Goal: Task Accomplishment & Management: Manage account settings

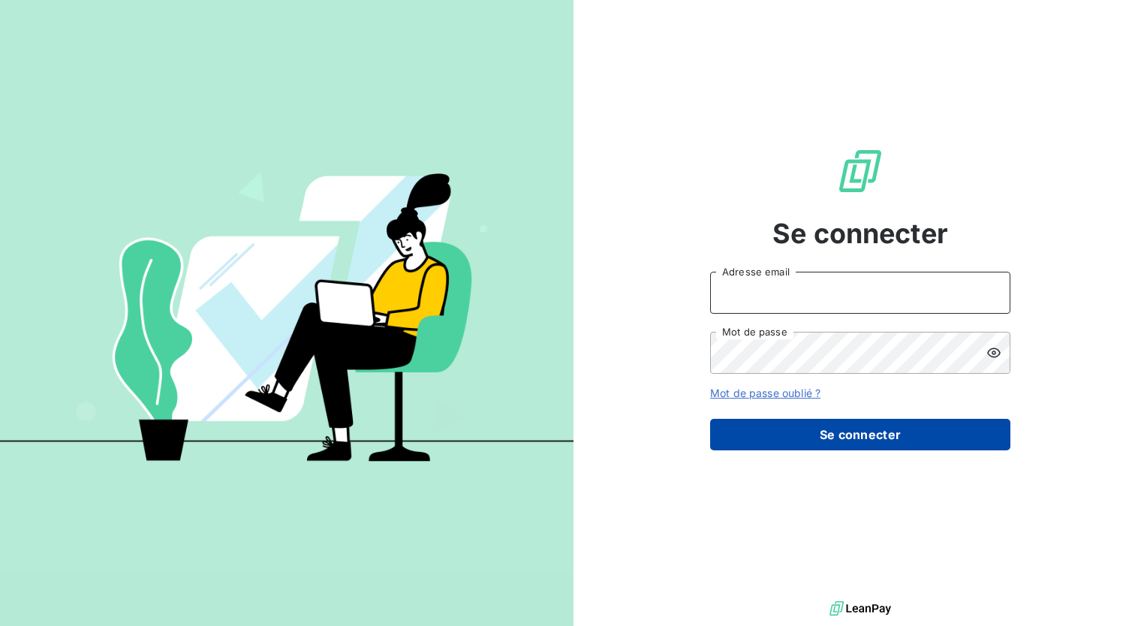
type input "[EMAIL_ADDRESS][DOMAIN_NAME]"
click at [801, 434] on button "Se connecter" at bounding box center [860, 435] width 300 height 32
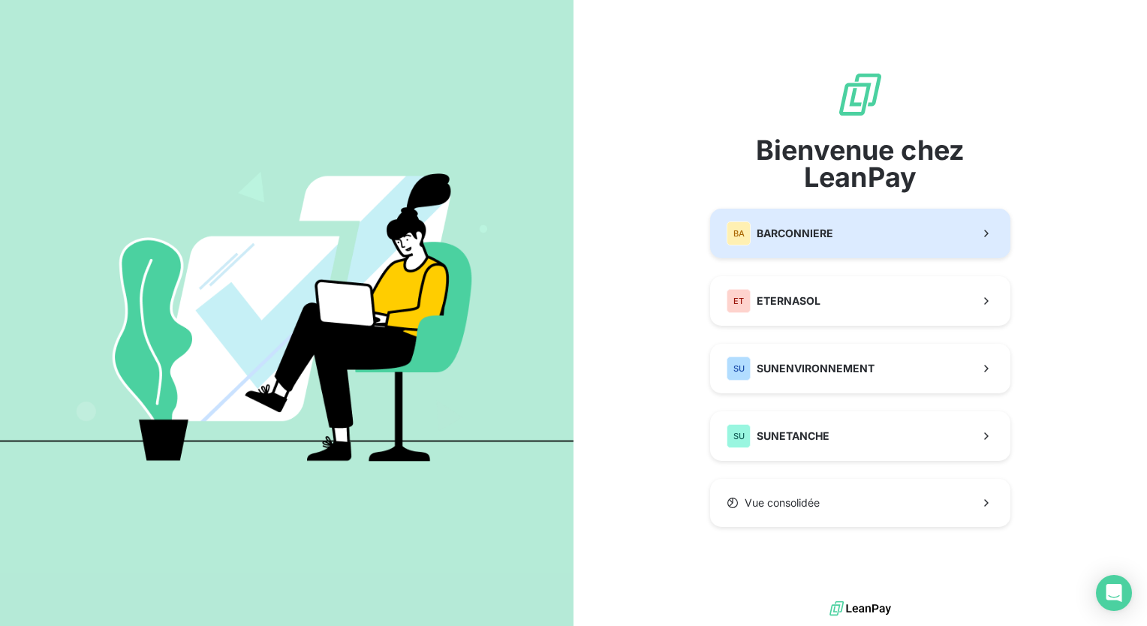
click at [915, 234] on button "BA BARCONNIERE" at bounding box center [860, 234] width 300 height 50
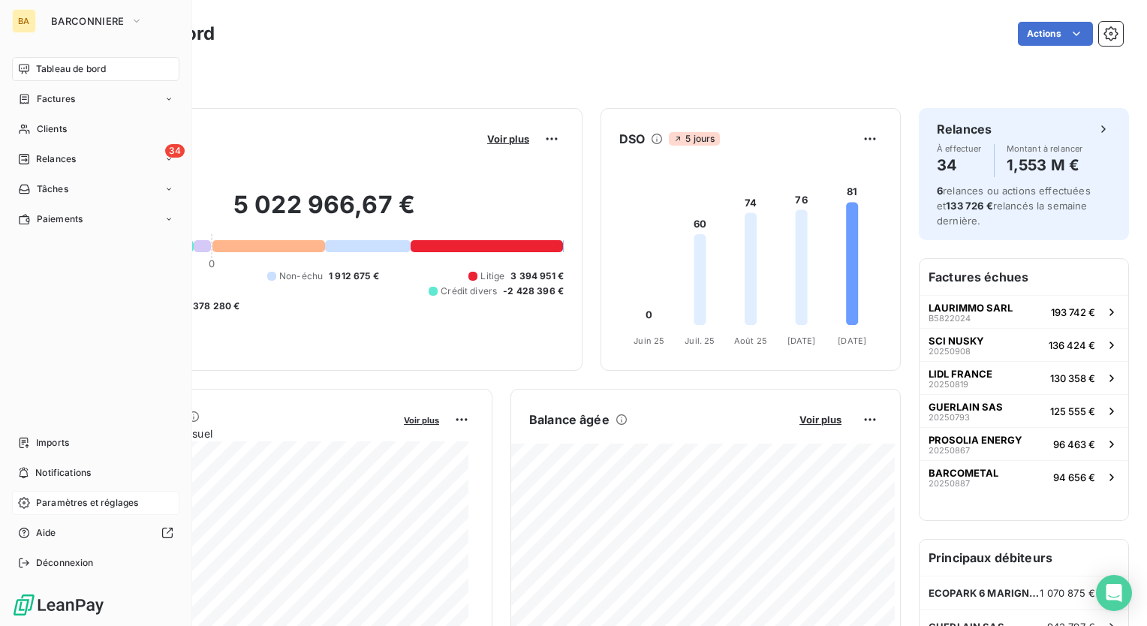
click at [139, 501] on div "Paramètres et réglages" at bounding box center [95, 503] width 167 height 24
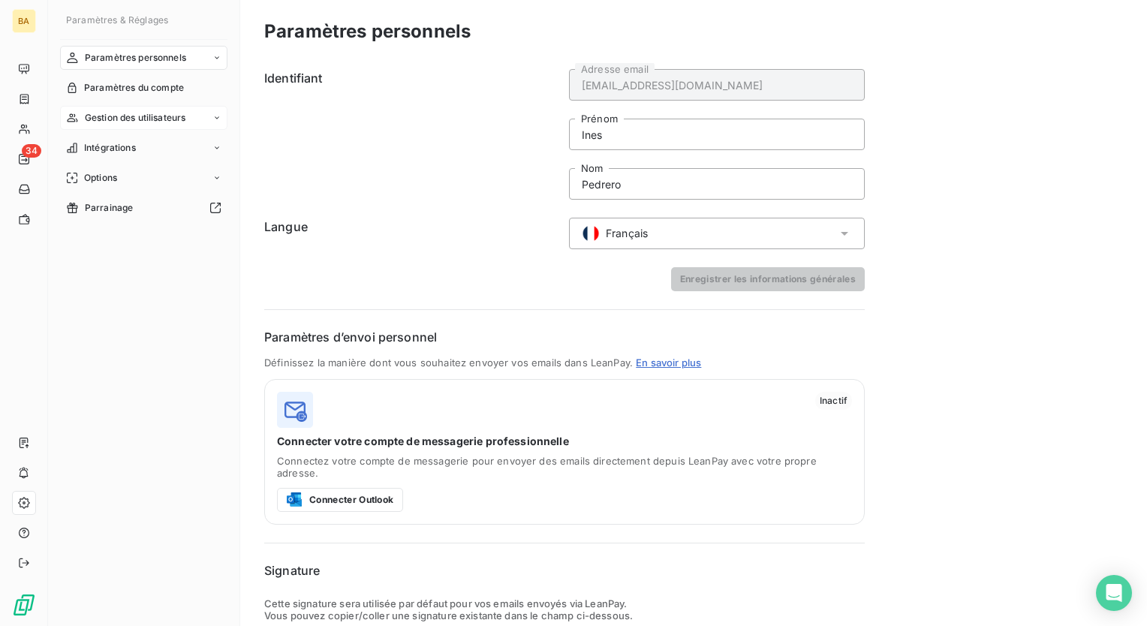
click at [182, 116] on span "Gestion des utilisateurs" at bounding box center [135, 118] width 101 height 14
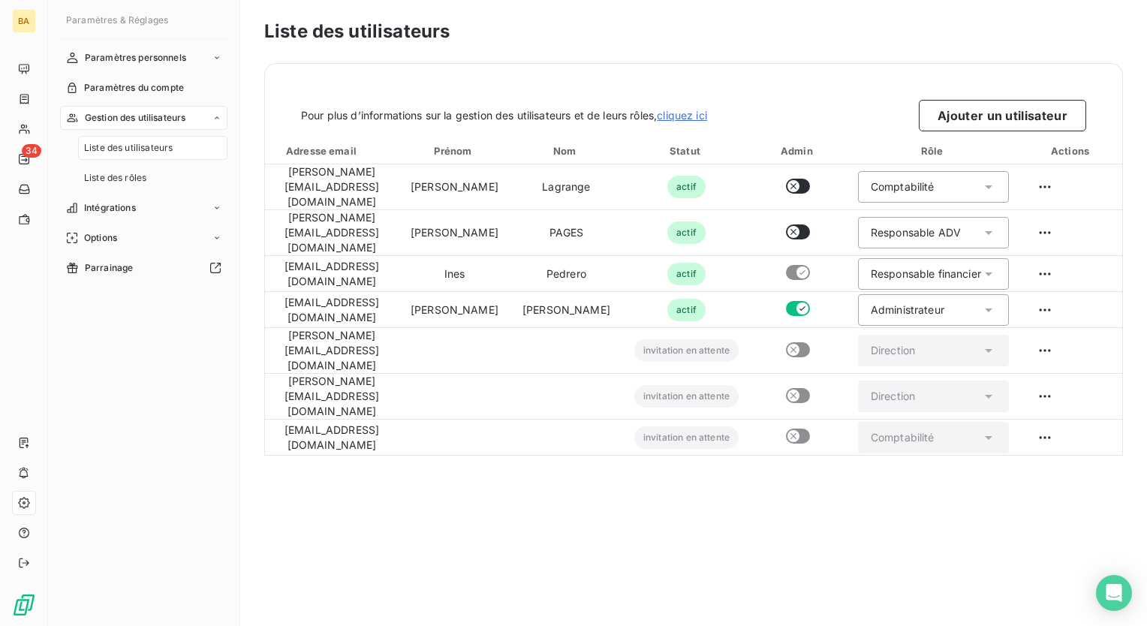
click at [168, 152] on span "Liste des utilisateurs" at bounding box center [128, 148] width 89 height 14
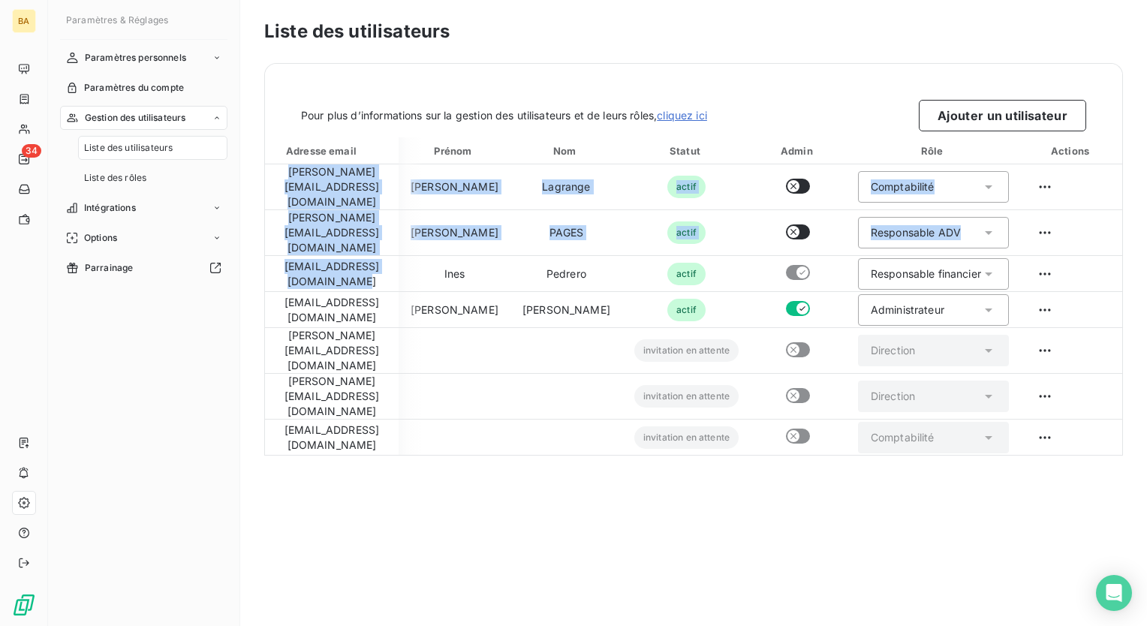
scroll to position [0, 40]
click at [1003, 524] on div "Liste des utilisateurs Pour plus d’informations sur la gestion des utilisateurs…" at bounding box center [693, 313] width 907 height 626
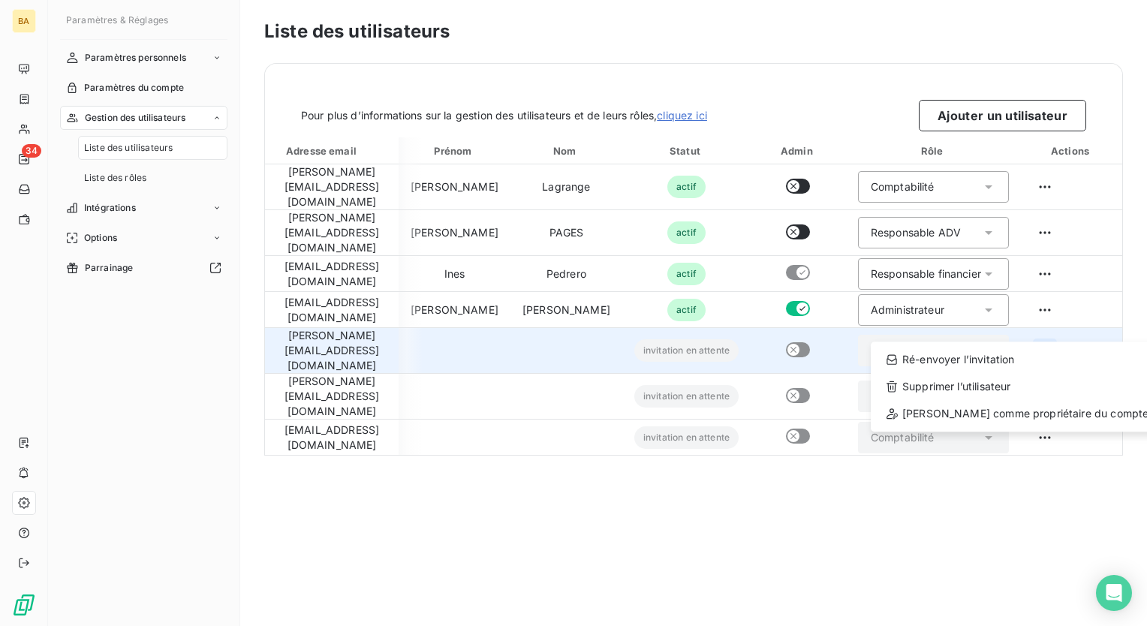
click at [1048, 326] on html "BA 34 Paramètres & Réglages Paramètres personnels Paramètres du compte Gestion …" at bounding box center [573, 313] width 1147 height 626
click at [995, 360] on div "Ré-envoyer l’invitation" at bounding box center [1017, 360] width 281 height 24
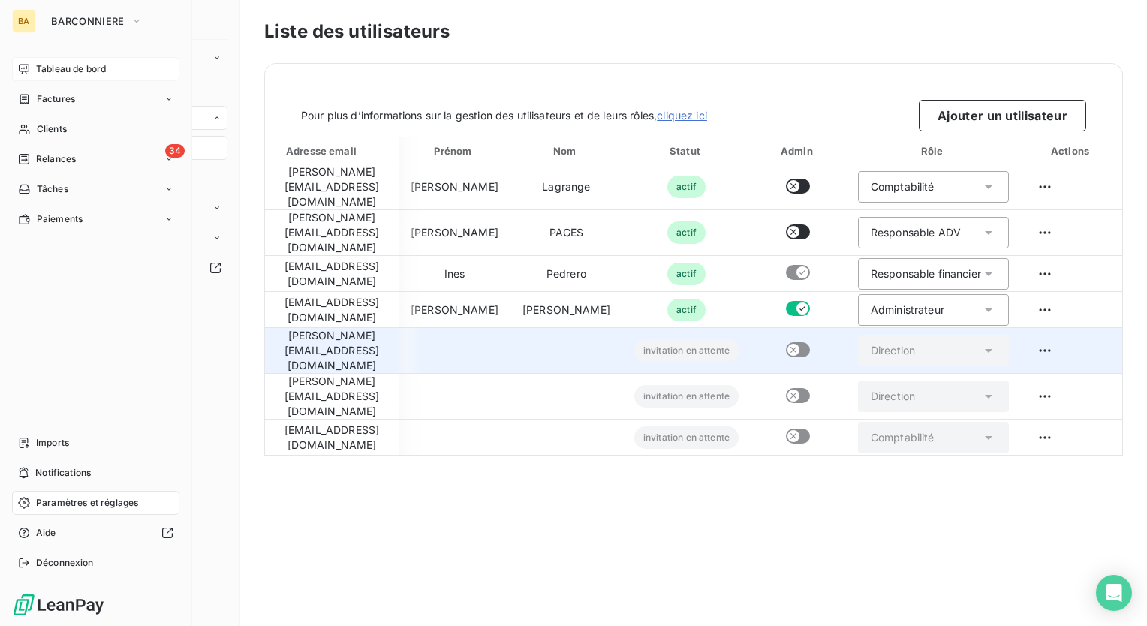
click at [47, 74] on span "Tableau de bord" at bounding box center [71, 69] width 70 height 14
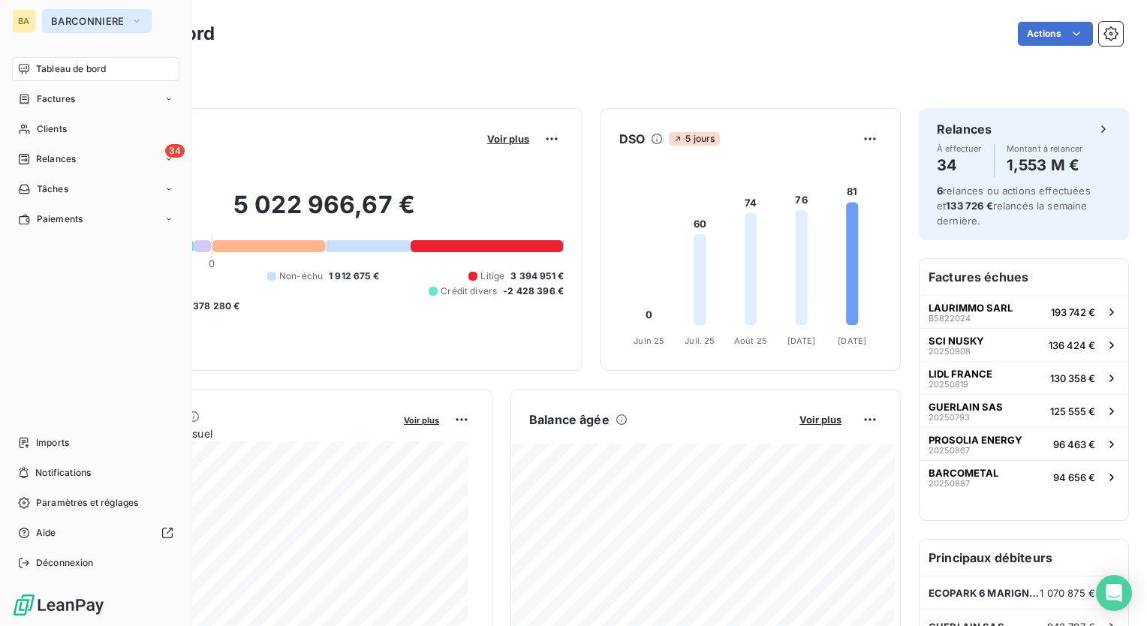
click at [101, 26] on span "BARCONNIERE" at bounding box center [88, 21] width 74 height 12
click at [26, 24] on div "BA" at bounding box center [24, 21] width 24 height 24
click at [87, 11] on button "BARCONNIERE" at bounding box center [97, 21] width 110 height 24
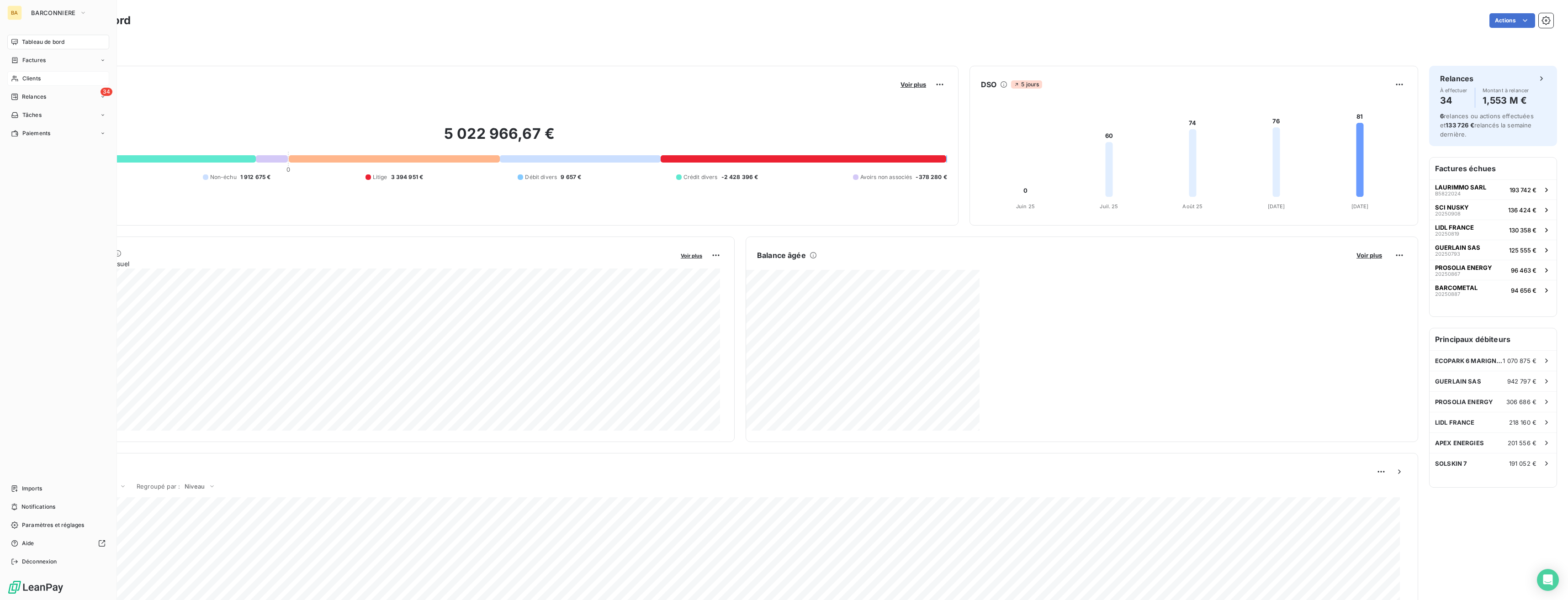
click at [55, 80] on div "Clients" at bounding box center [58, 78] width 102 height 15
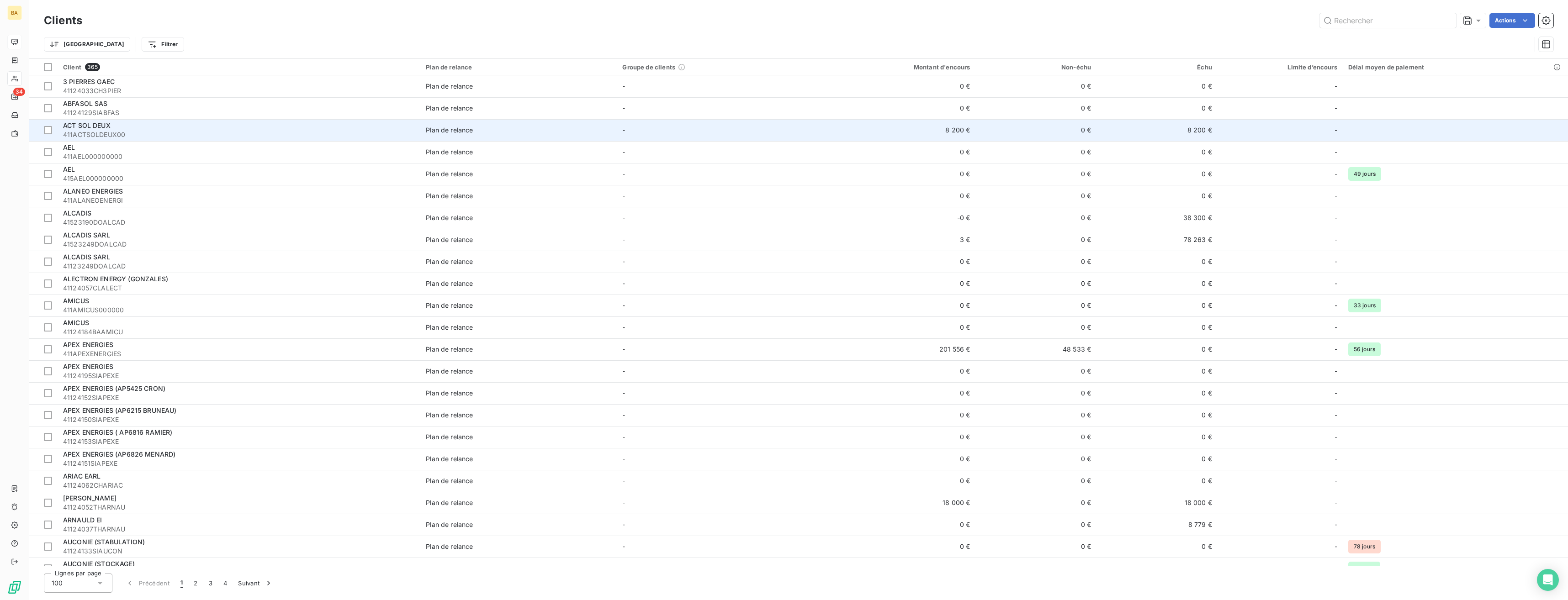
click at [198, 137] on span "411ACTSOLDEUX00" at bounding box center [239, 134] width 352 height 9
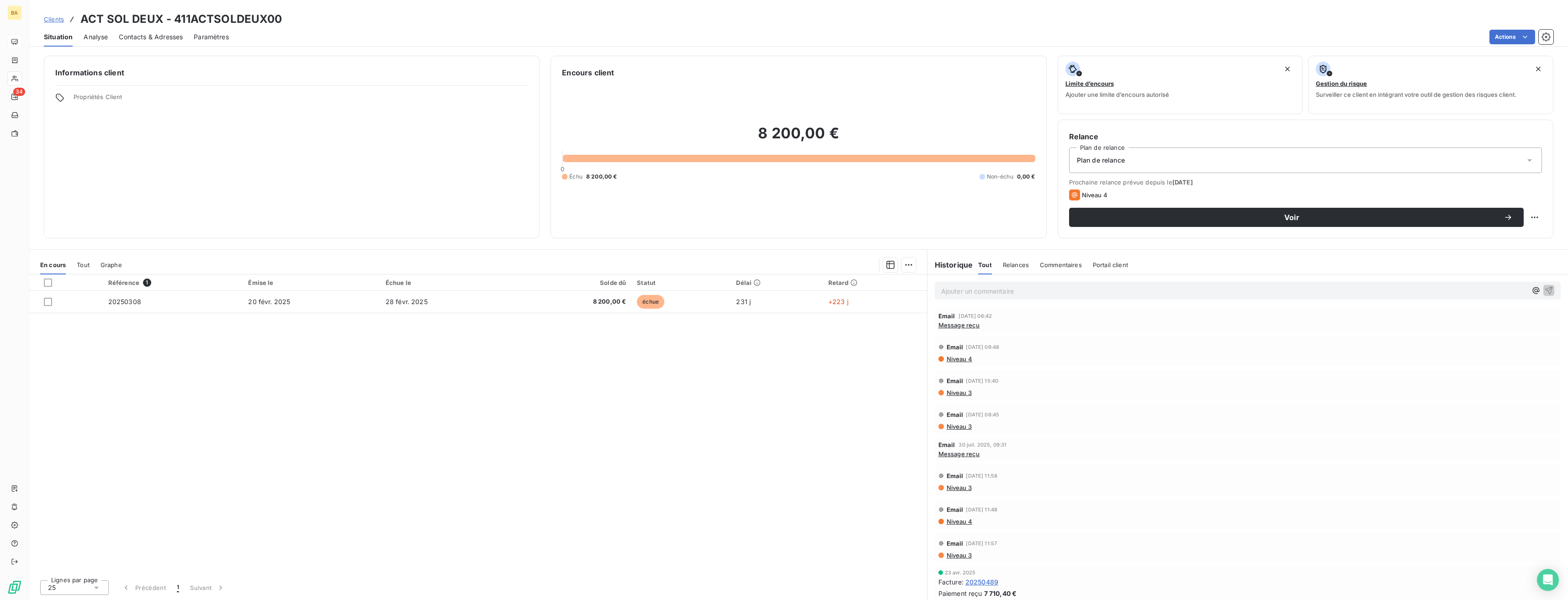
click at [153, 40] on span "Contacts & Adresses" at bounding box center [150, 37] width 64 height 9
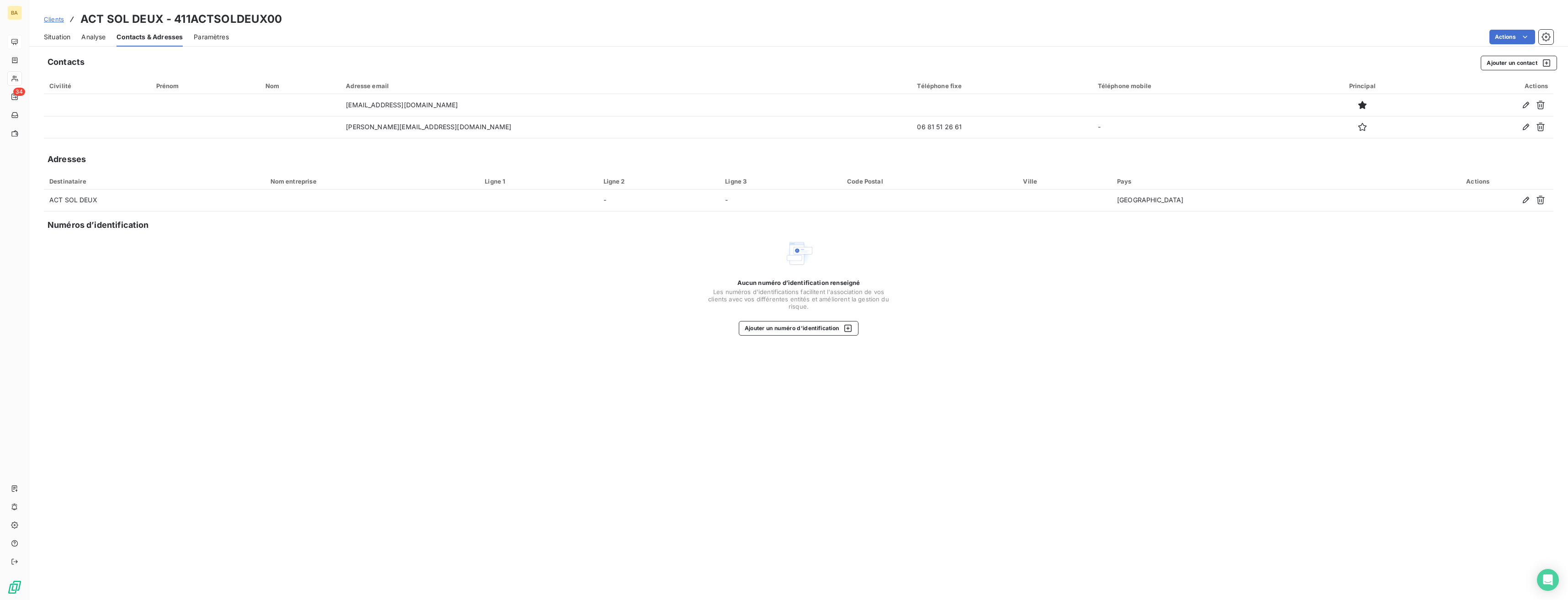
click at [221, 38] on span "Paramètres" at bounding box center [211, 37] width 35 height 9
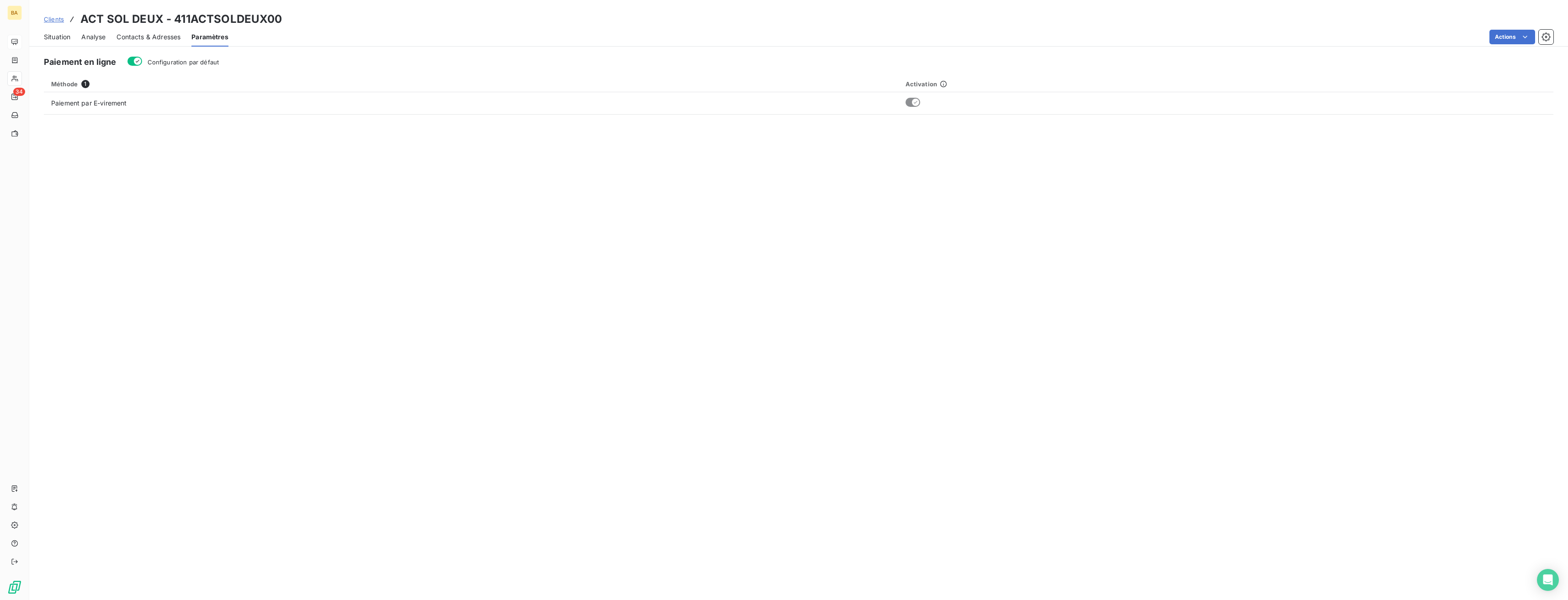
click at [166, 38] on span "Contacts & Adresses" at bounding box center [148, 37] width 64 height 9
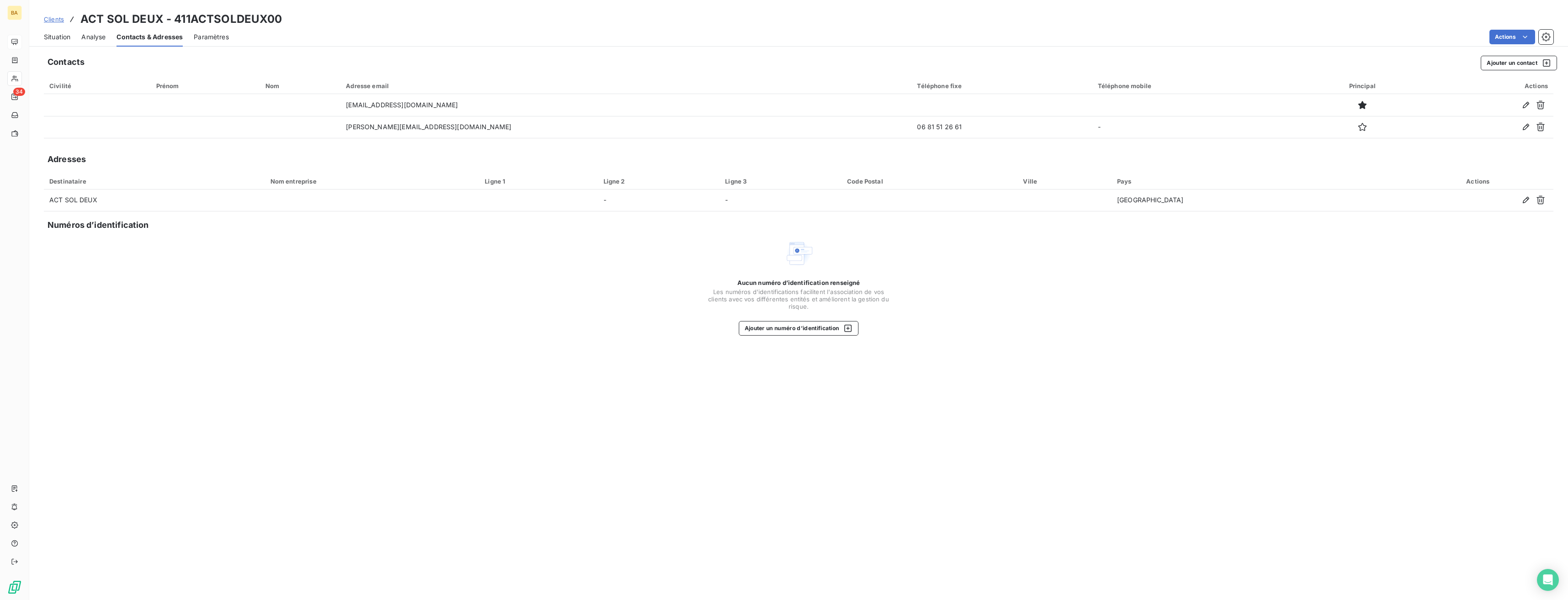
click at [99, 39] on span "Analyse" at bounding box center [94, 37] width 24 height 9
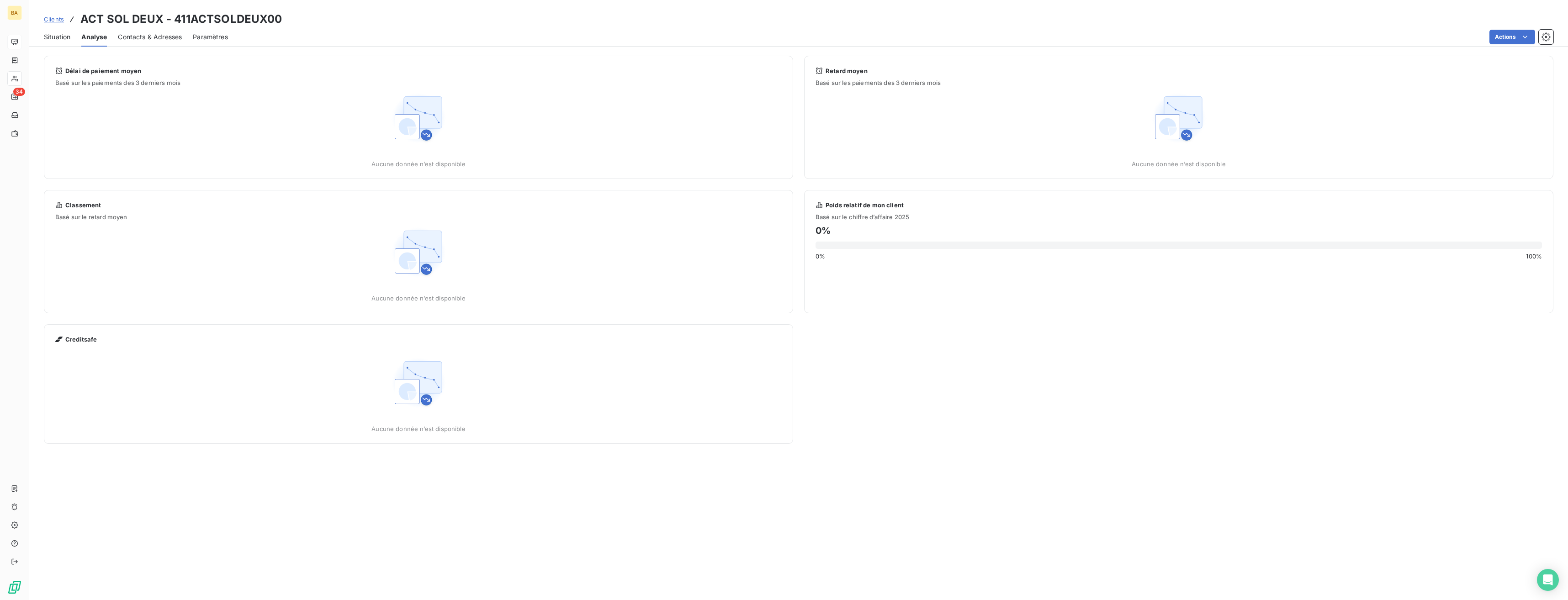
click at [58, 37] on span "Situation" at bounding box center [57, 37] width 27 height 9
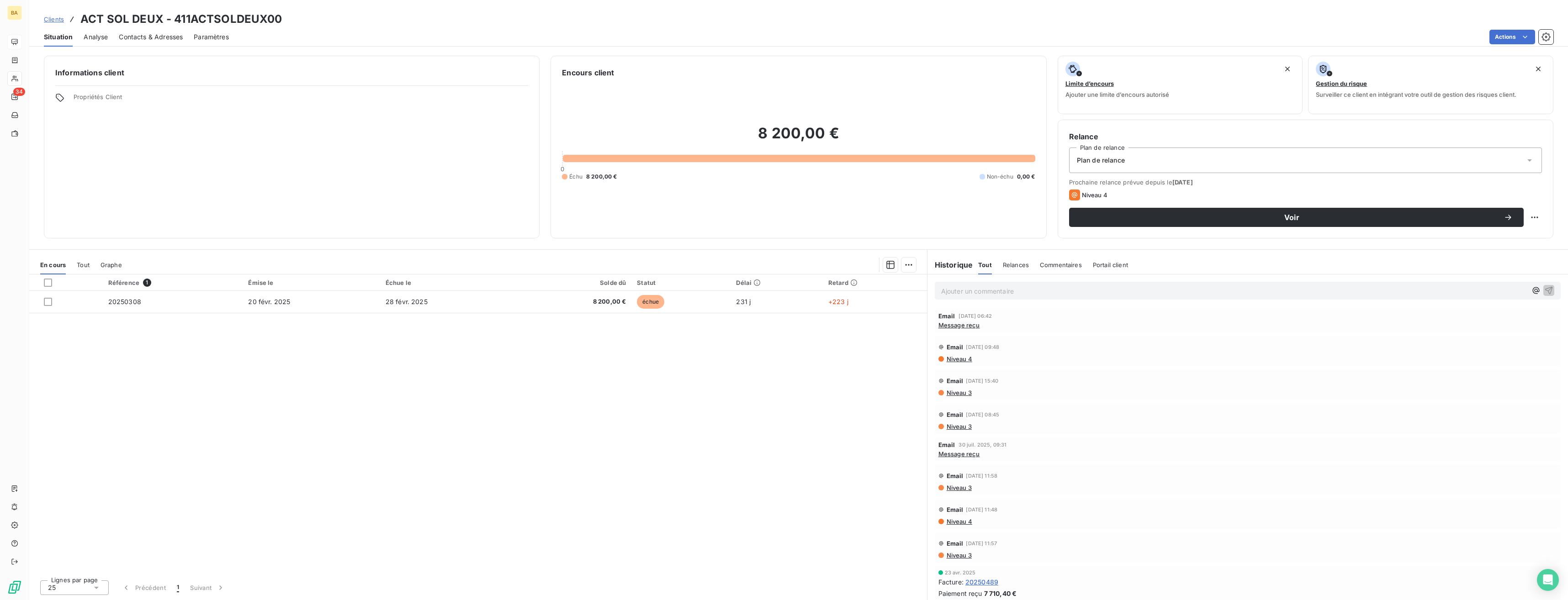
click at [698, 270] on div "Portail client" at bounding box center [1110, 265] width 35 height 19
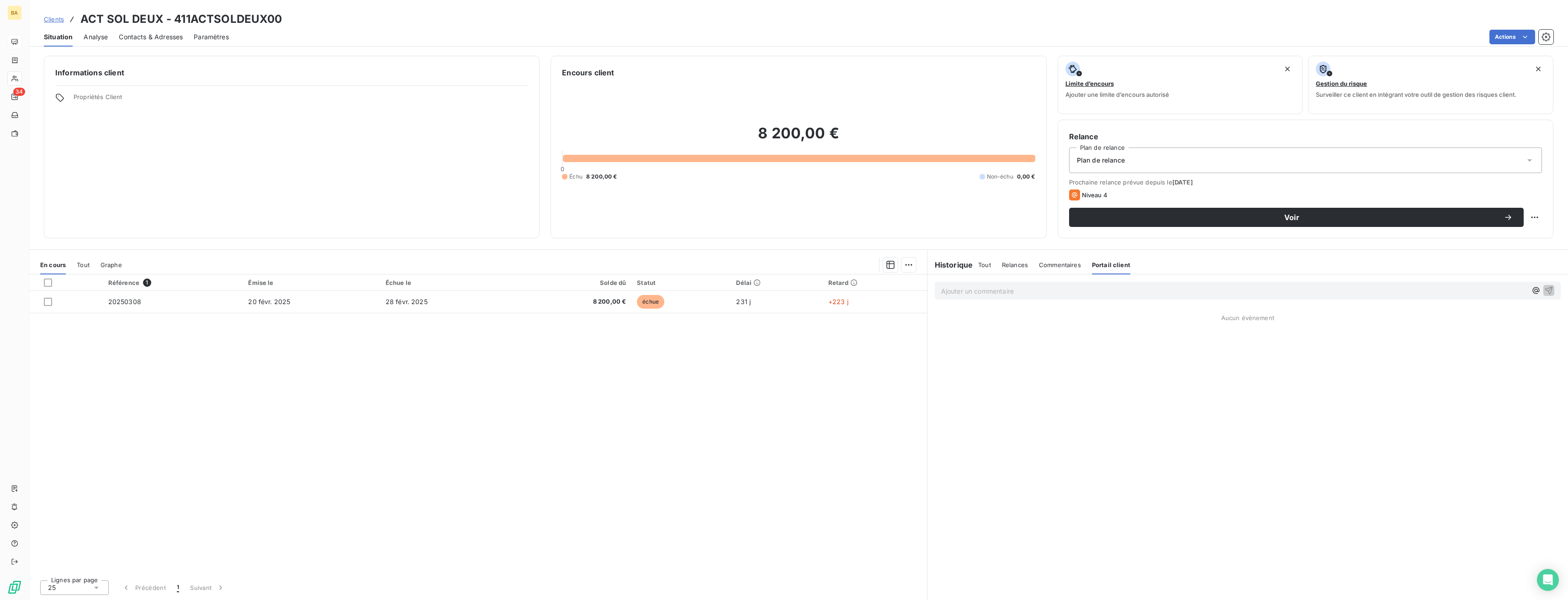
drag, startPoint x: 1061, startPoint y: 267, endPoint x: 1021, endPoint y: 267, distance: 40.0
click at [698, 267] on span "Commentaires" at bounding box center [1060, 265] width 42 height 7
click at [698, 265] on h6 "Historique" at bounding box center [950, 265] width 46 height 11
click at [102, 38] on span "Analyse" at bounding box center [96, 37] width 24 height 9
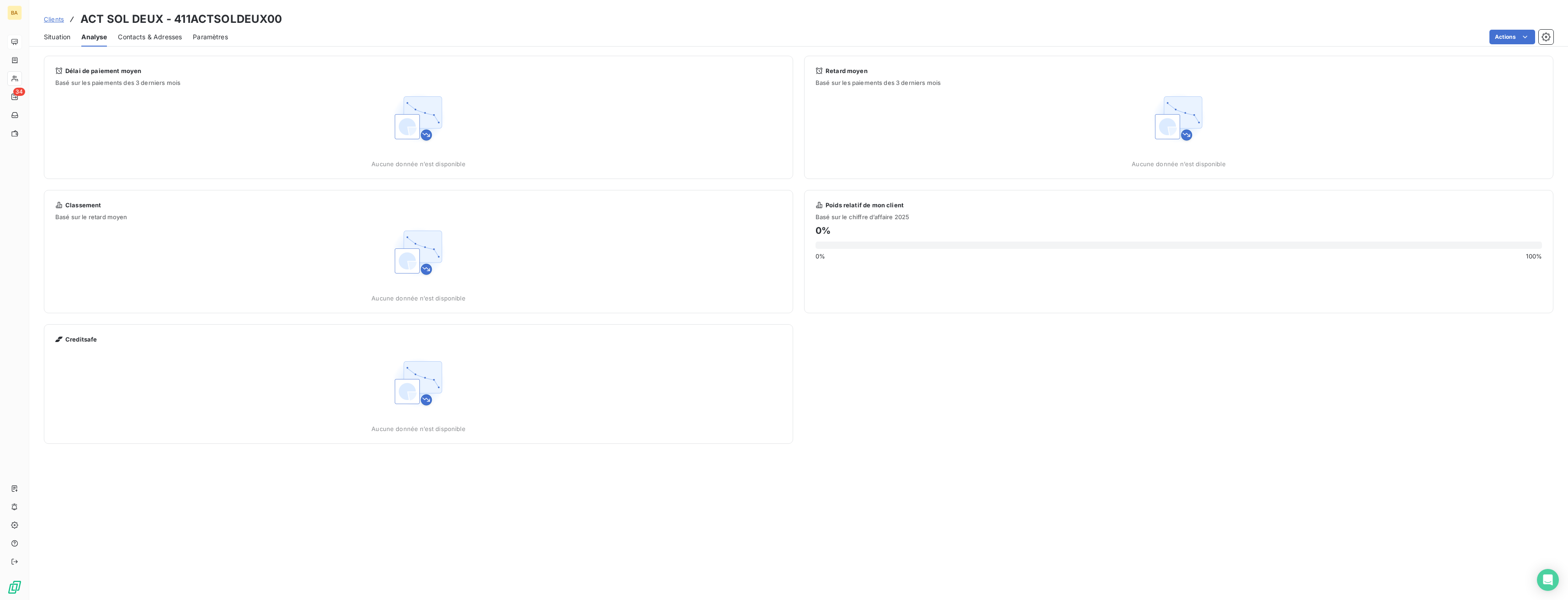
click at [156, 38] on span "Contacts & Adresses" at bounding box center [150, 37] width 64 height 9
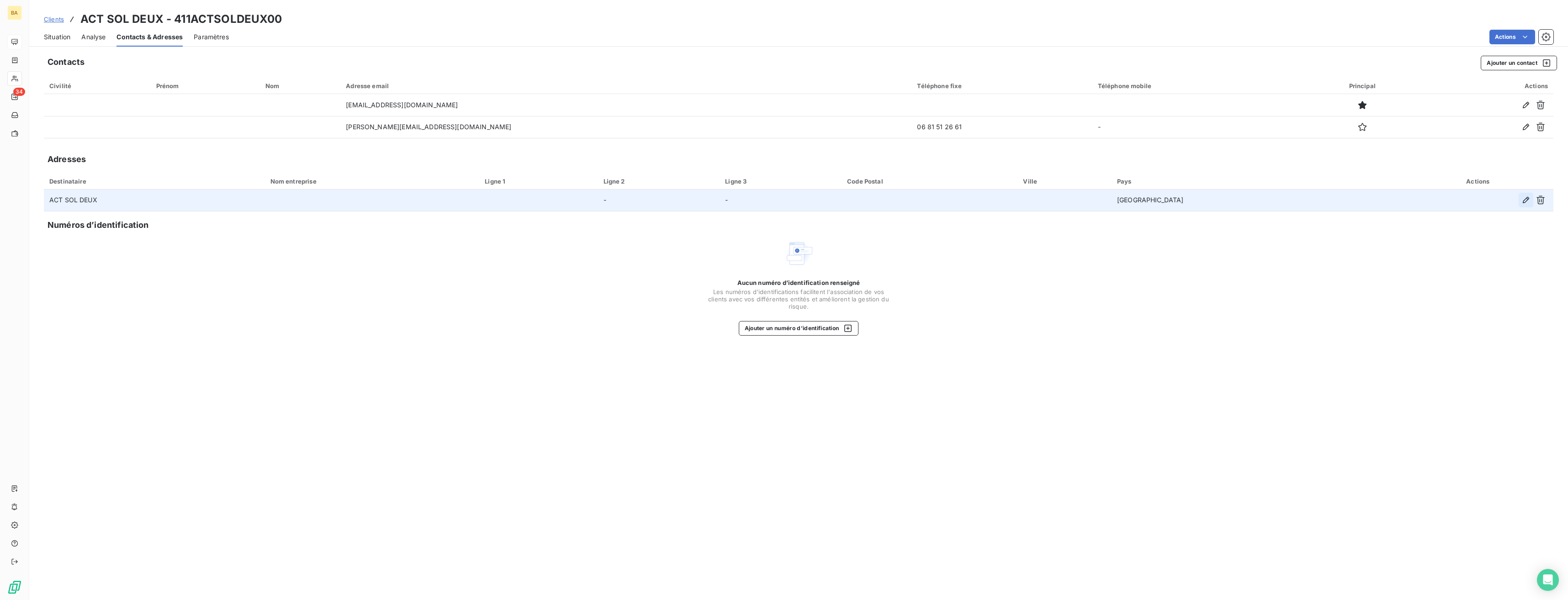
click at [698, 203] on icon "button" at bounding box center [1526, 200] width 7 height 7
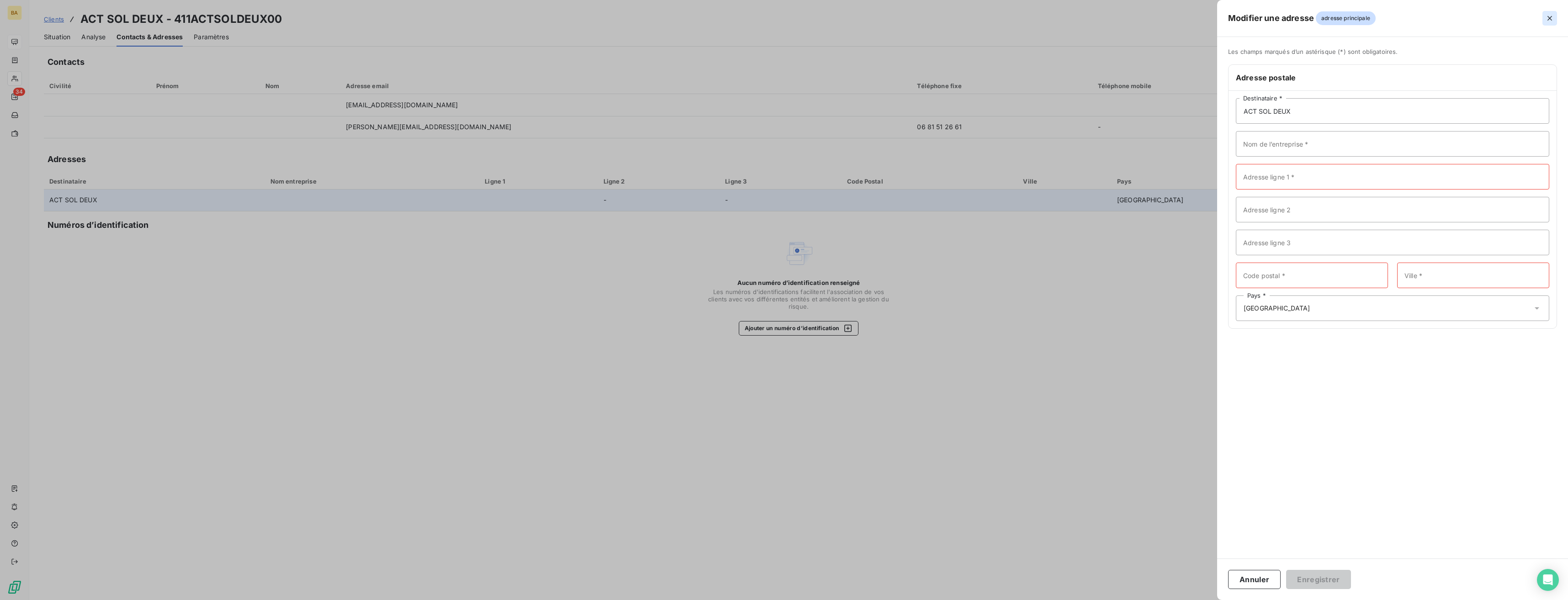
click at [698, 19] on icon "button" at bounding box center [1549, 18] width 9 height 9
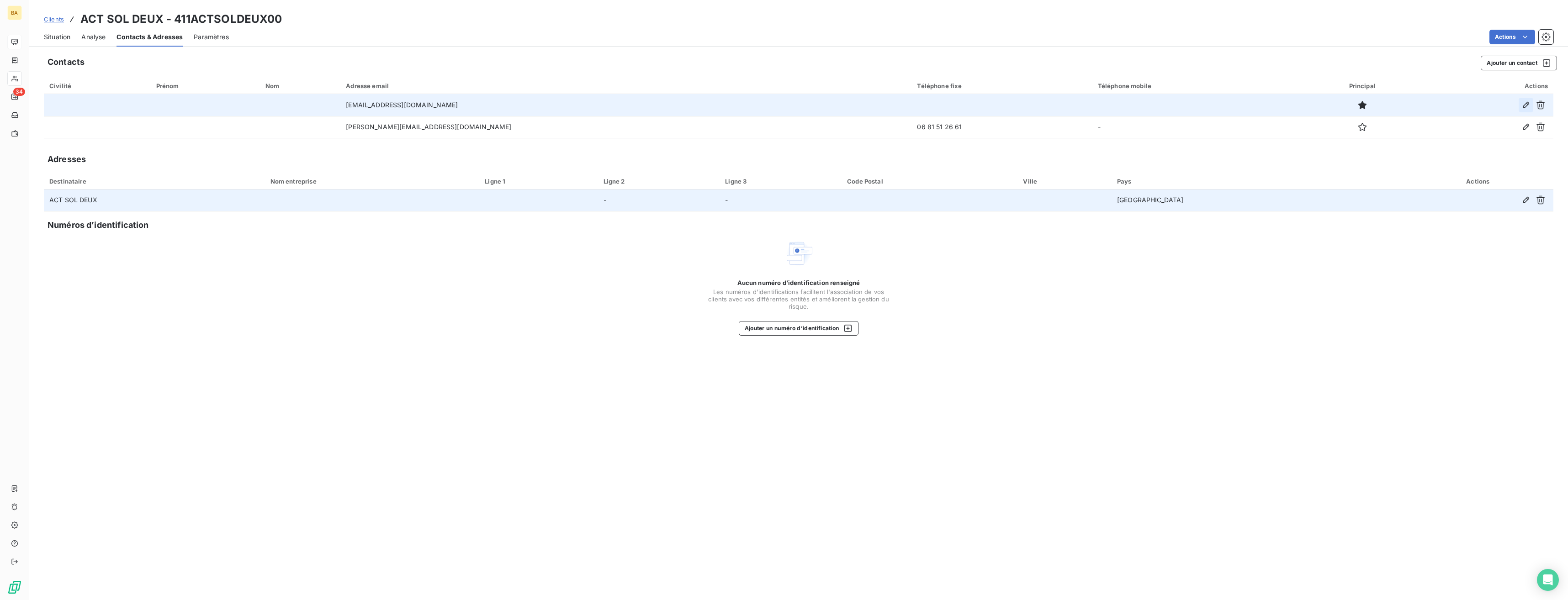
click at [698, 108] on icon "button" at bounding box center [1525, 105] width 9 height 9
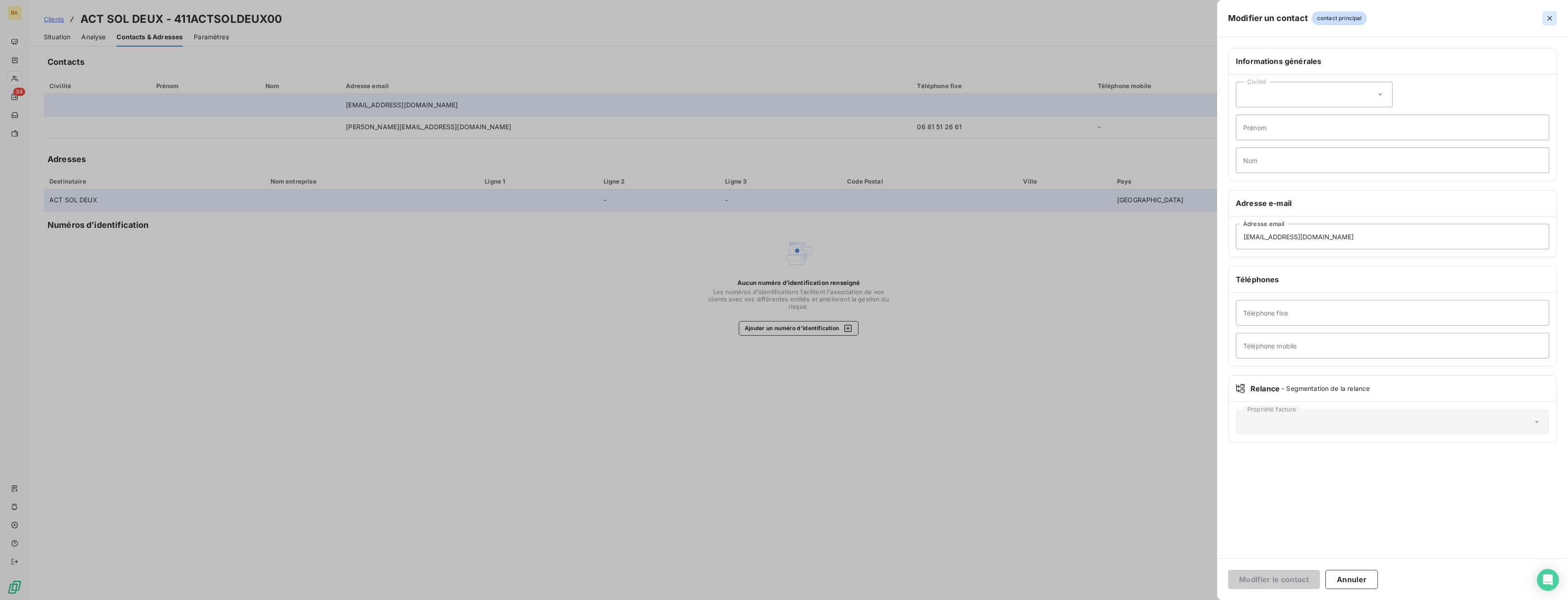
click at [698, 19] on icon "button" at bounding box center [1550, 18] width 5 height 5
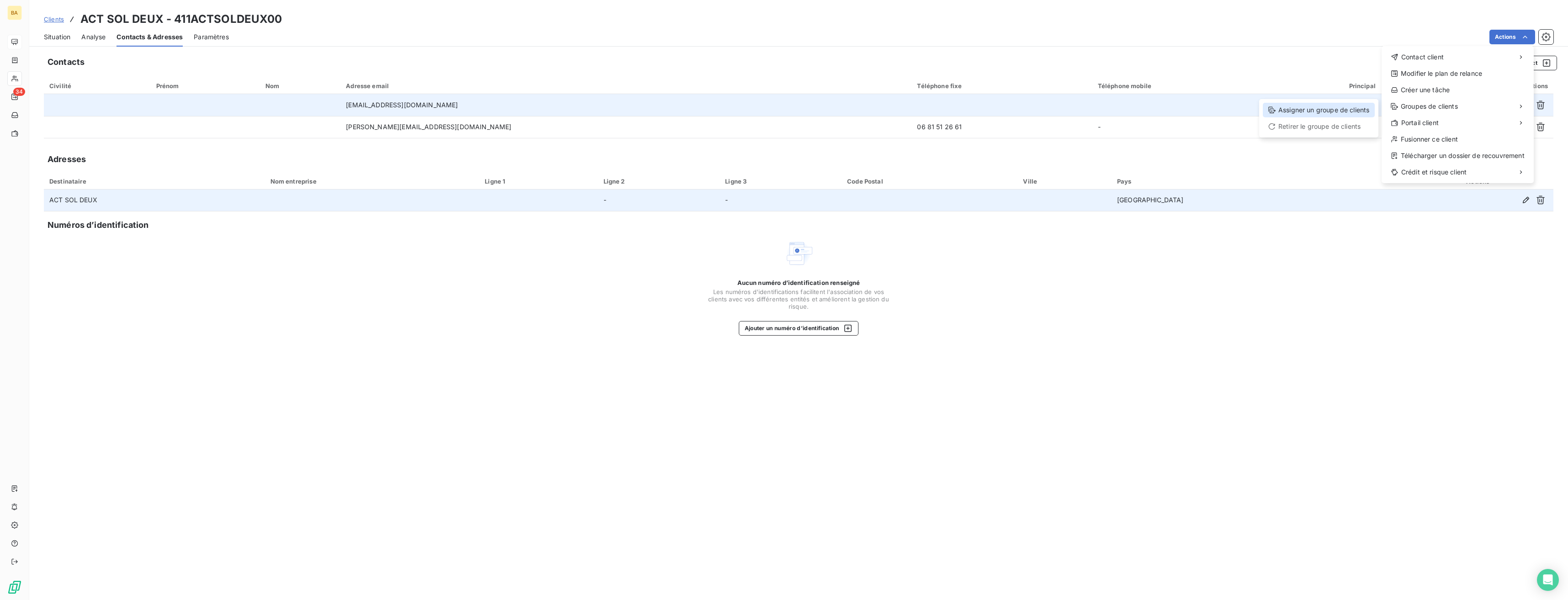
click at [698, 113] on div "Assigner un groupe de clients" at bounding box center [1319, 110] width 112 height 15
click at [698, 316] on div "Aucun numéro d’identification renseigné Les numéros d'identifications faciliten…" at bounding box center [799, 287] width 1510 height 97
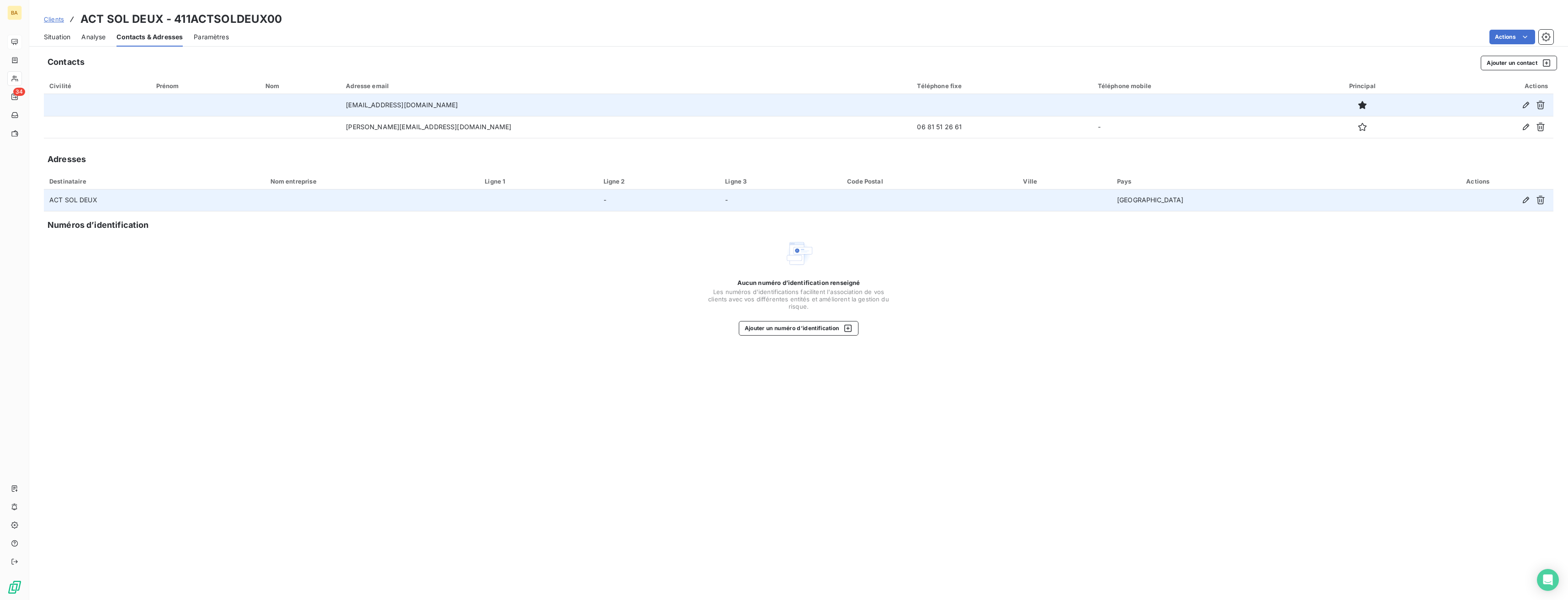
click at [49, 40] on span "Situation" at bounding box center [57, 37] width 27 height 9
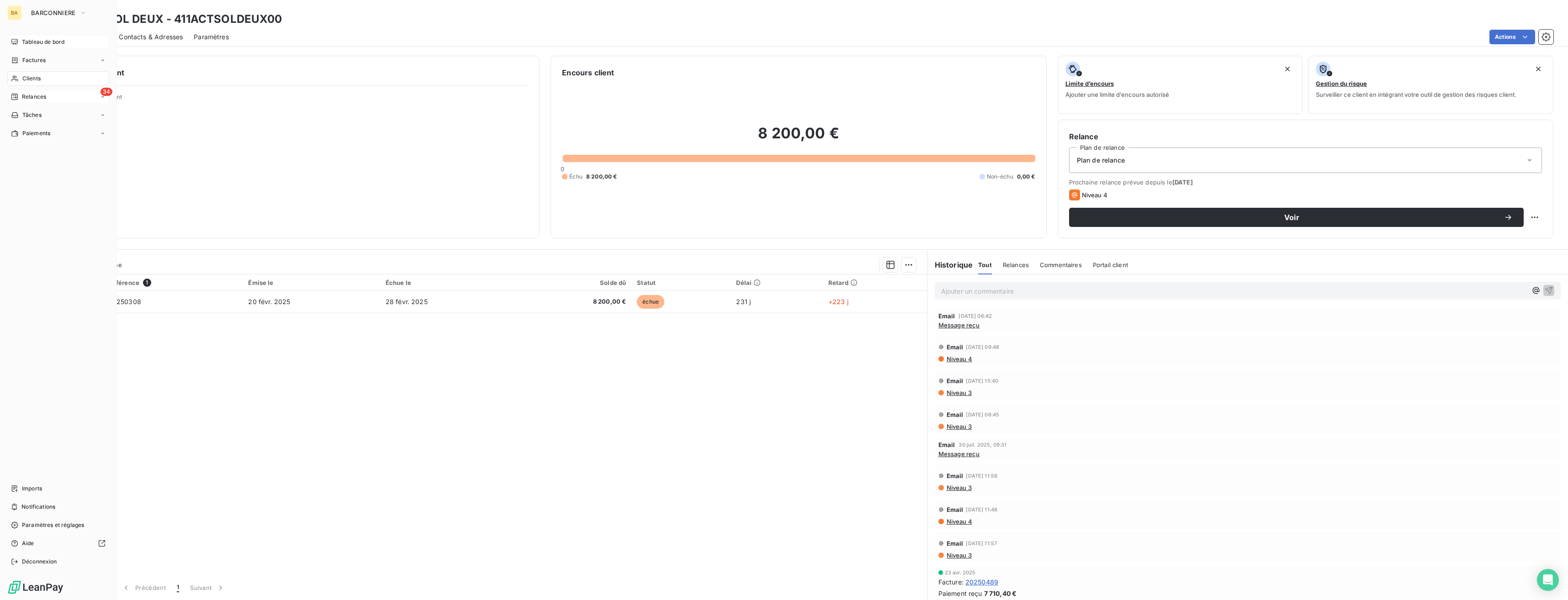
click at [54, 98] on div "34 Relances" at bounding box center [58, 97] width 102 height 15
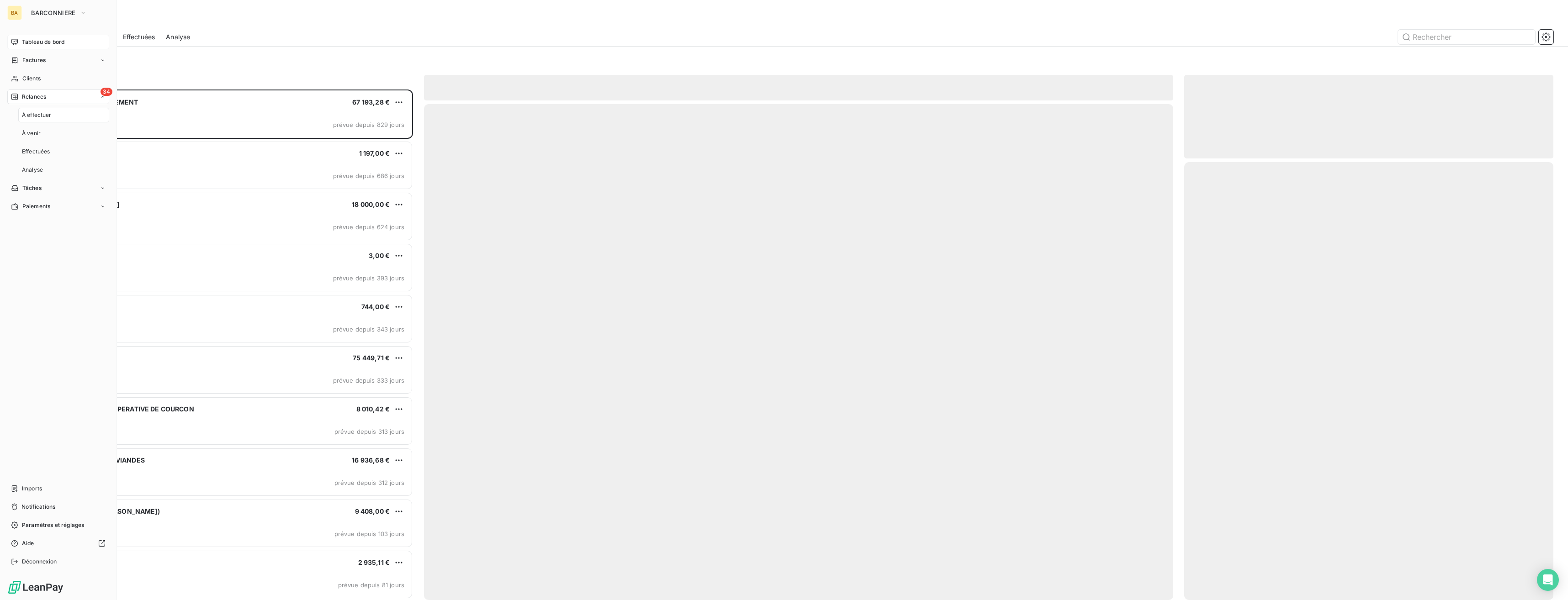
scroll to position [504, 362]
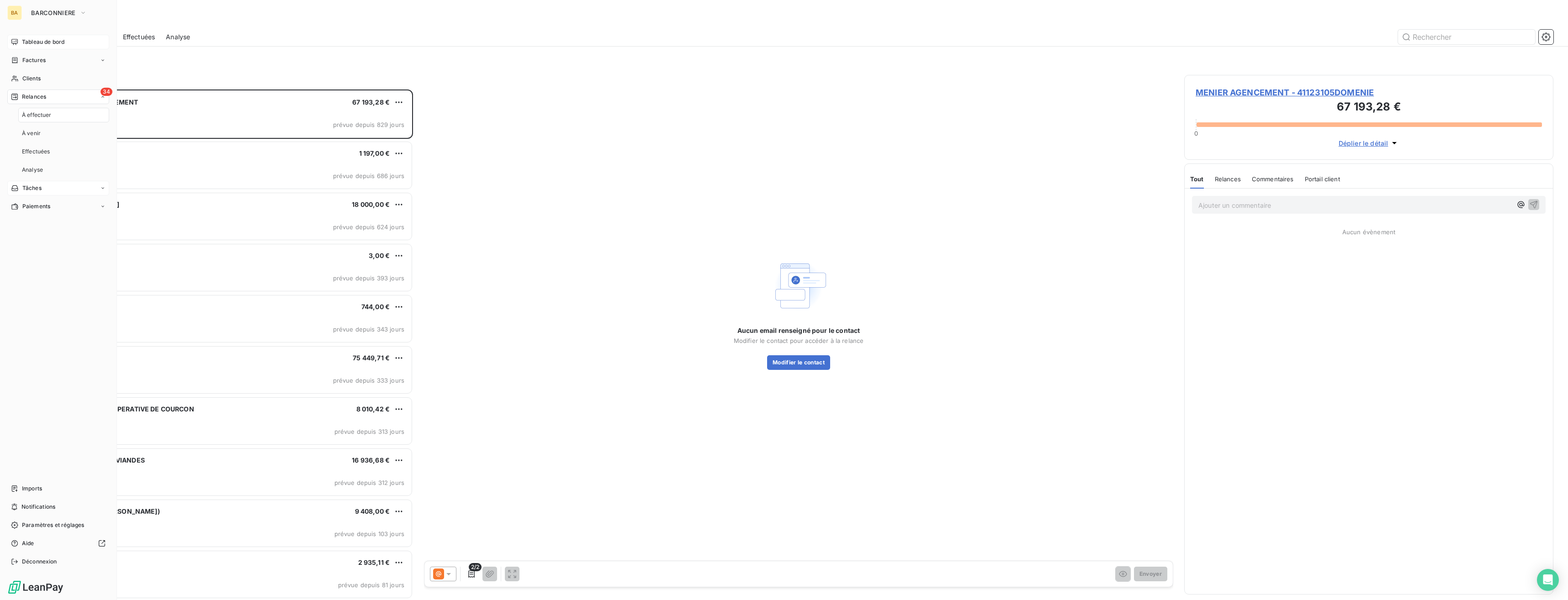
click at [51, 186] on div "Tâches" at bounding box center [58, 188] width 102 height 15
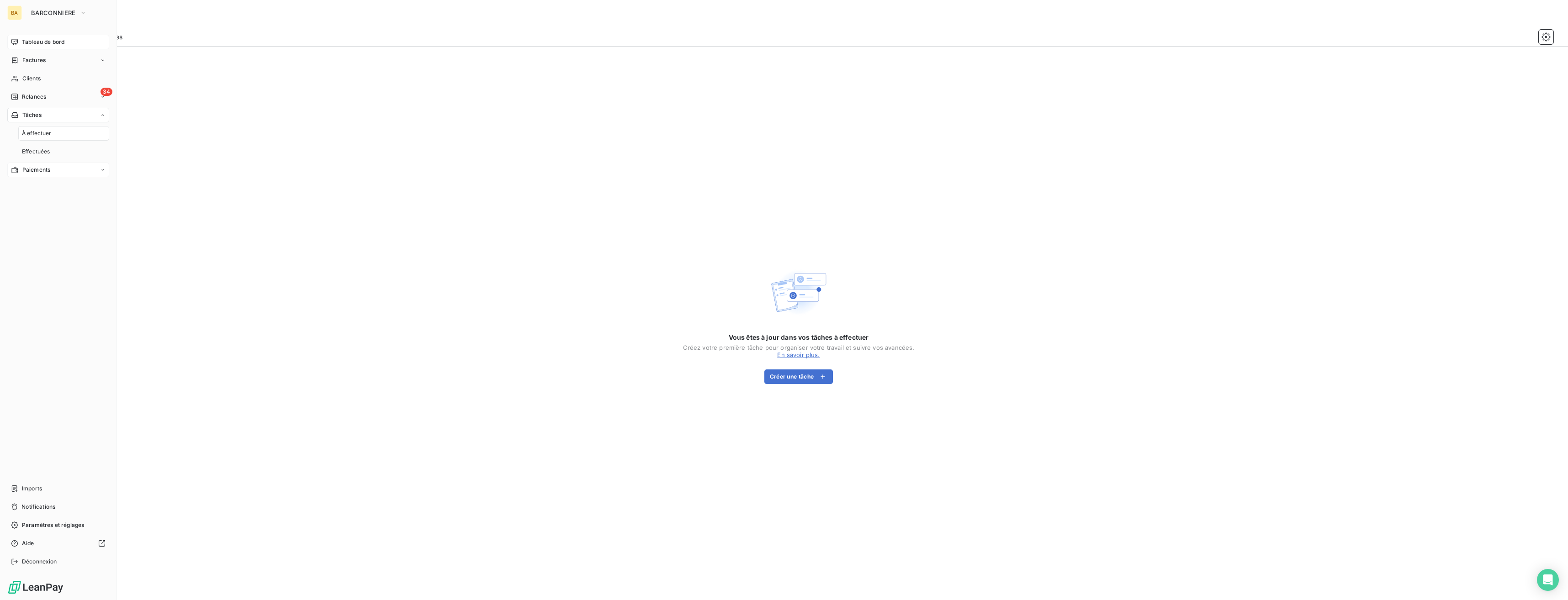
click at [52, 172] on div "Paiements" at bounding box center [58, 170] width 102 height 15
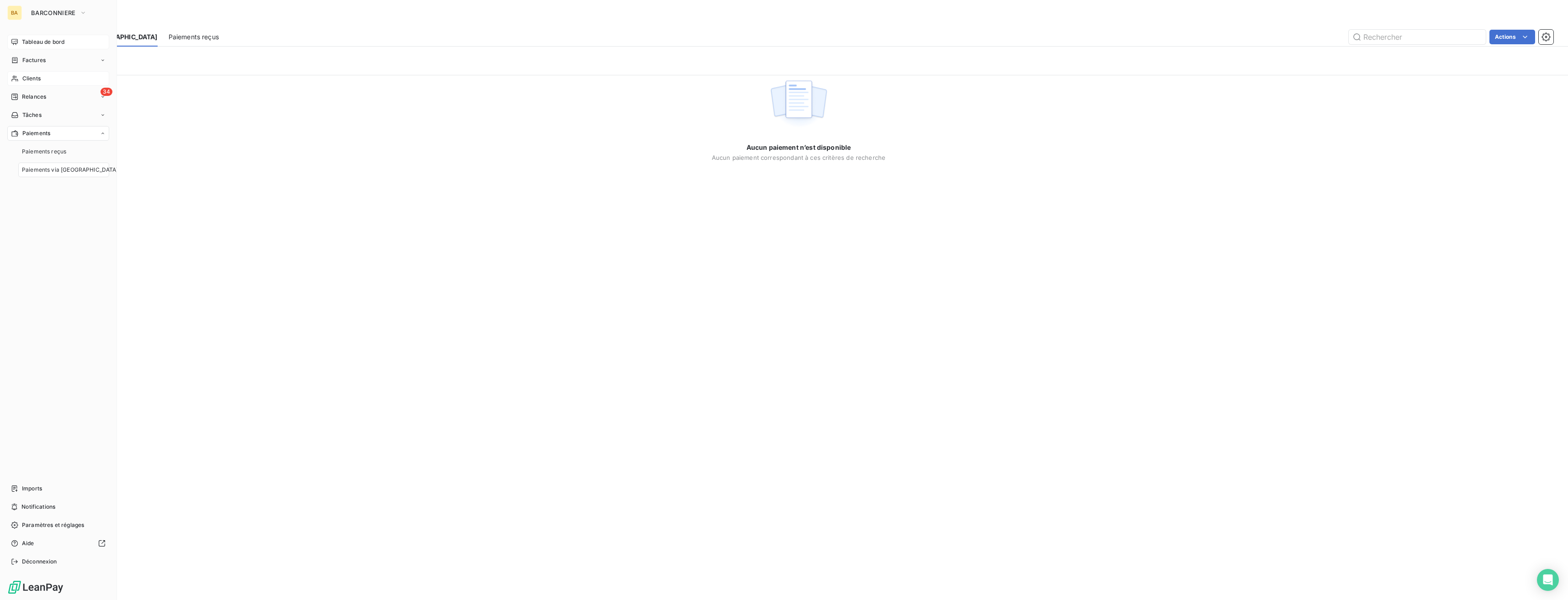
click at [32, 80] on span "Clients" at bounding box center [32, 78] width 18 height 9
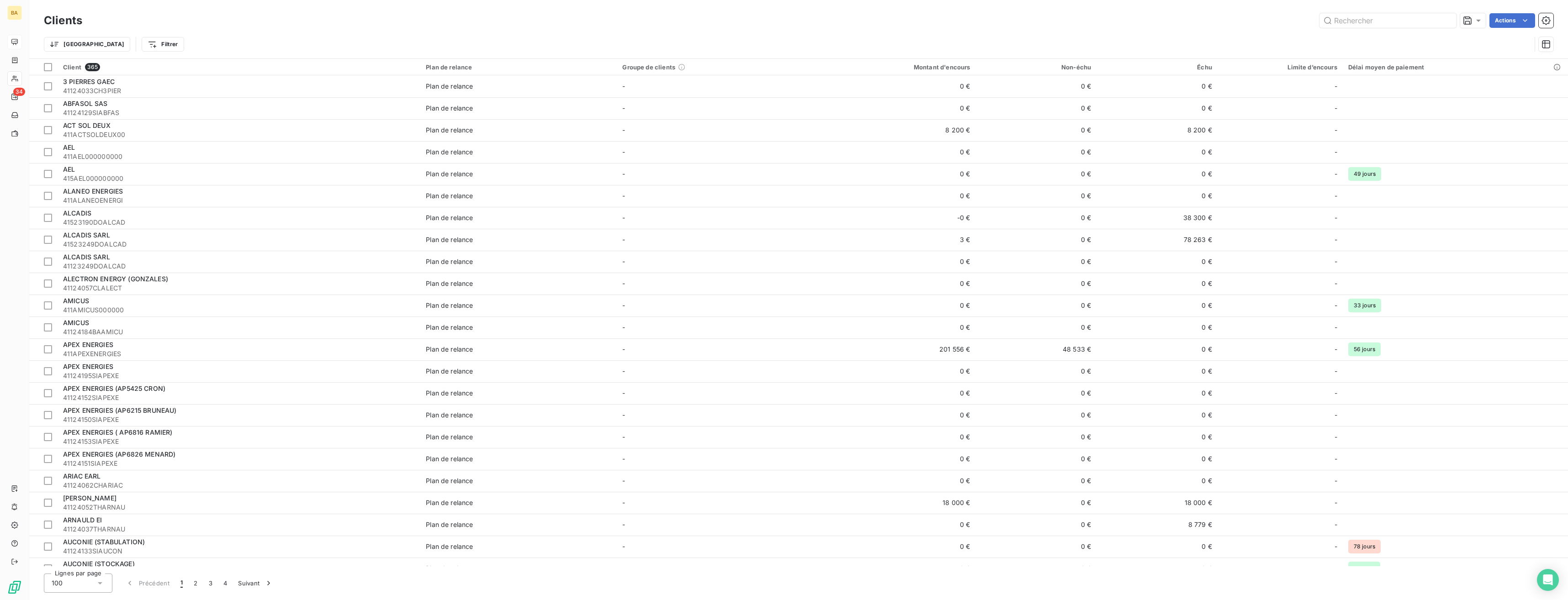
click at [698, 18] on html "BA 34 Clients Actions Trier Filtrer Client 365 Plan de relance Groupe de client…" at bounding box center [784, 300] width 1568 height 600
click at [698, 25] on button "button" at bounding box center [1546, 21] width 15 height 15
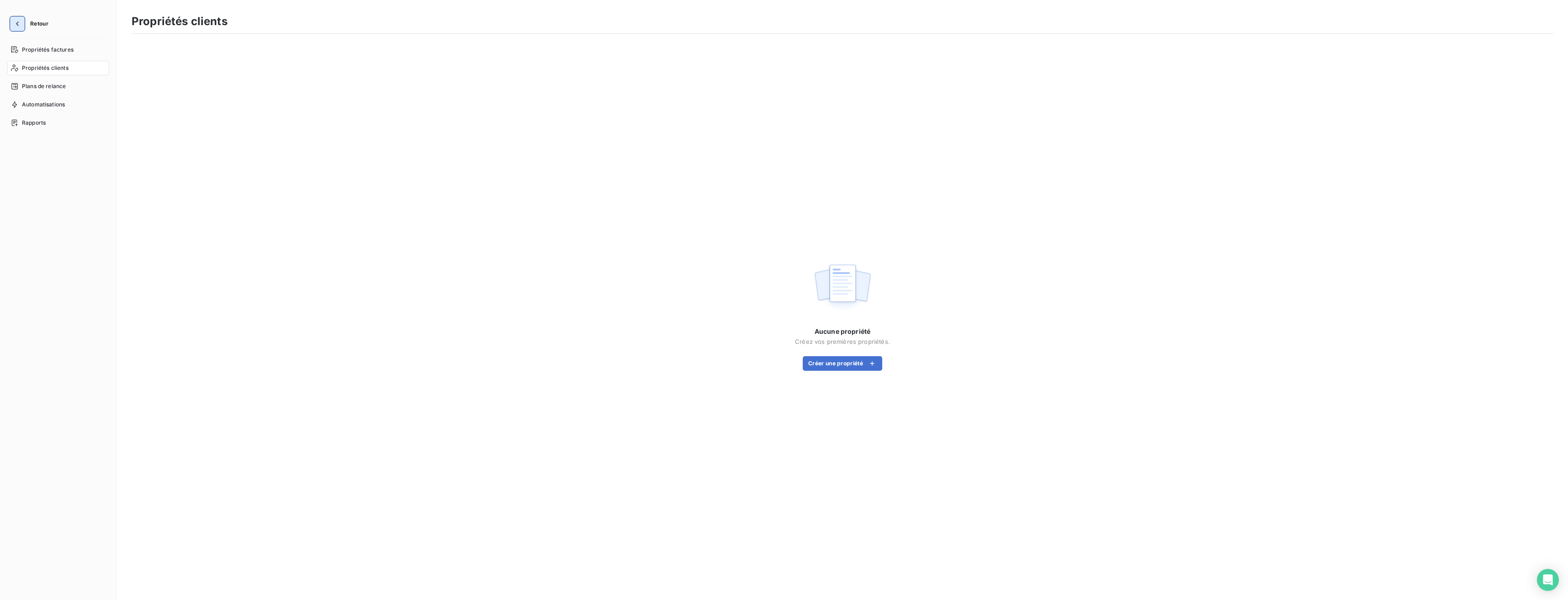
click at [22, 24] on button "button" at bounding box center [18, 24] width 15 height 15
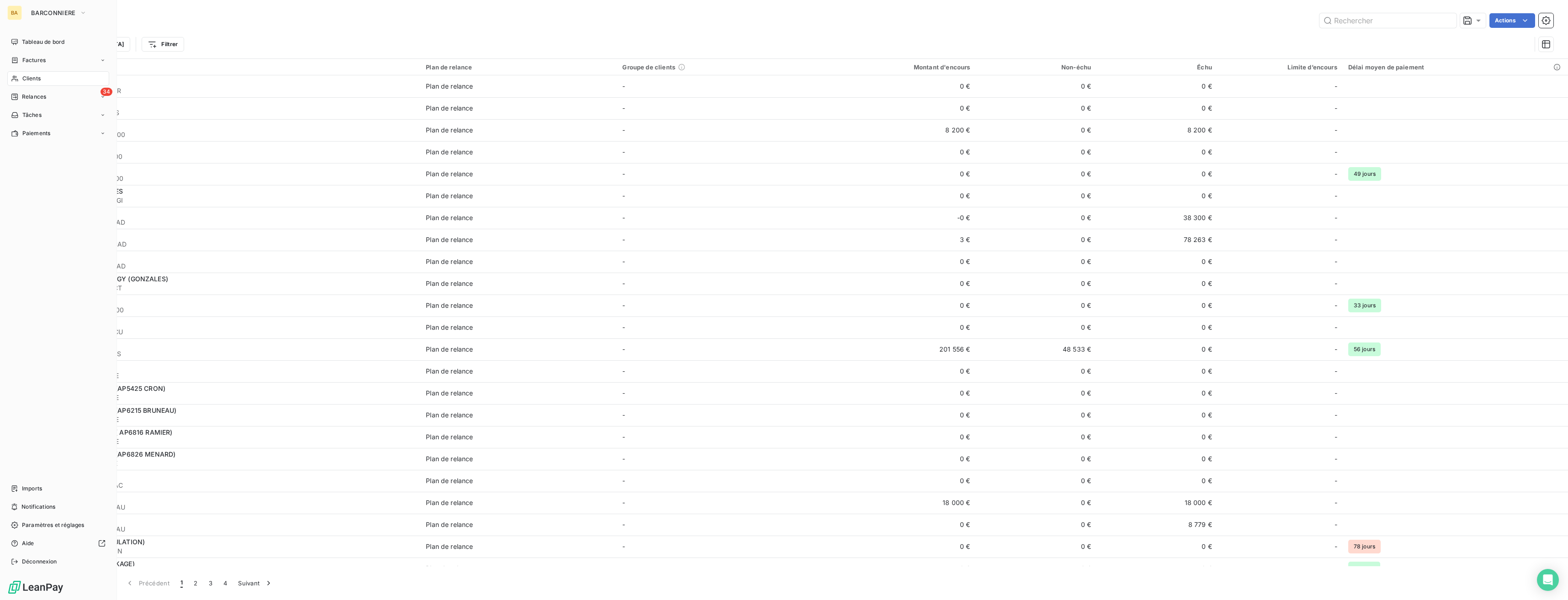
click at [24, 81] on span "Clients" at bounding box center [32, 78] width 18 height 9
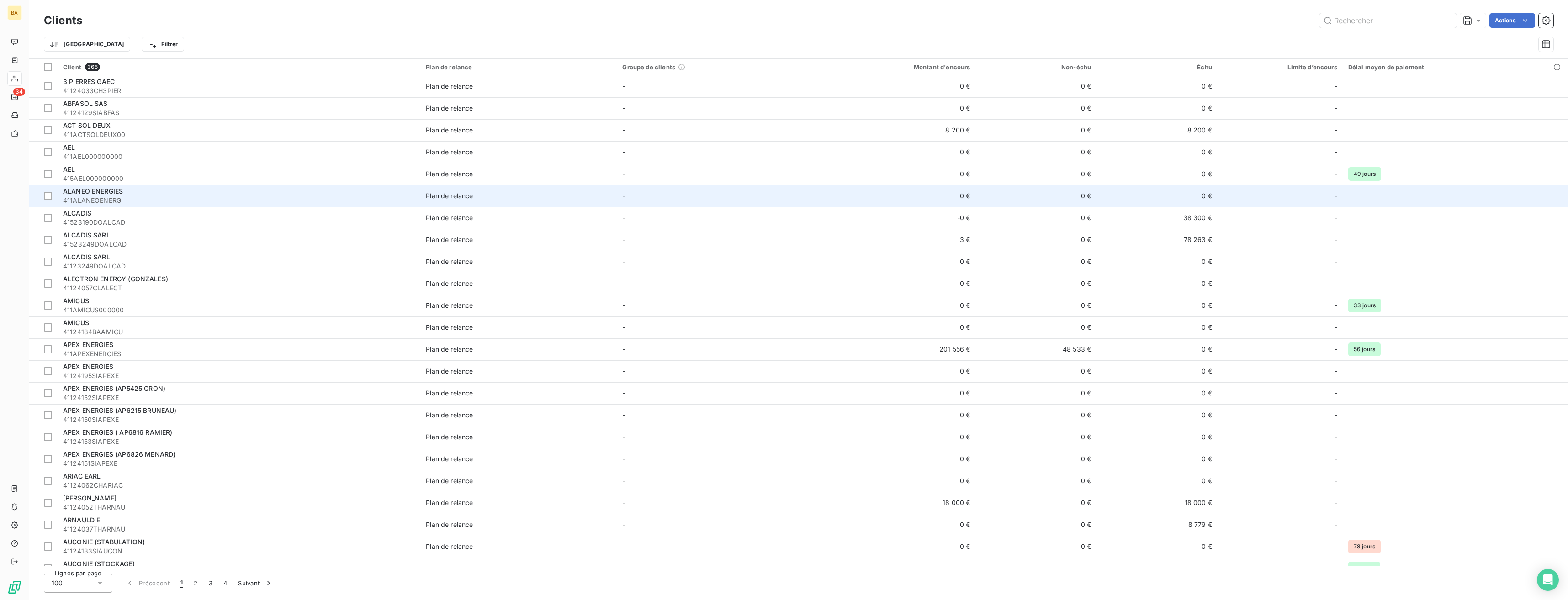
click at [122, 191] on span "ALANEO ENERGIES" at bounding box center [93, 191] width 60 height 8
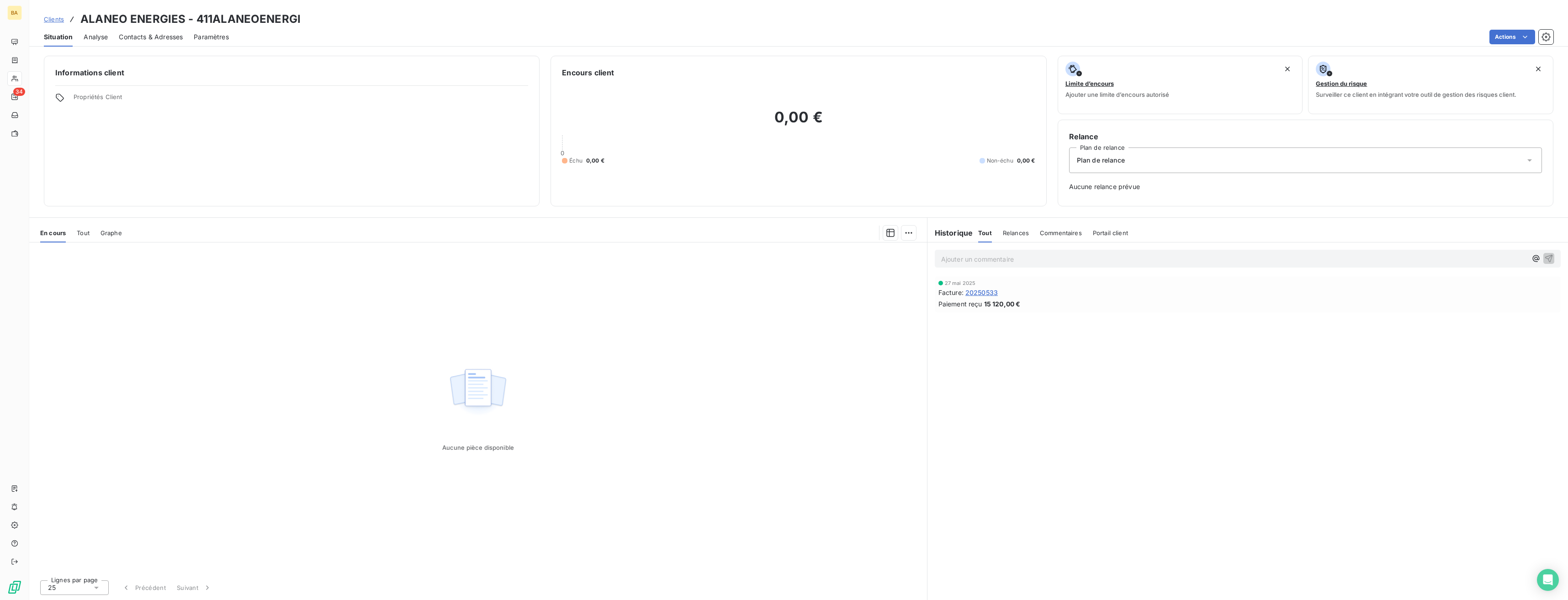
click at [99, 35] on span "Analyse" at bounding box center [96, 37] width 24 height 9
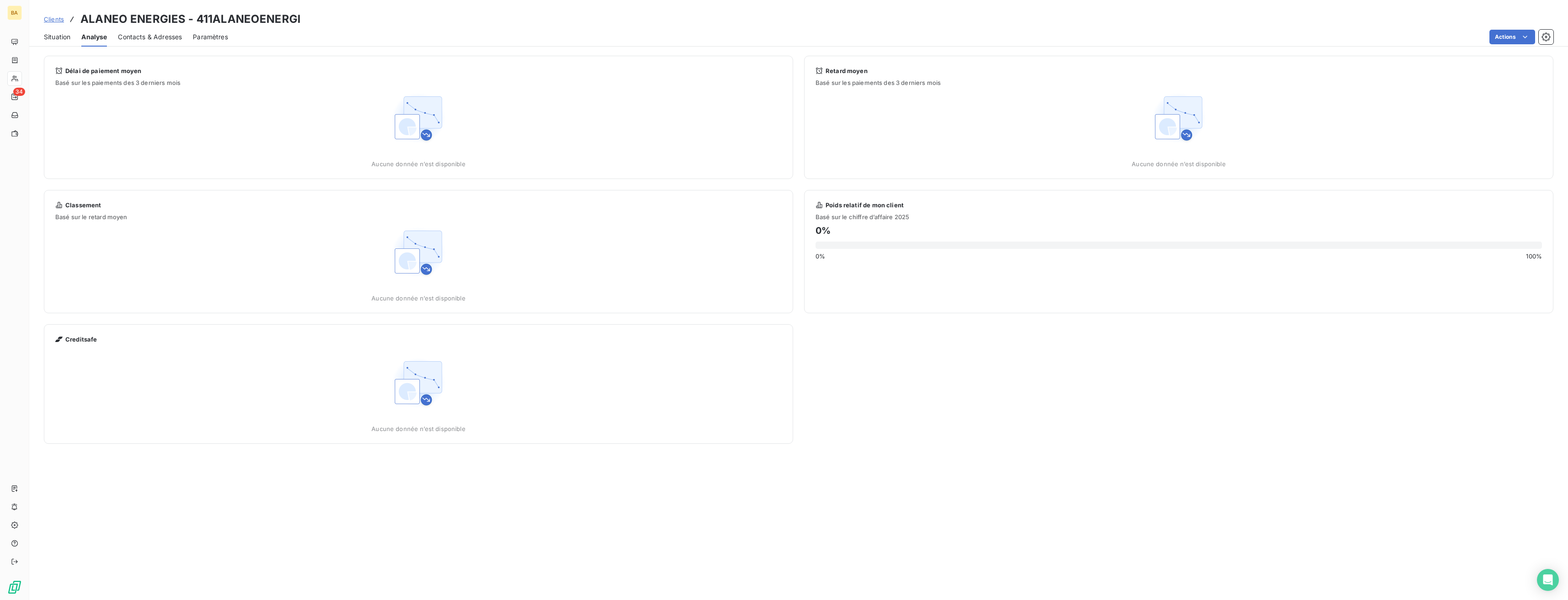
click at [205, 34] on span "Paramètres" at bounding box center [211, 37] width 35 height 9
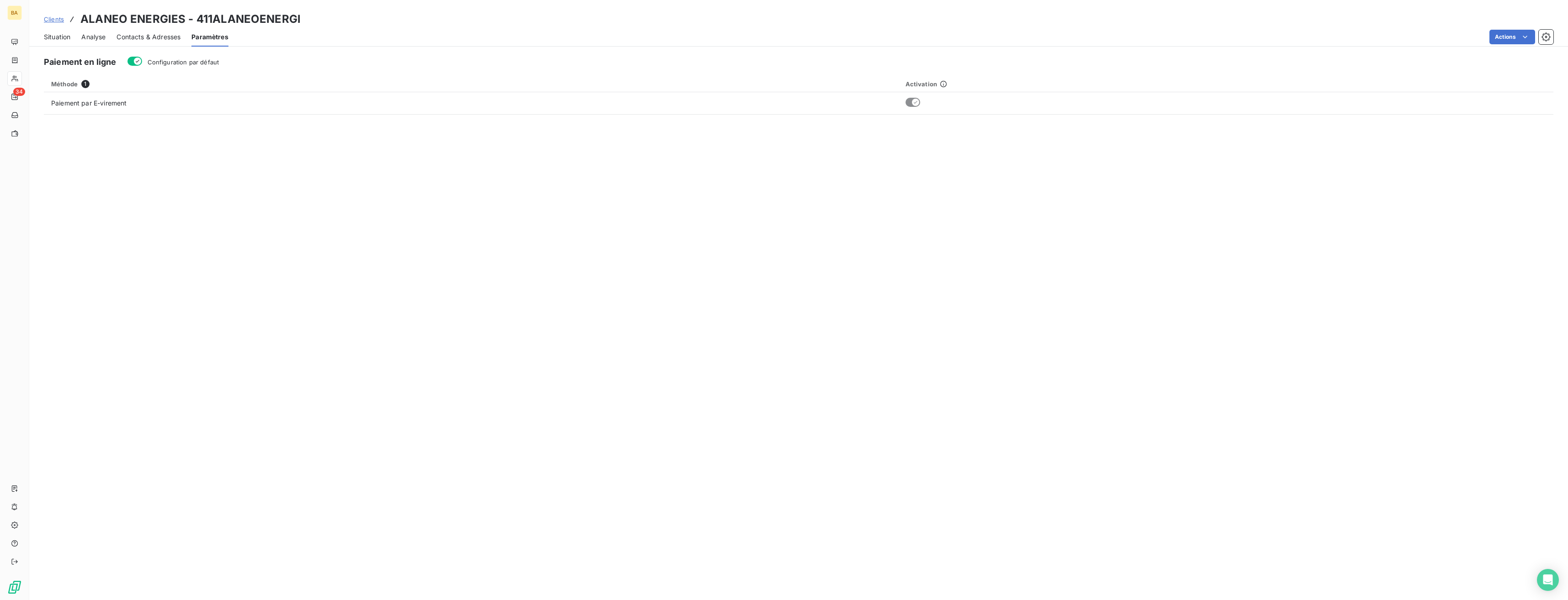
click at [169, 41] on span "Contacts & Adresses" at bounding box center [148, 37] width 64 height 9
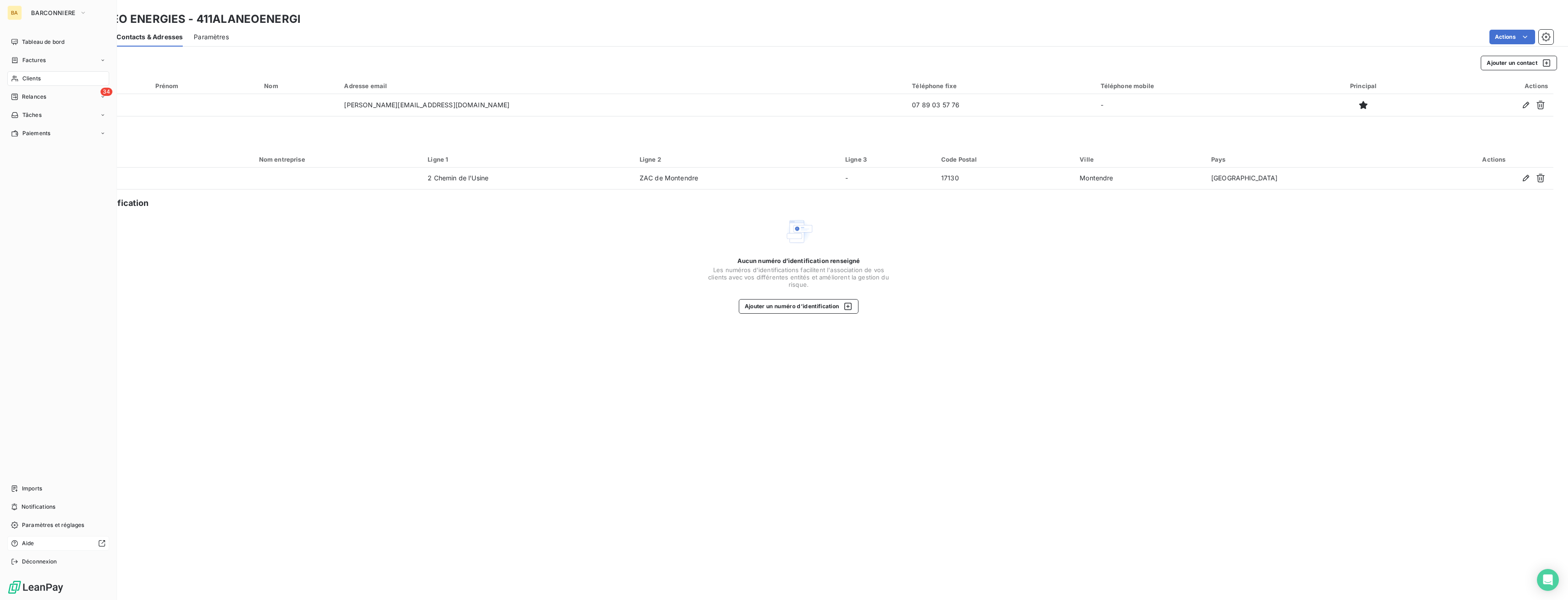
click at [29, 380] on div "Aide" at bounding box center [58, 543] width 102 height 15
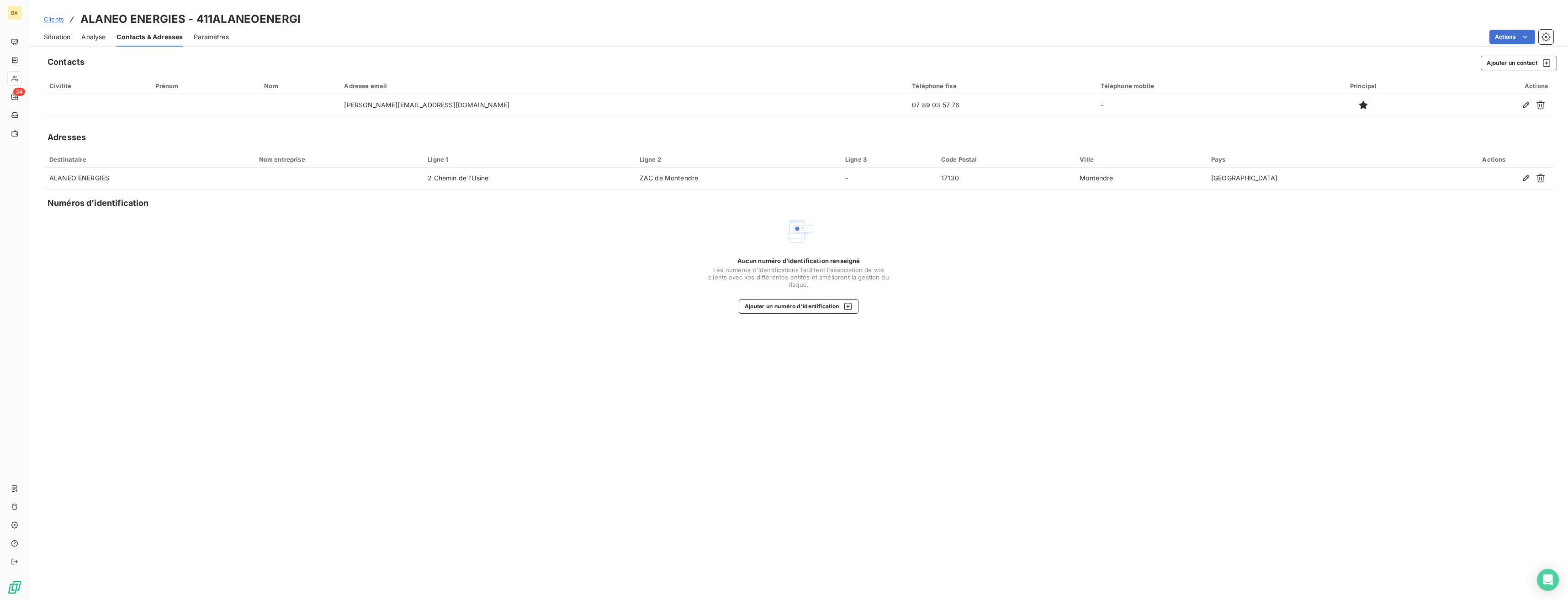
click at [51, 37] on span "Situation" at bounding box center [57, 37] width 27 height 9
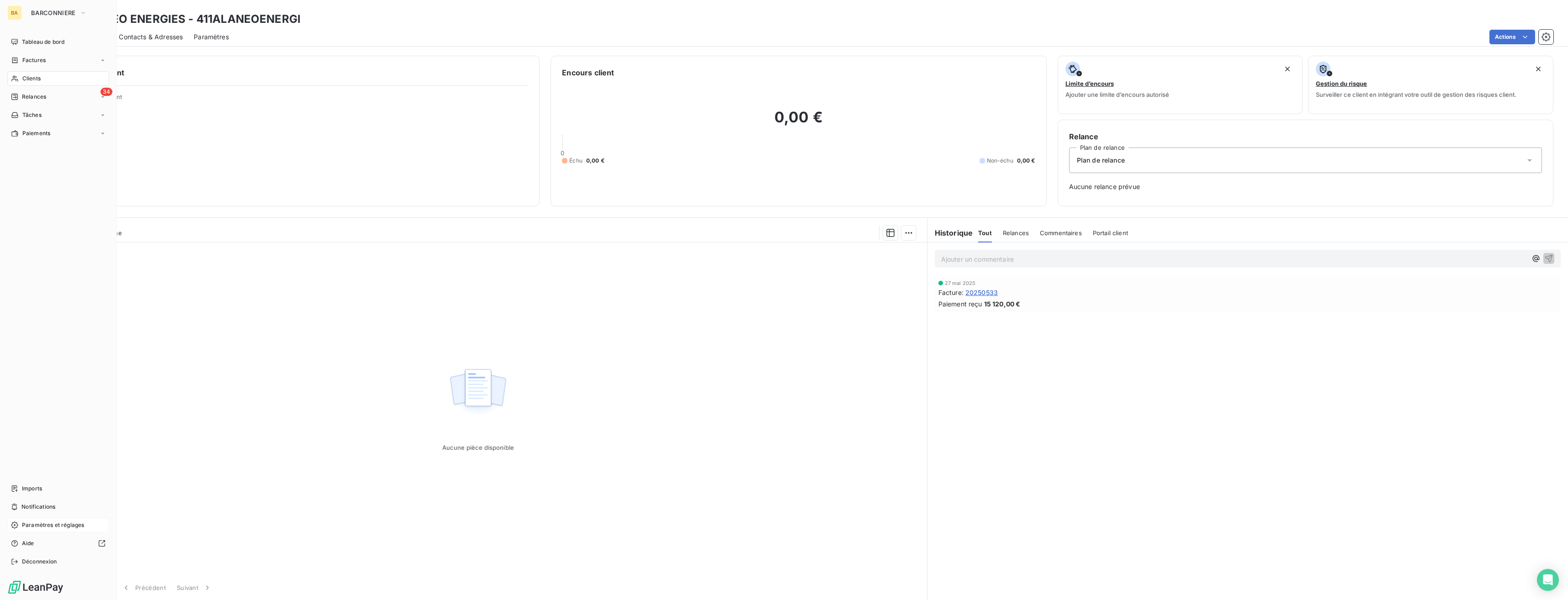
click at [26, 380] on span "Paramètres et réglages" at bounding box center [53, 525] width 62 height 9
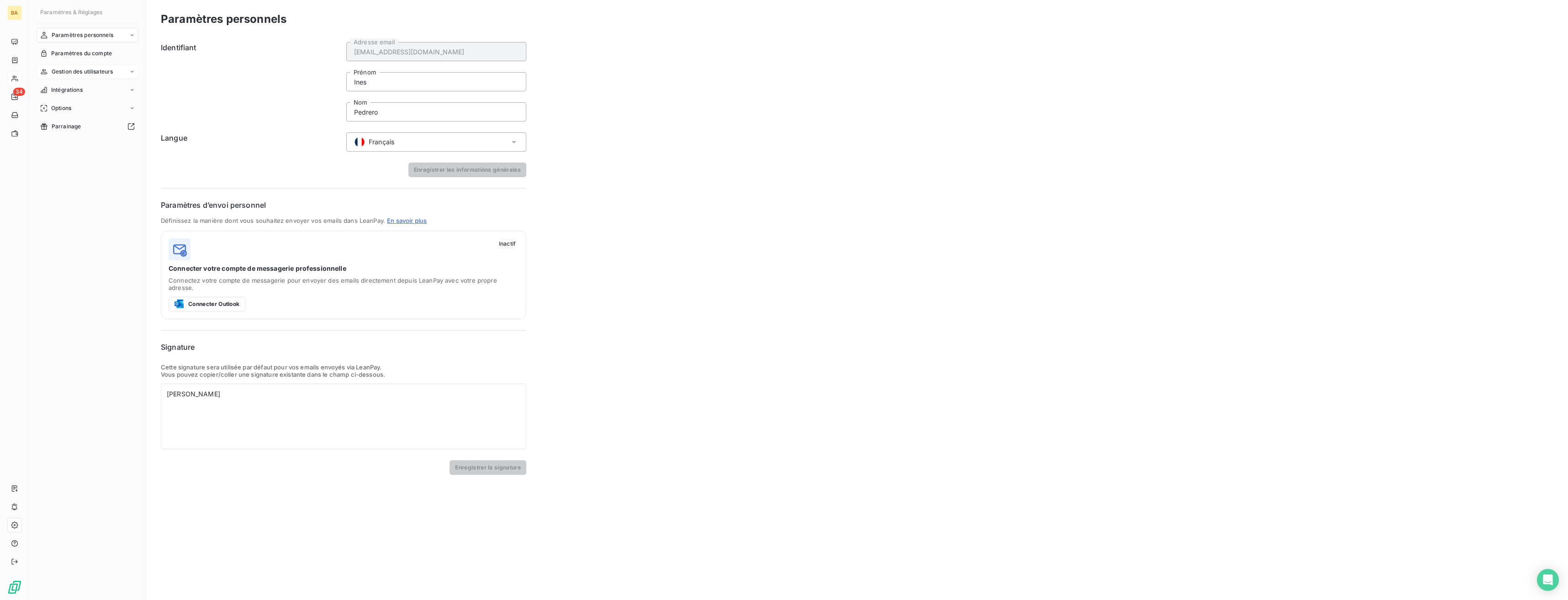
click at [91, 71] on span "Gestion des utilisateurs" at bounding box center [82, 72] width 61 height 9
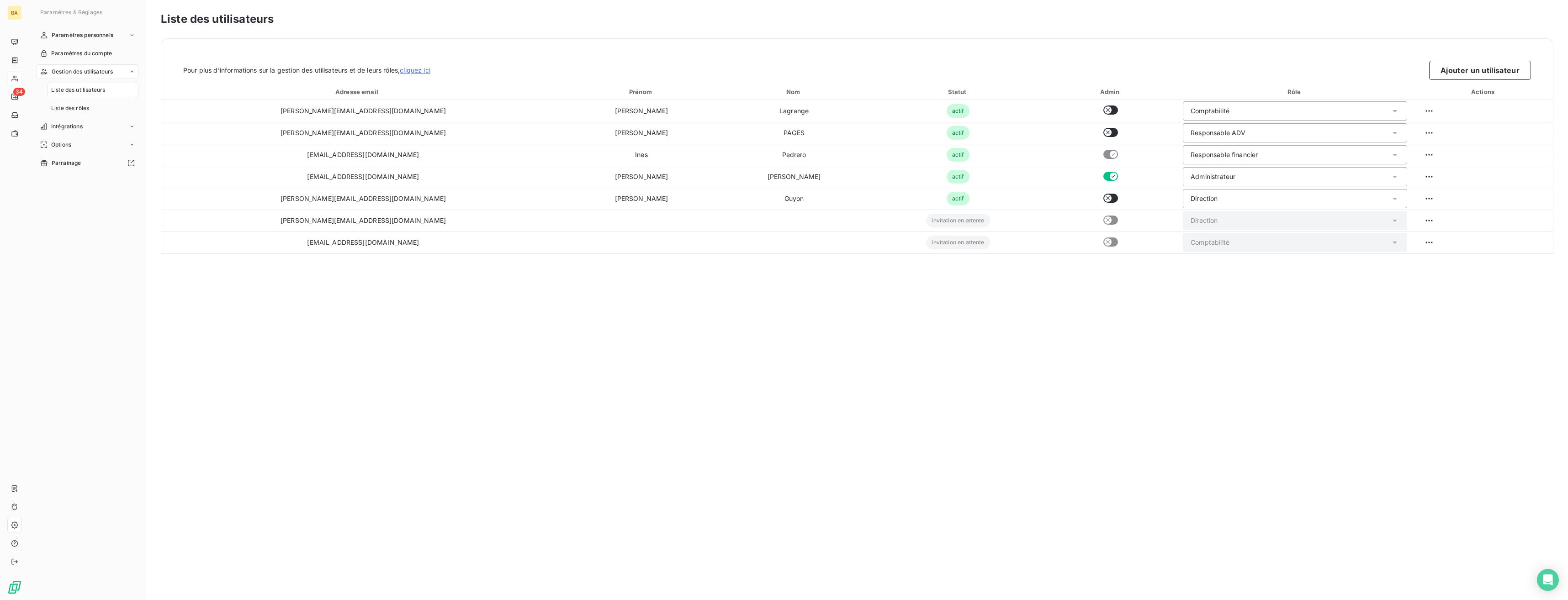
click at [76, 92] on span "Liste des utilisateurs" at bounding box center [78, 90] width 54 height 9
click at [73, 111] on span "Liste des rôles" at bounding box center [70, 108] width 38 height 9
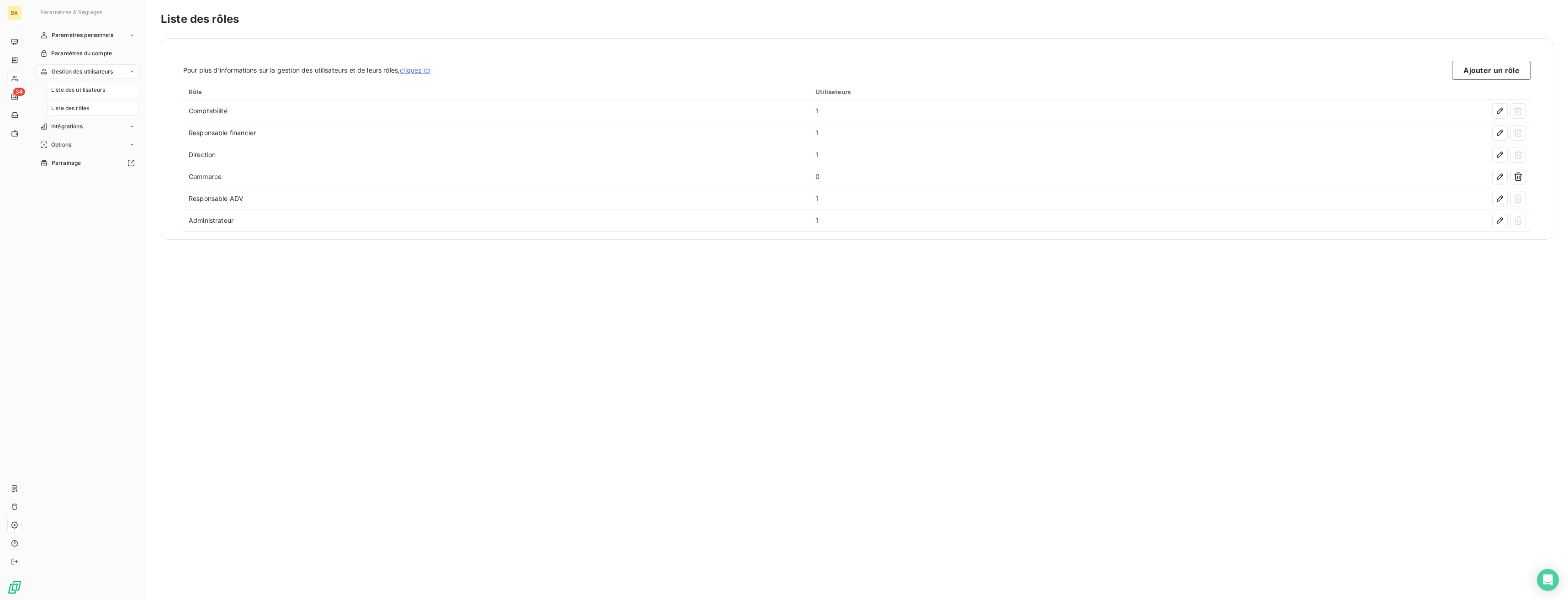
click at [102, 93] on span "Liste des utilisateurs" at bounding box center [78, 90] width 54 height 9
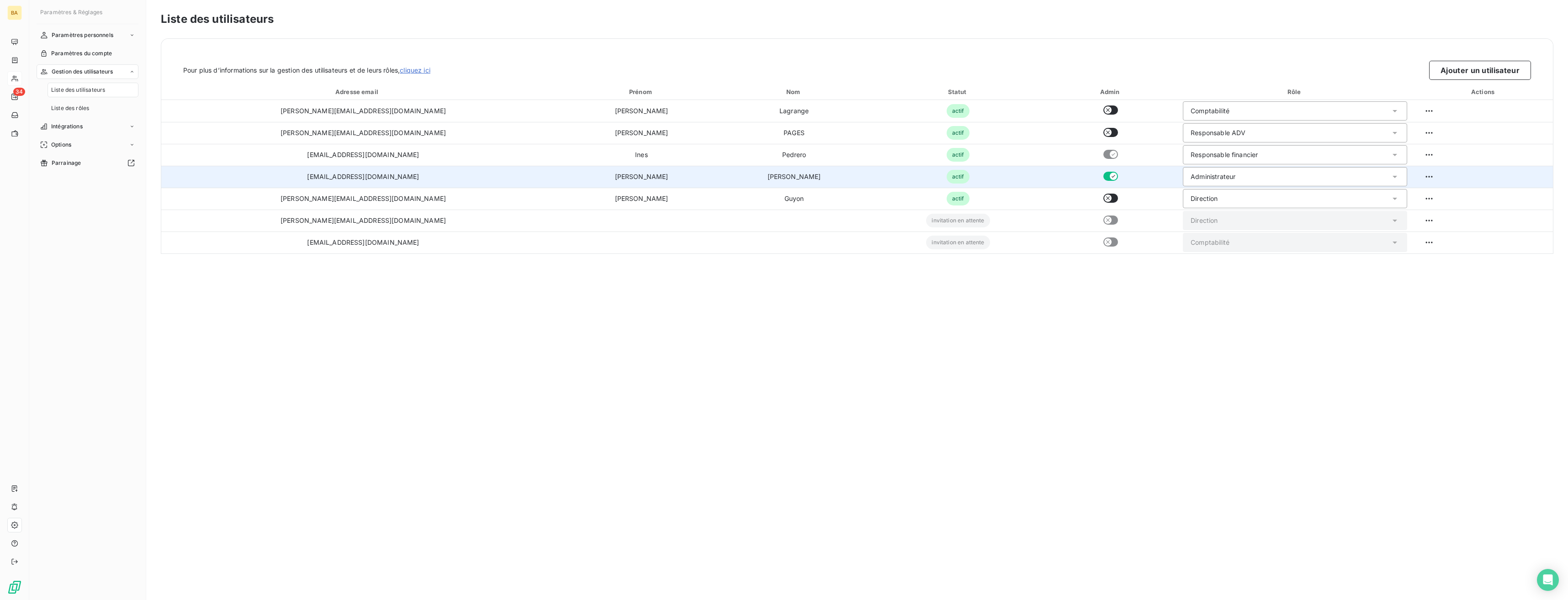
click at [698, 178] on div "Administrateur" at bounding box center [1295, 177] width 225 height 19
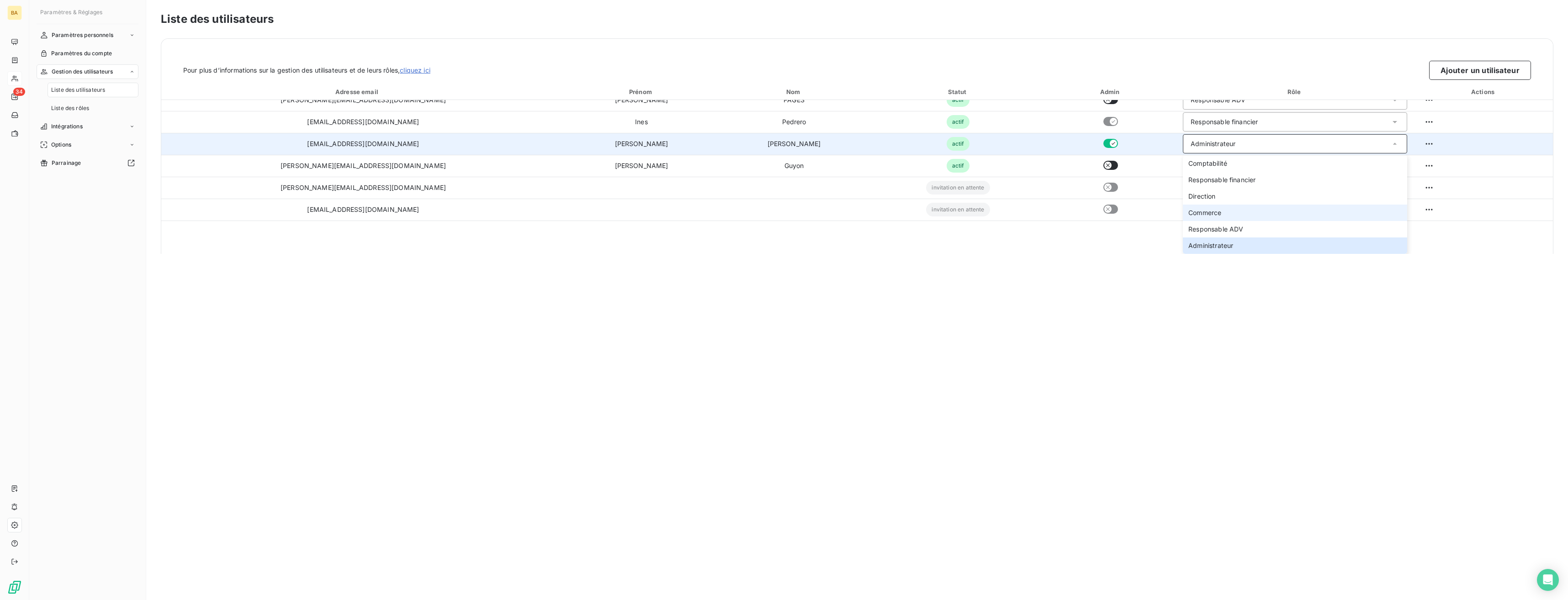
click at [698, 212] on li "Commerce" at bounding box center [1295, 212] width 225 height 16
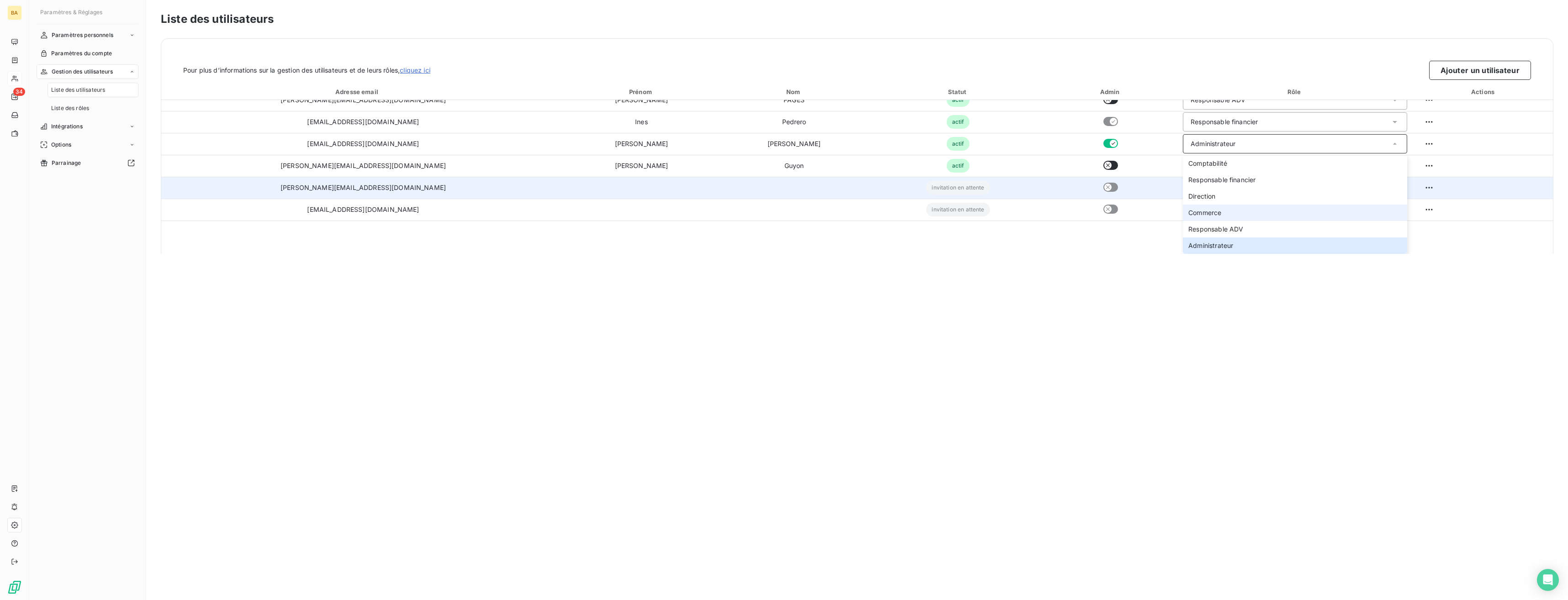
scroll to position [0, 0]
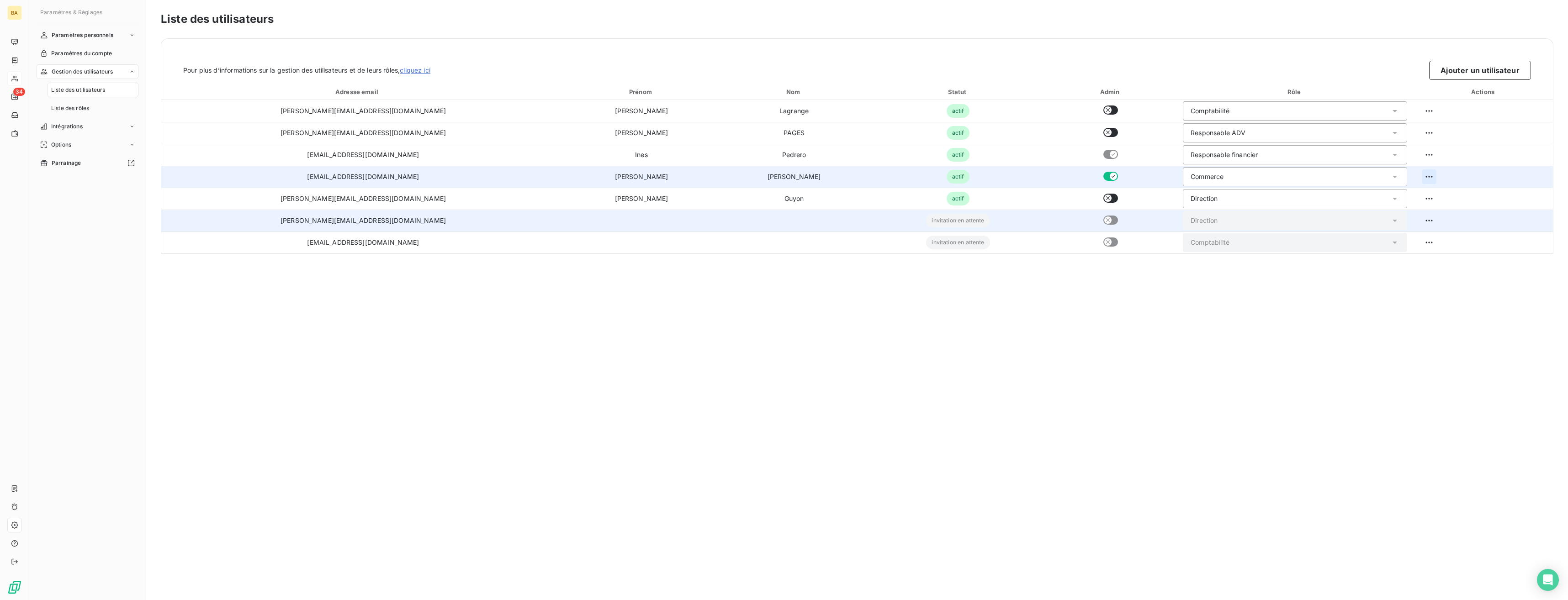
click at [698, 177] on html "BA 34 Paramètres & Réglages Paramètres personnels Paramètres du compte Gestion …" at bounding box center [784, 300] width 1568 height 600
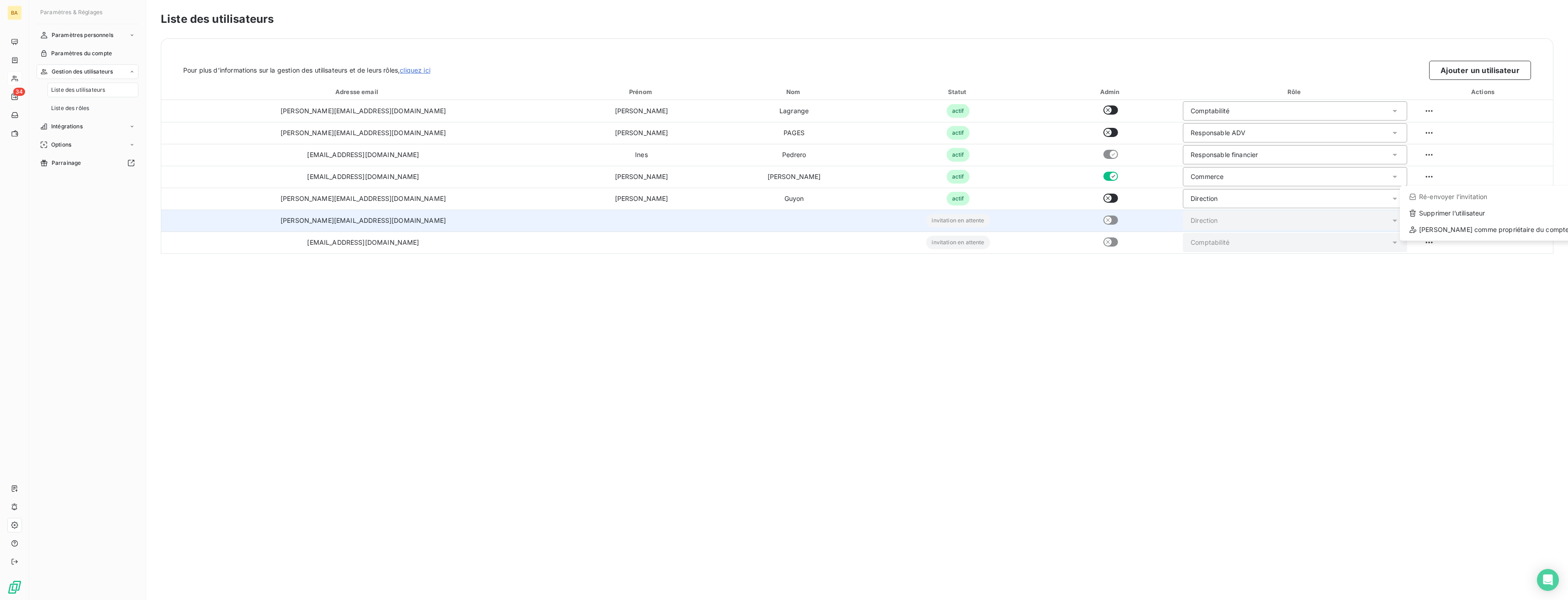
click at [698, 177] on html "BA 34 Paramètres & Réglages Paramètres personnels Paramètres du compte Gestion …" at bounding box center [784, 300] width 1568 height 600
click at [88, 110] on span "Liste des rôles" at bounding box center [70, 108] width 38 height 9
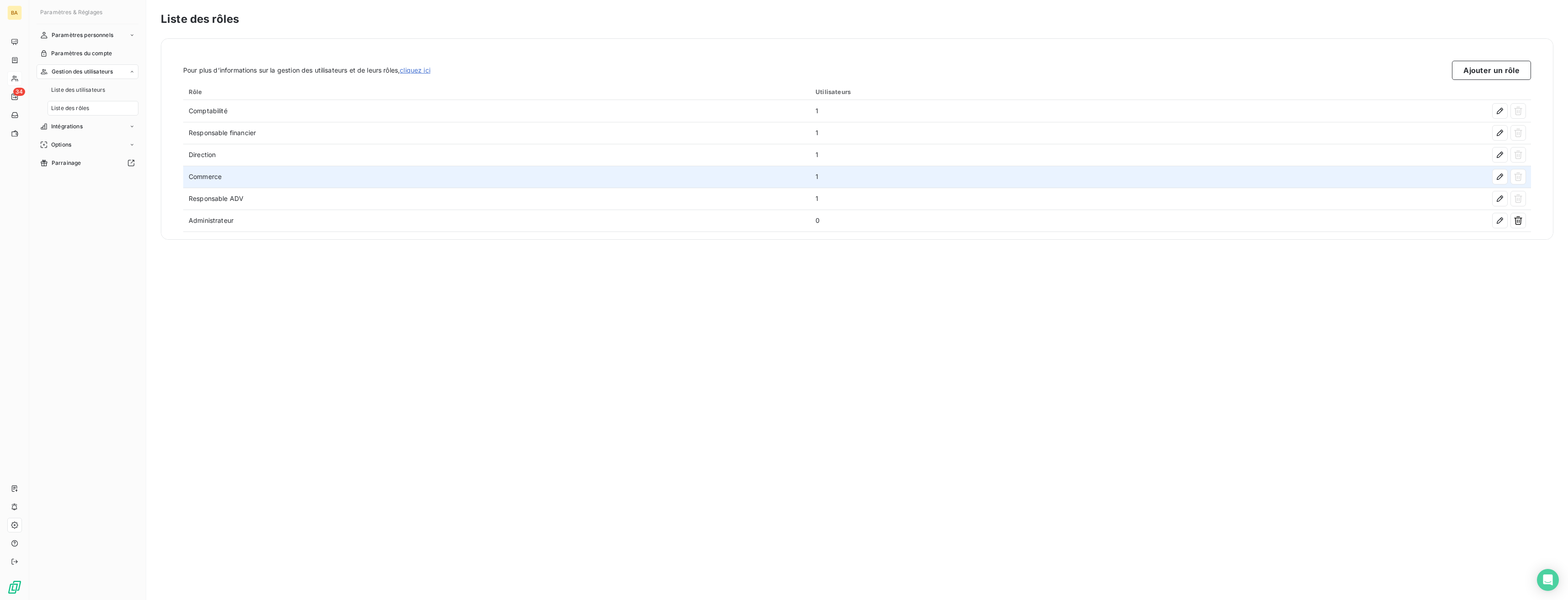
click at [225, 180] on td "Commerce" at bounding box center [497, 176] width 627 height 22
click at [698, 182] on button "button" at bounding box center [1500, 176] width 15 height 15
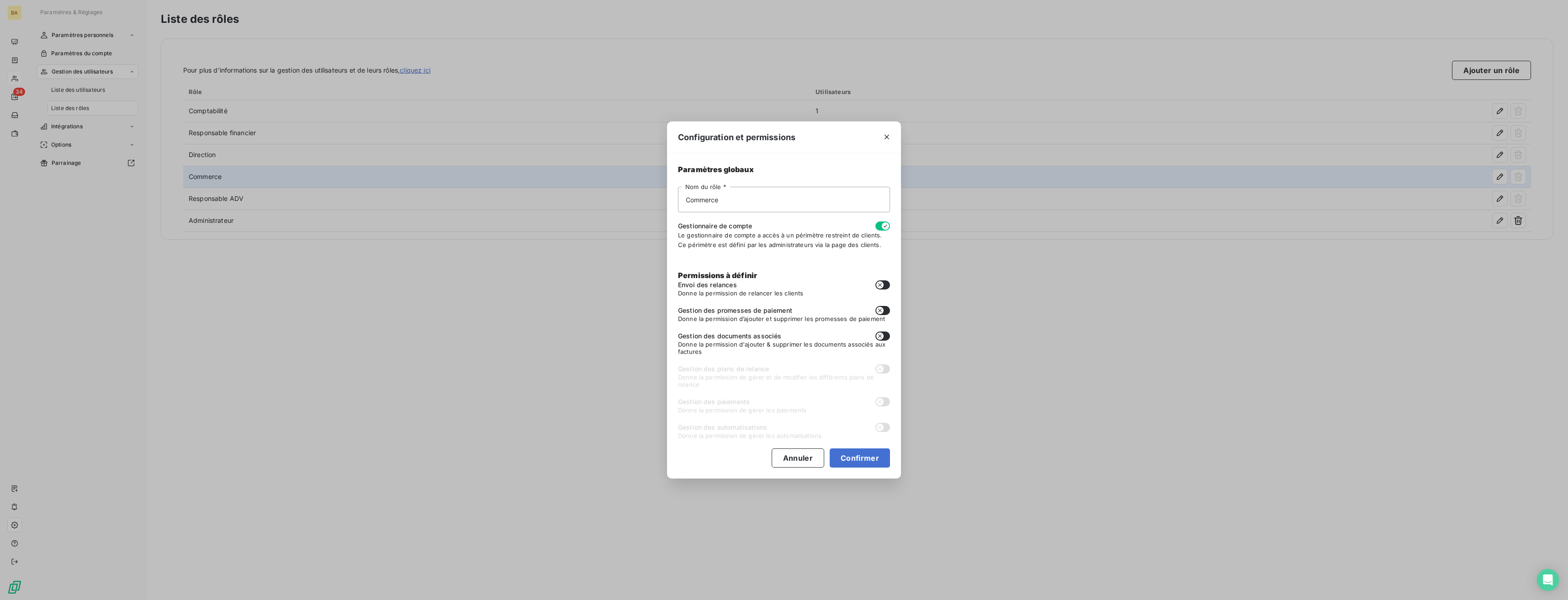
click at [698, 340] on button "button" at bounding box center [883, 336] width 15 height 9
click at [698, 380] on button "Confirmer" at bounding box center [859, 458] width 60 height 19
checkbox input "true"
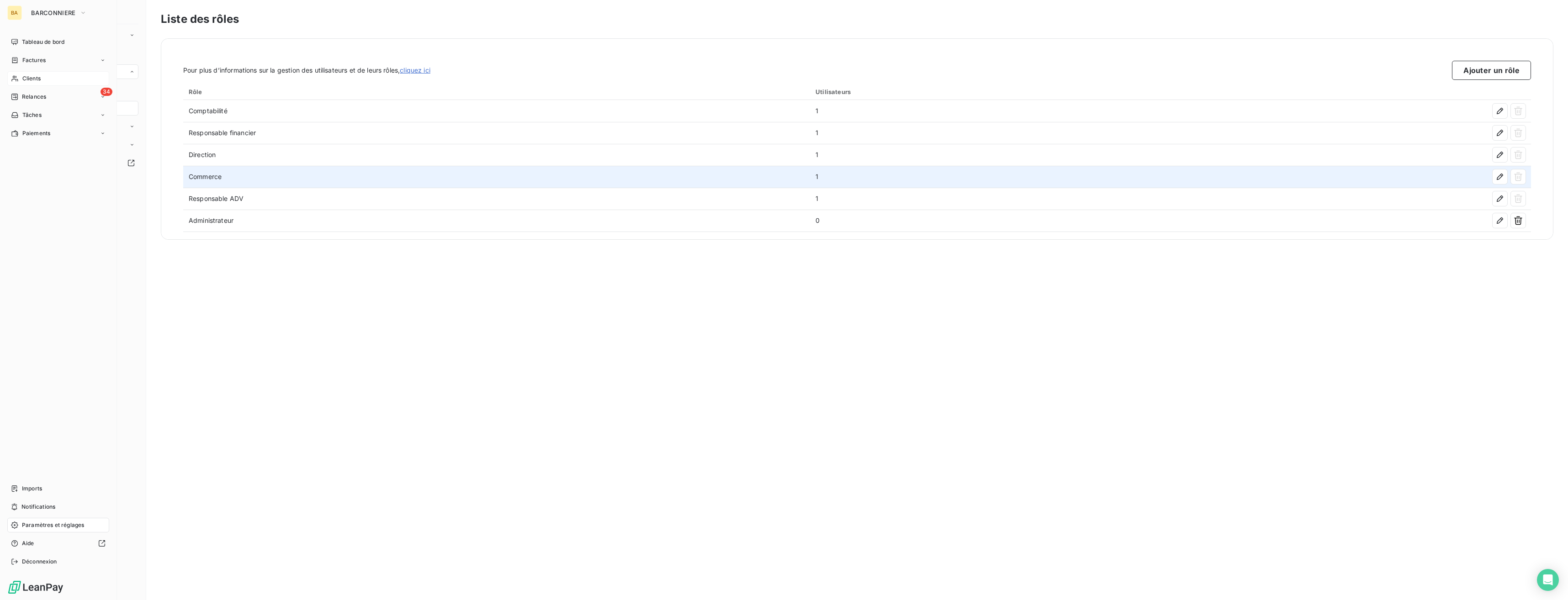
click at [20, 77] on div "Clients" at bounding box center [58, 78] width 102 height 15
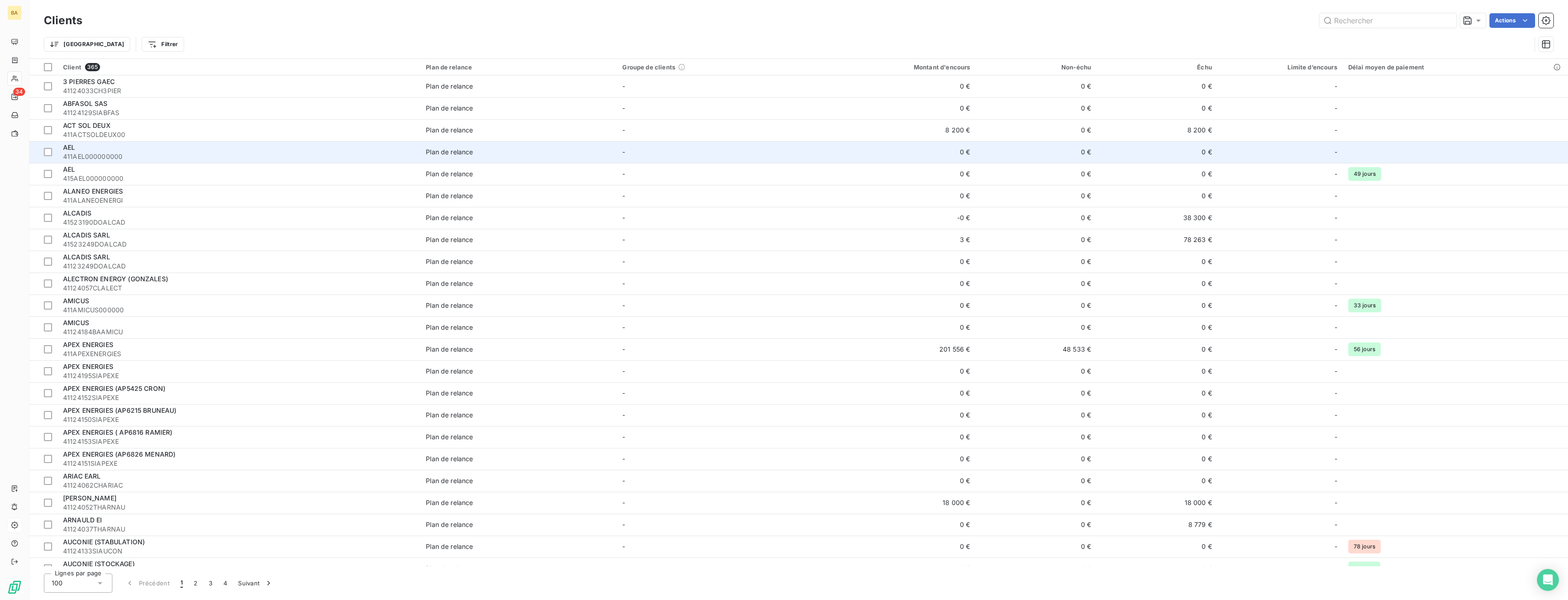
click at [91, 151] on div "AEL" at bounding box center [239, 147] width 352 height 9
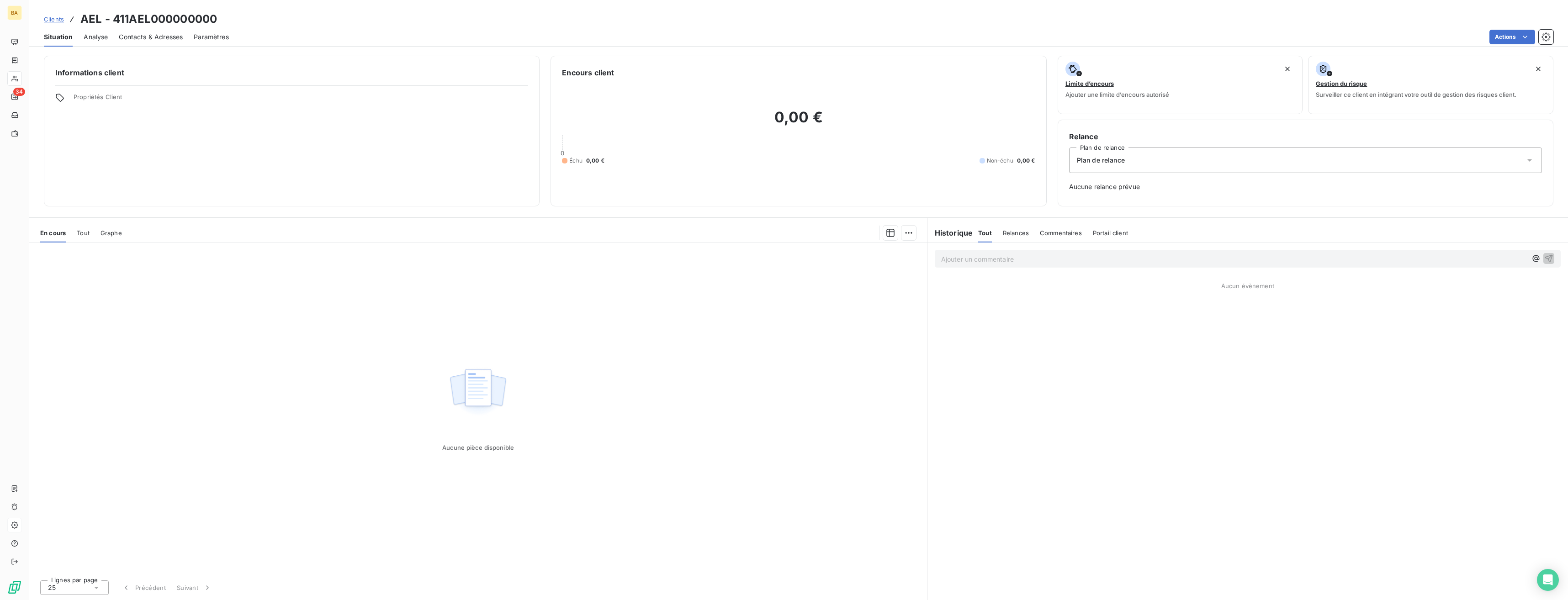
click at [107, 97] on span "Propriétés Client" at bounding box center [301, 99] width 455 height 13
click at [84, 111] on div "Informations client Propriétés Client" at bounding box center [292, 131] width 495 height 151
click at [85, 111] on div "Informations client Propriétés Client" at bounding box center [292, 131] width 495 height 151
click at [266, 80] on div "Informations client Propriétés Client" at bounding box center [292, 131] width 495 height 151
click at [264, 77] on h6 "Informations client" at bounding box center [292, 72] width 473 height 11
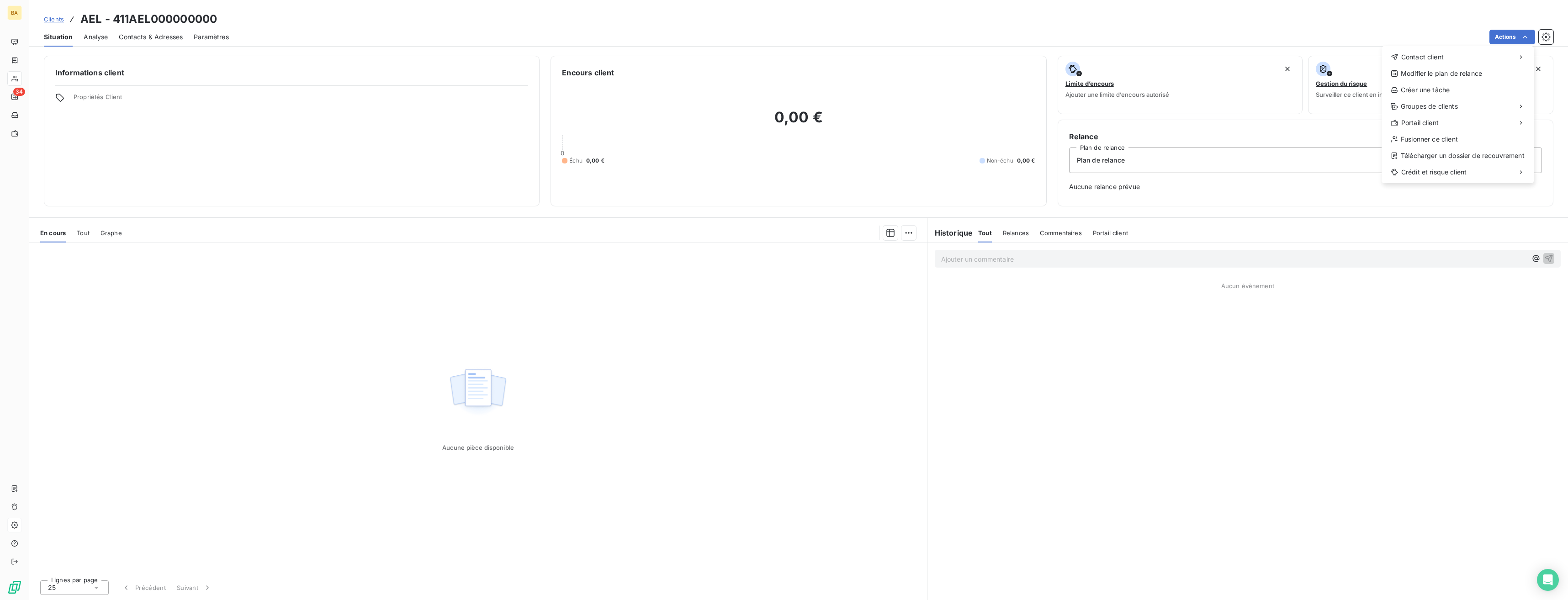
click at [89, 102] on html "BA 34 Clients AEL - 411AEL000000000 Situation Analyse Contacts & Adresses Param…" at bounding box center [784, 300] width 1568 height 600
click at [89, 98] on span "Propriétés Client" at bounding box center [301, 99] width 455 height 13
click at [58, 96] on icon at bounding box center [60, 97] width 9 height 9
click at [201, 40] on span "Paramètres" at bounding box center [211, 37] width 35 height 9
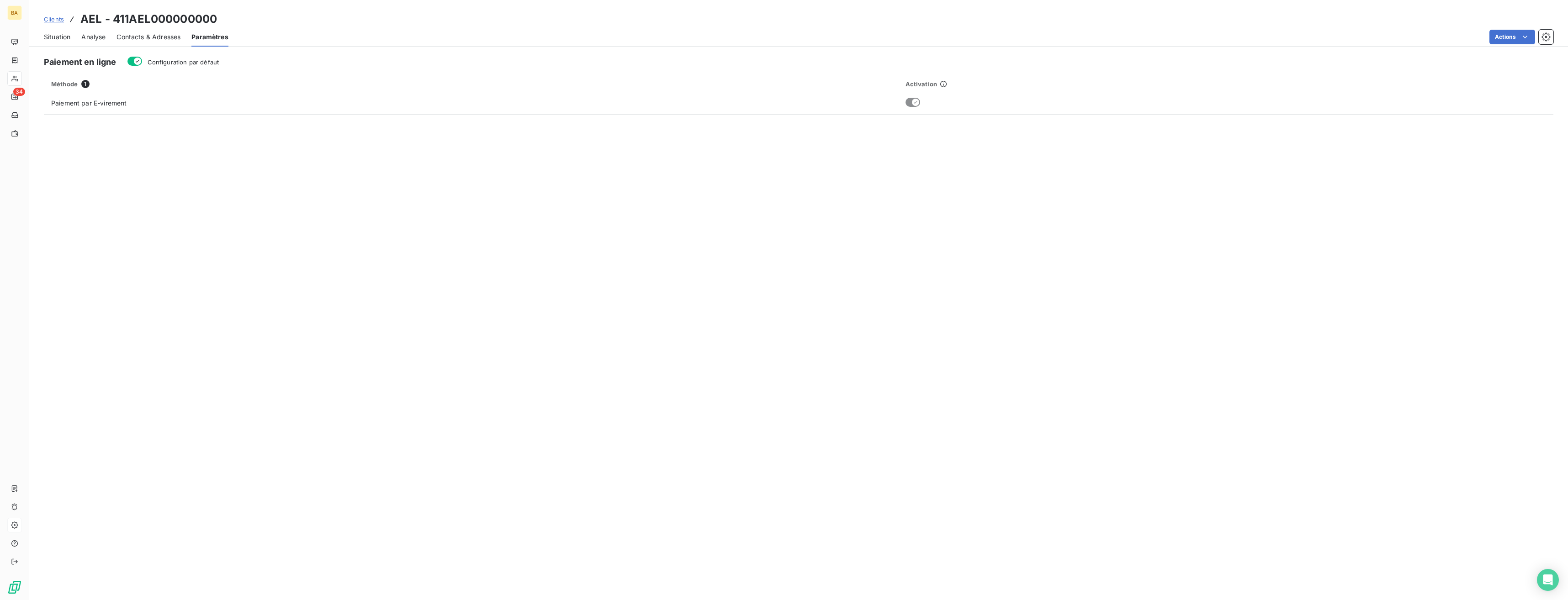
click at [47, 40] on span "Situation" at bounding box center [57, 37] width 27 height 9
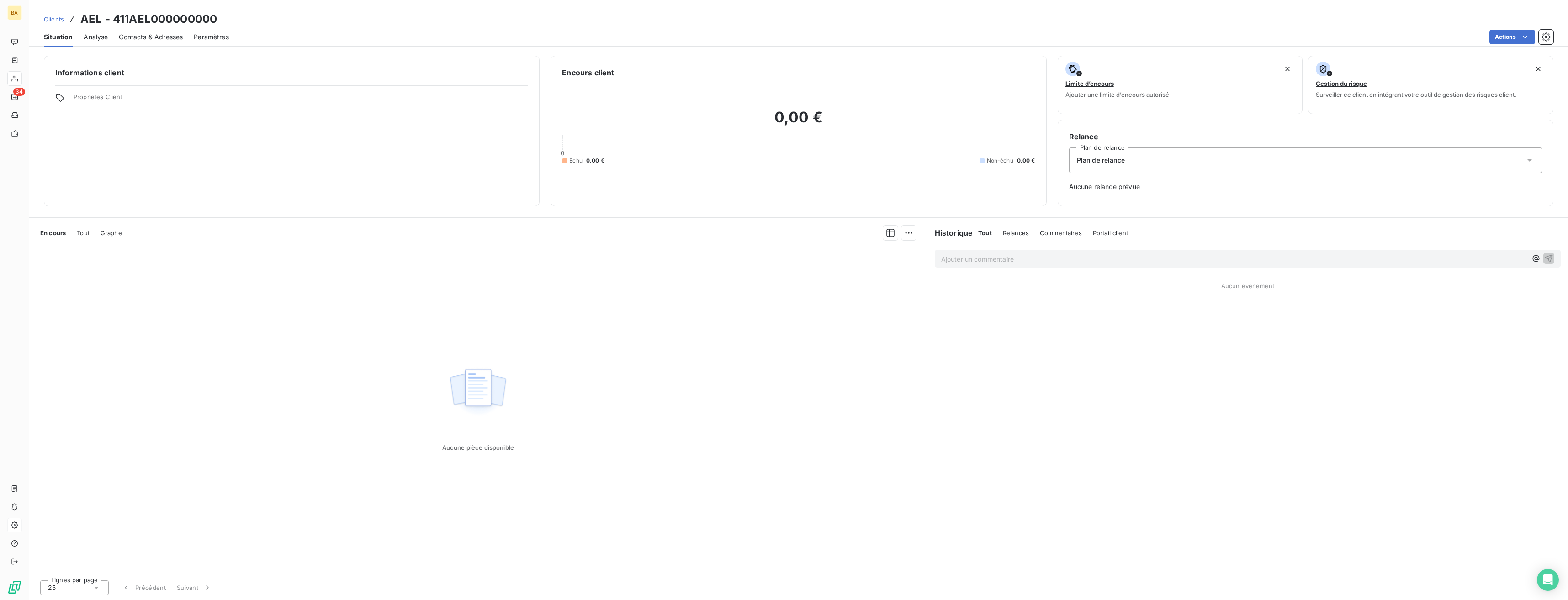
click at [103, 78] on div "Informations client Propriétés Client" at bounding box center [292, 131] width 495 height 151
click at [119, 73] on h6 "Informations client" at bounding box center [292, 72] width 473 height 11
click at [113, 74] on h6 "Informations client" at bounding box center [292, 72] width 473 height 11
click at [99, 96] on span "Propriétés Client" at bounding box center [301, 99] width 455 height 13
click at [58, 21] on span "Clients" at bounding box center [54, 19] width 20 height 7
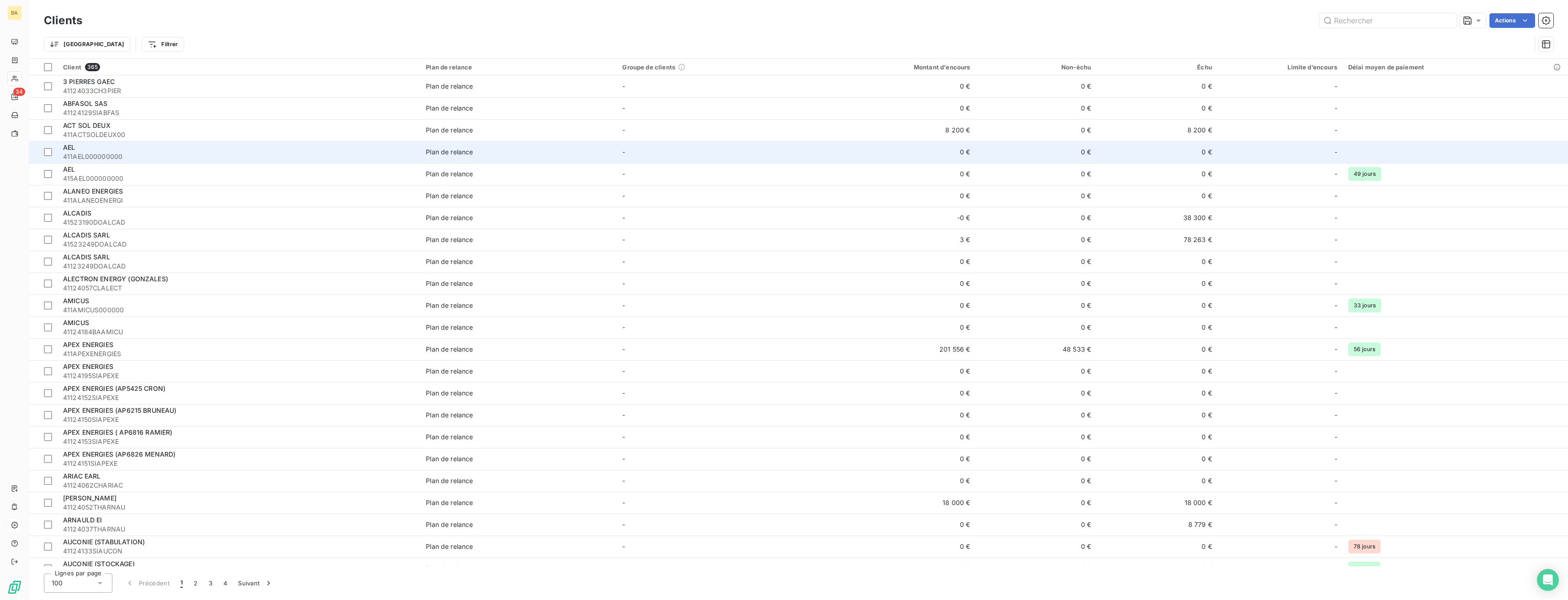
click at [87, 153] on span "411AEL000000000" at bounding box center [239, 156] width 352 height 9
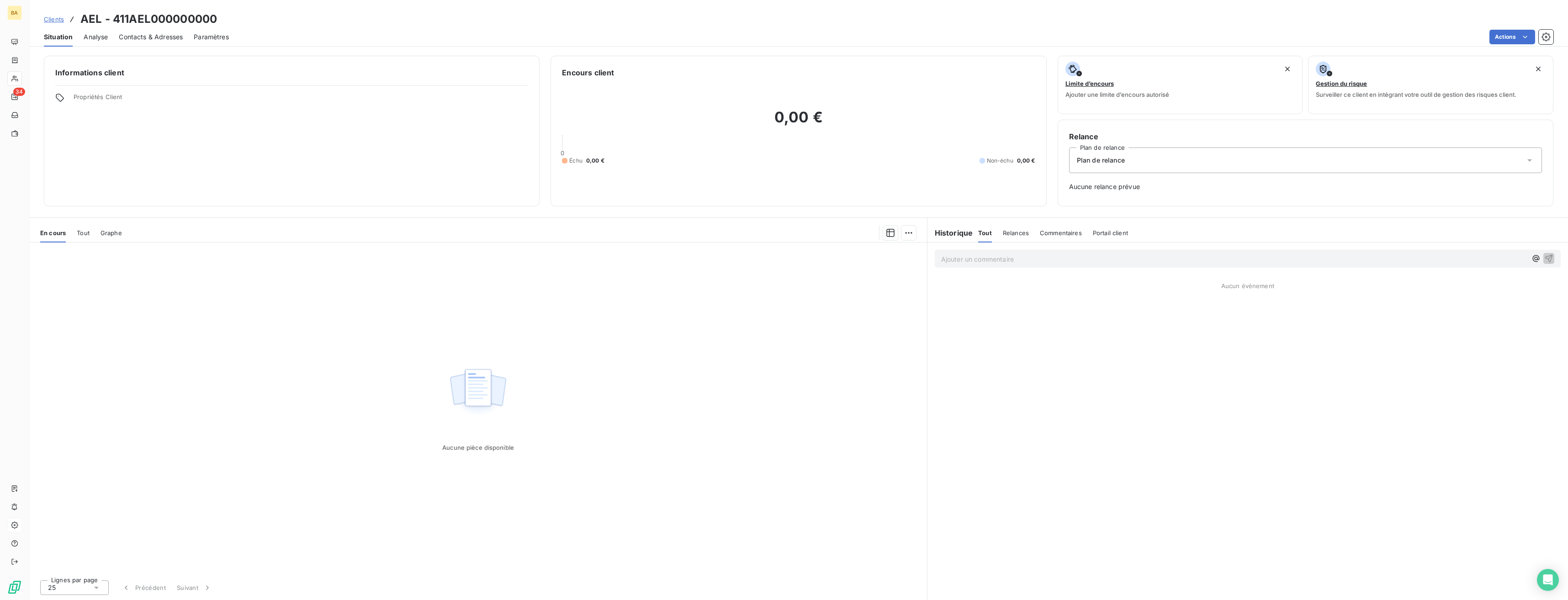
click at [61, 97] on icon at bounding box center [60, 97] width 9 height 9
click at [698, 235] on html "BA 34 Clients AEL - 411AEL000000000 Situation Analyse Contacts & Adresses Param…" at bounding box center [784, 300] width 1568 height 600
click at [698, 319] on html "BA 34 Clients AEL - 411AEL000000000 Situation Analyse Contacts & Adresses Param…" at bounding box center [784, 300] width 1568 height 600
click at [37, 80] on span "Clients" at bounding box center [32, 78] width 18 height 9
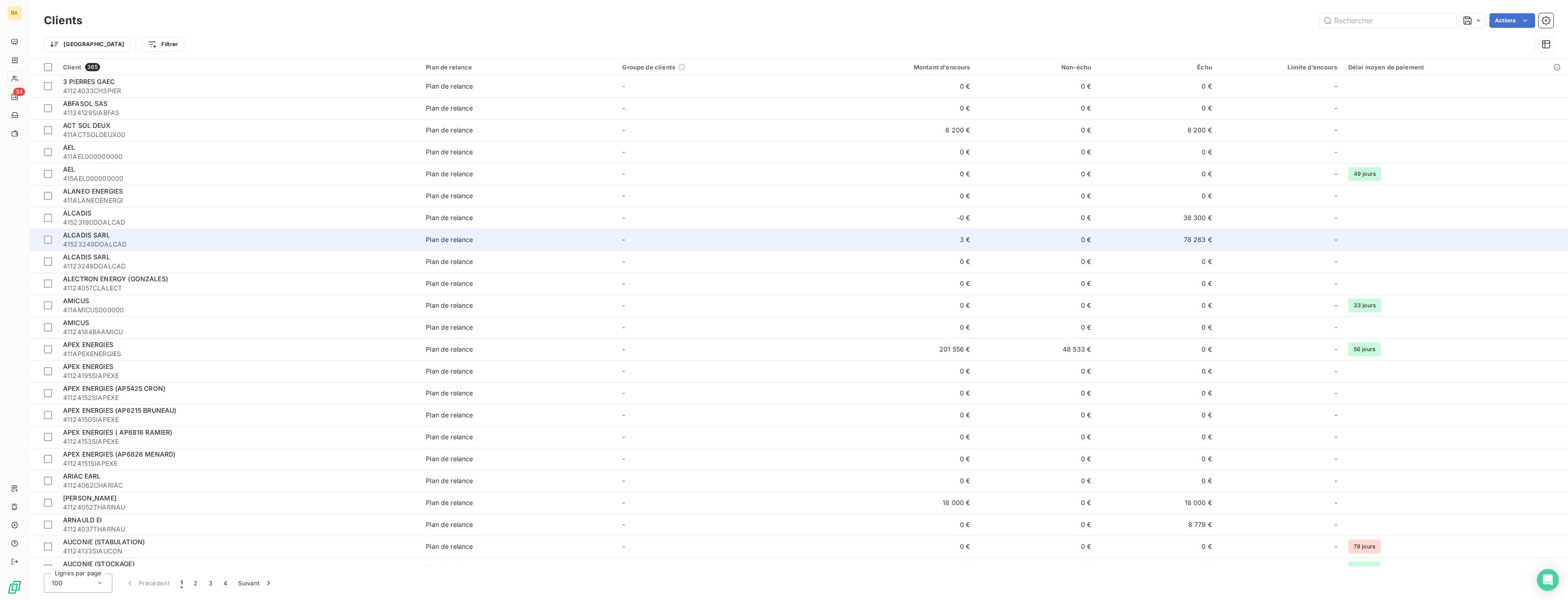
click at [113, 237] on div "ALCADIS SARL" at bounding box center [239, 235] width 352 height 9
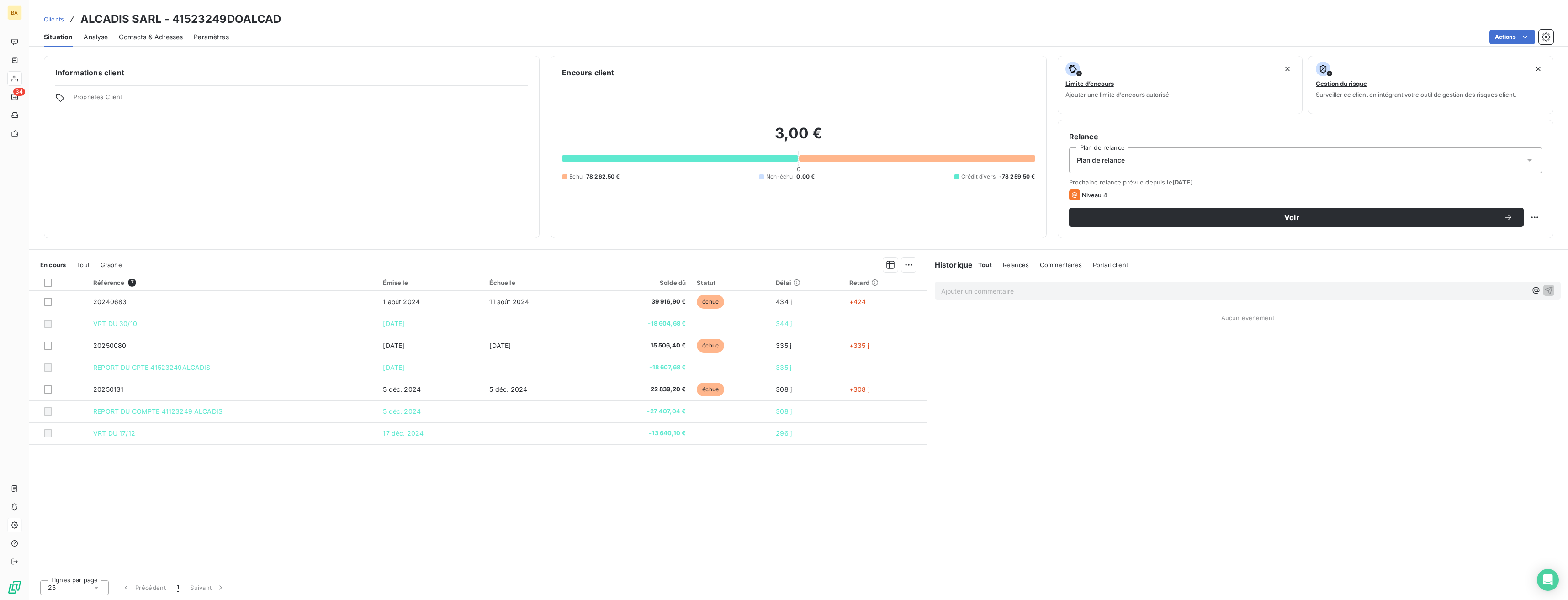
click at [58, 100] on icon at bounding box center [60, 97] width 8 height 8
click at [104, 80] on div "Informations client Propriétés Client" at bounding box center [292, 147] width 495 height 183
click at [382, 71] on h6 "Informations client" at bounding box center [292, 72] width 473 height 11
click at [432, 75] on h6 "Informations client" at bounding box center [292, 72] width 473 height 11
click at [698, 38] on icon "button" at bounding box center [1545, 37] width 9 height 9
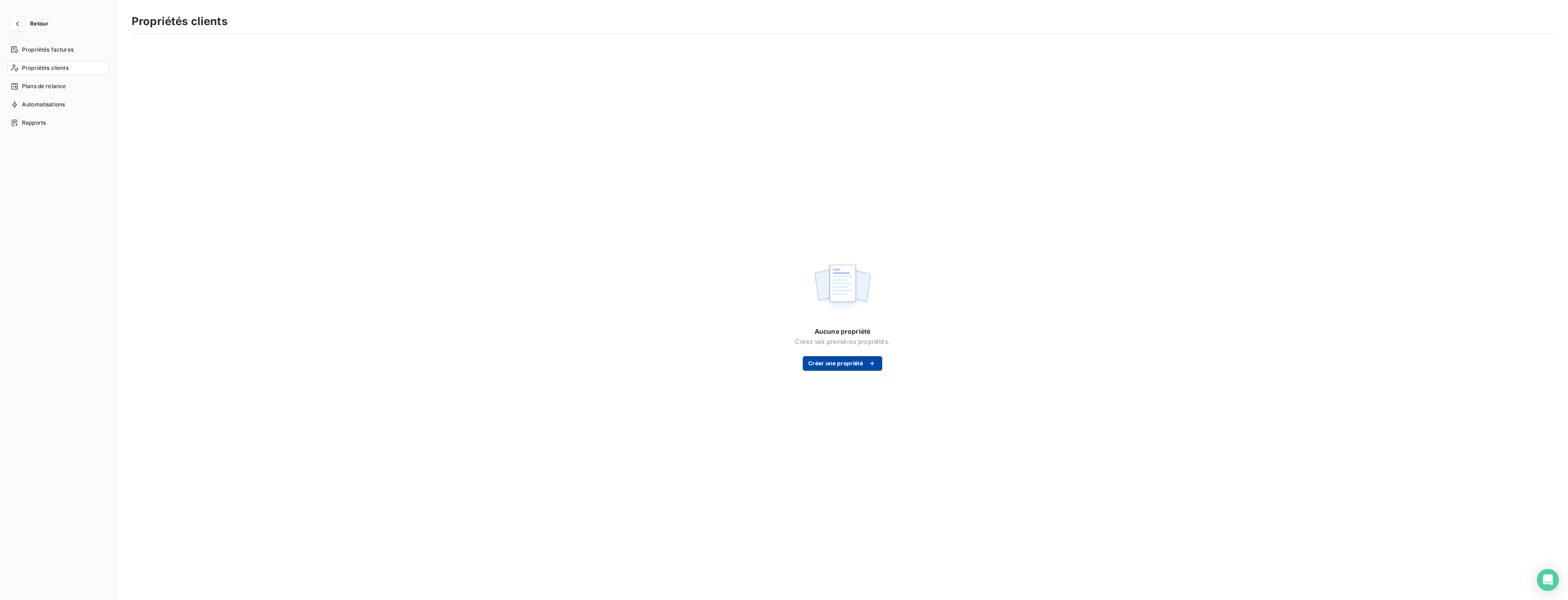
click at [698, 360] on button "Créer une propriété" at bounding box center [842, 363] width 80 height 15
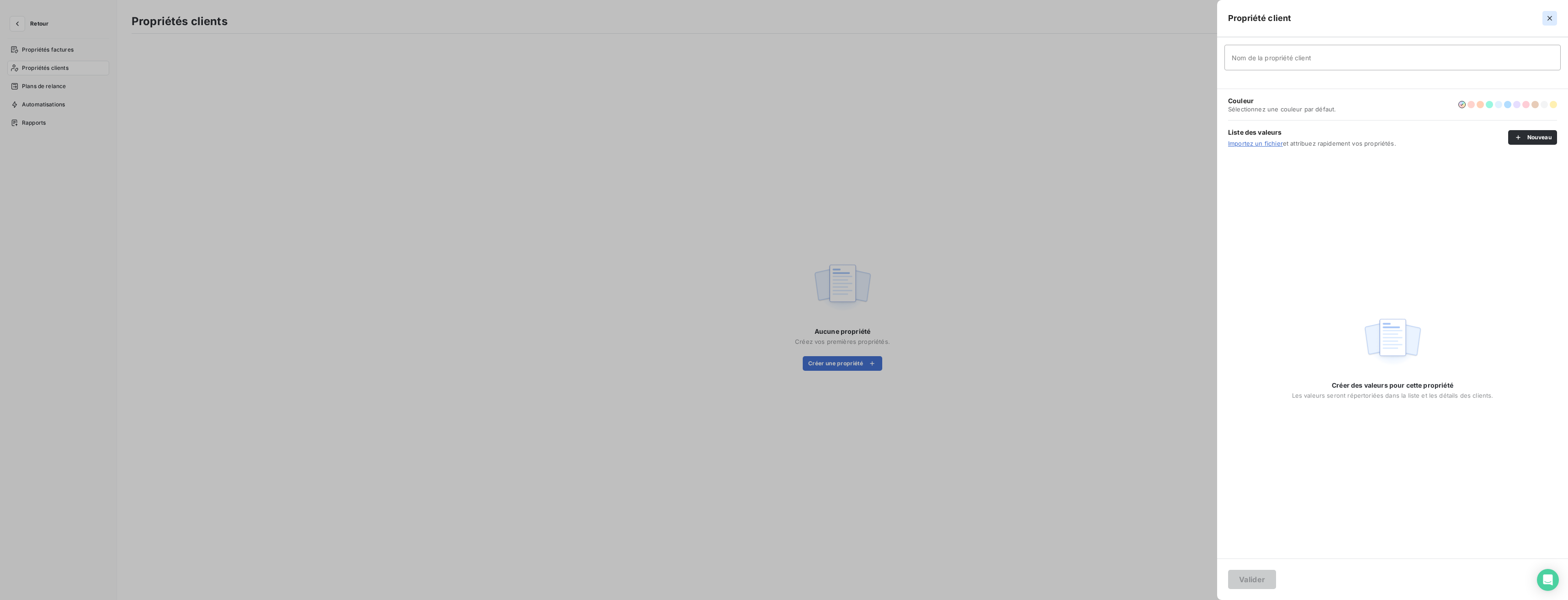
click at [698, 16] on icon "button" at bounding box center [1549, 18] width 9 height 9
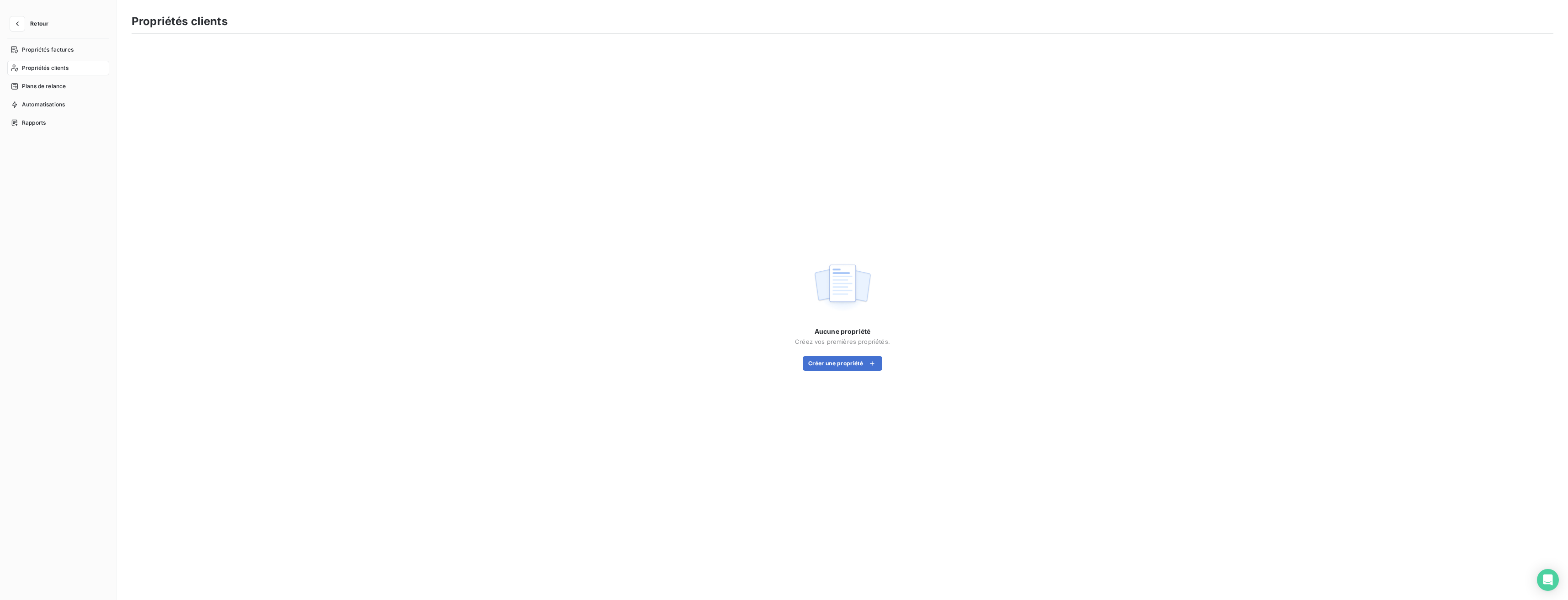
click at [34, 26] on span "Retour" at bounding box center [40, 24] width 18 height 5
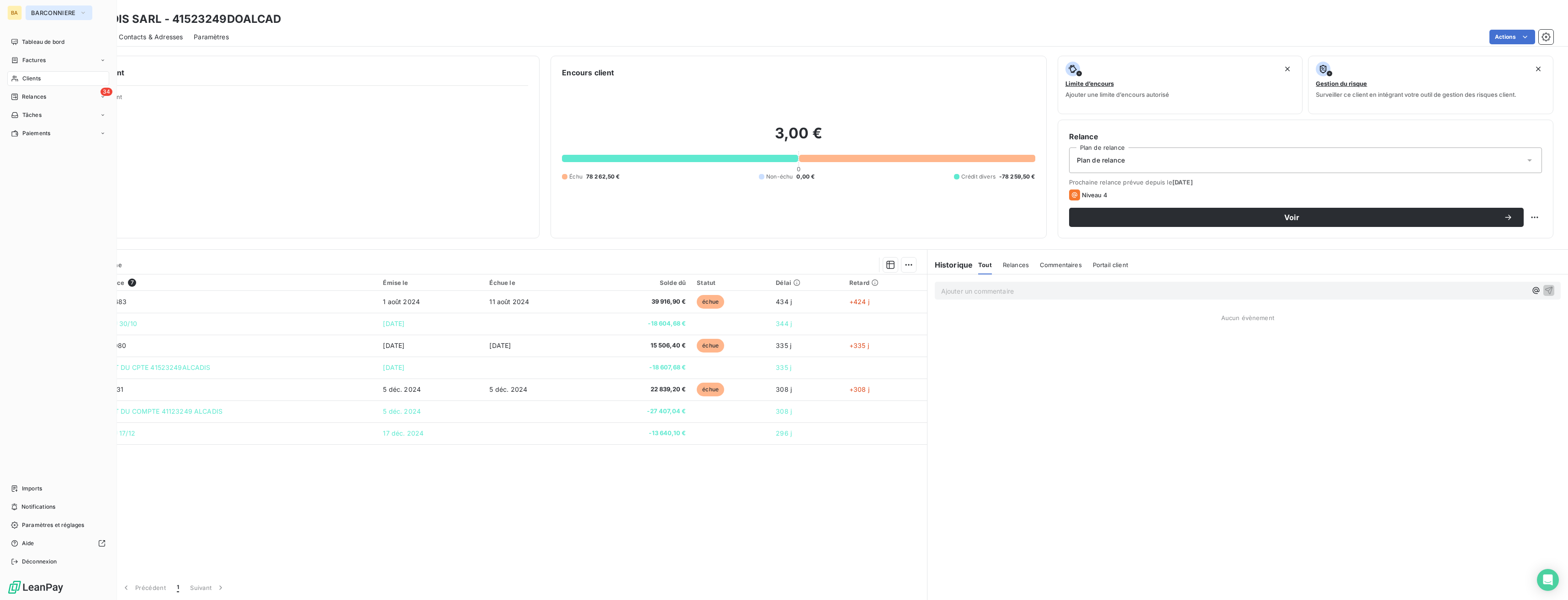
click at [78, 15] on button "BARCONNIERE" at bounding box center [59, 13] width 67 height 15
click at [99, 110] on li "SU SUNENVIRONNEMENT" at bounding box center [87, 103] width 123 height 22
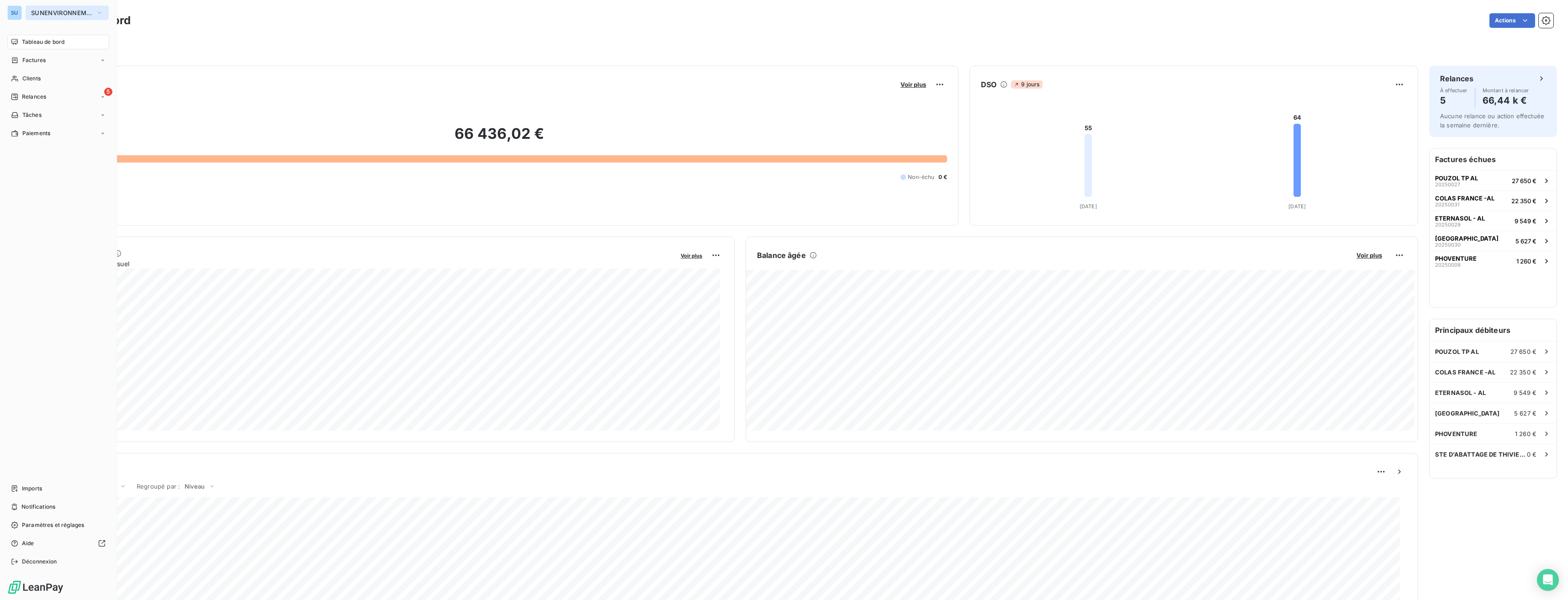
click at [81, 15] on span "SUNENVIRONNEMENT" at bounding box center [61, 13] width 61 height 7
click at [85, 122] on span "SUNETANCHE" at bounding box center [84, 125] width 81 height 9
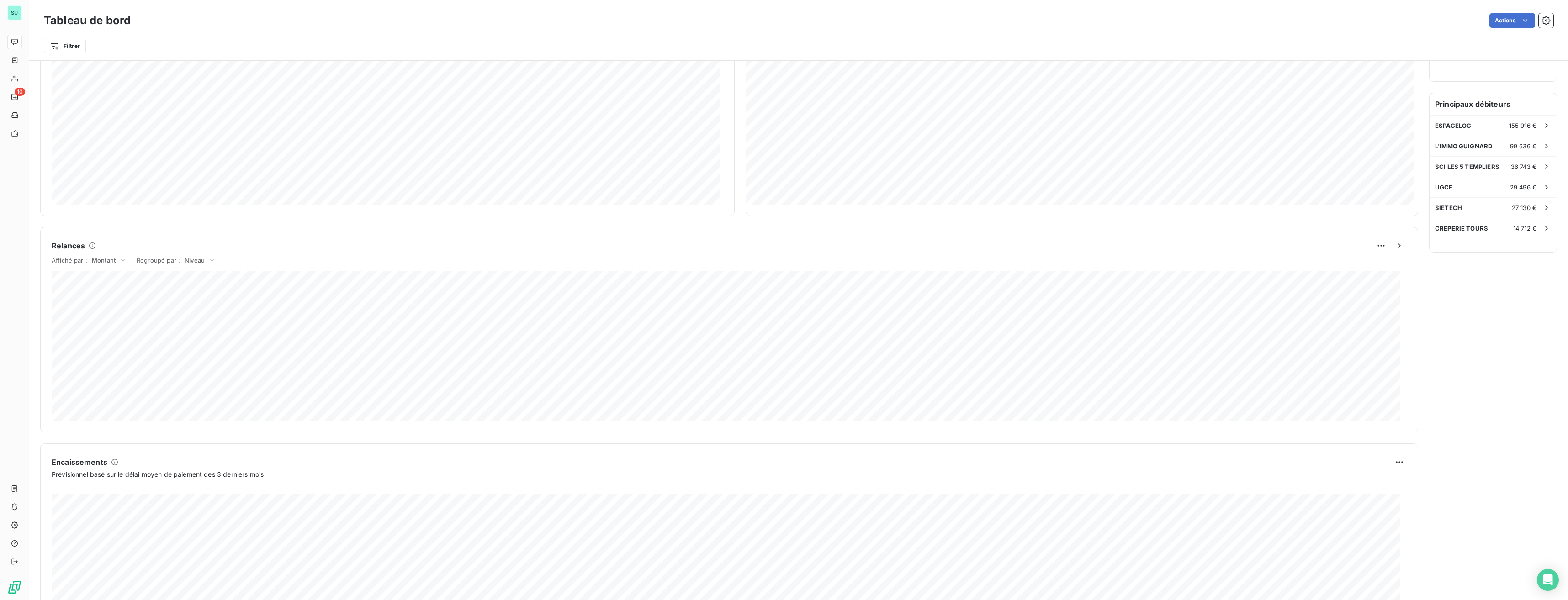
scroll to position [231, 0]
click at [72, 15] on span "SUNETANCHE" at bounding box center [52, 13] width 43 height 7
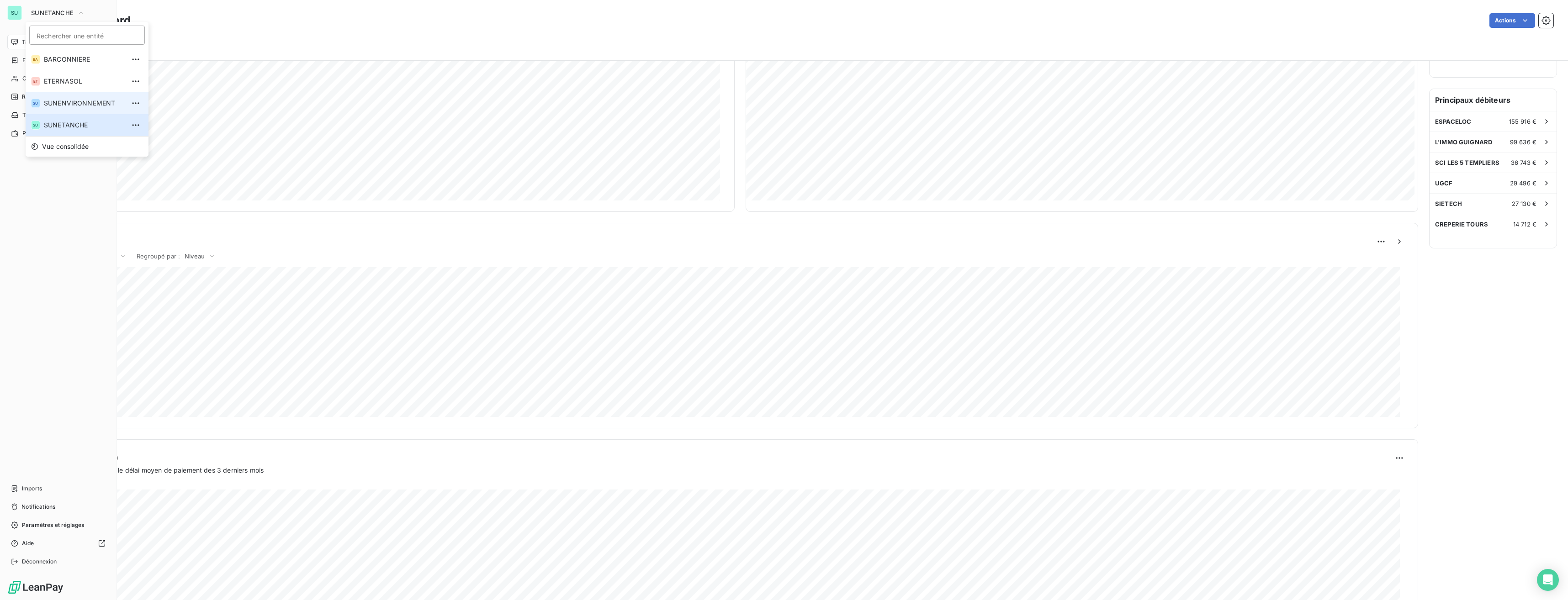
click at [72, 102] on span "SUNENVIRONNEMENT" at bounding box center [84, 103] width 81 height 9
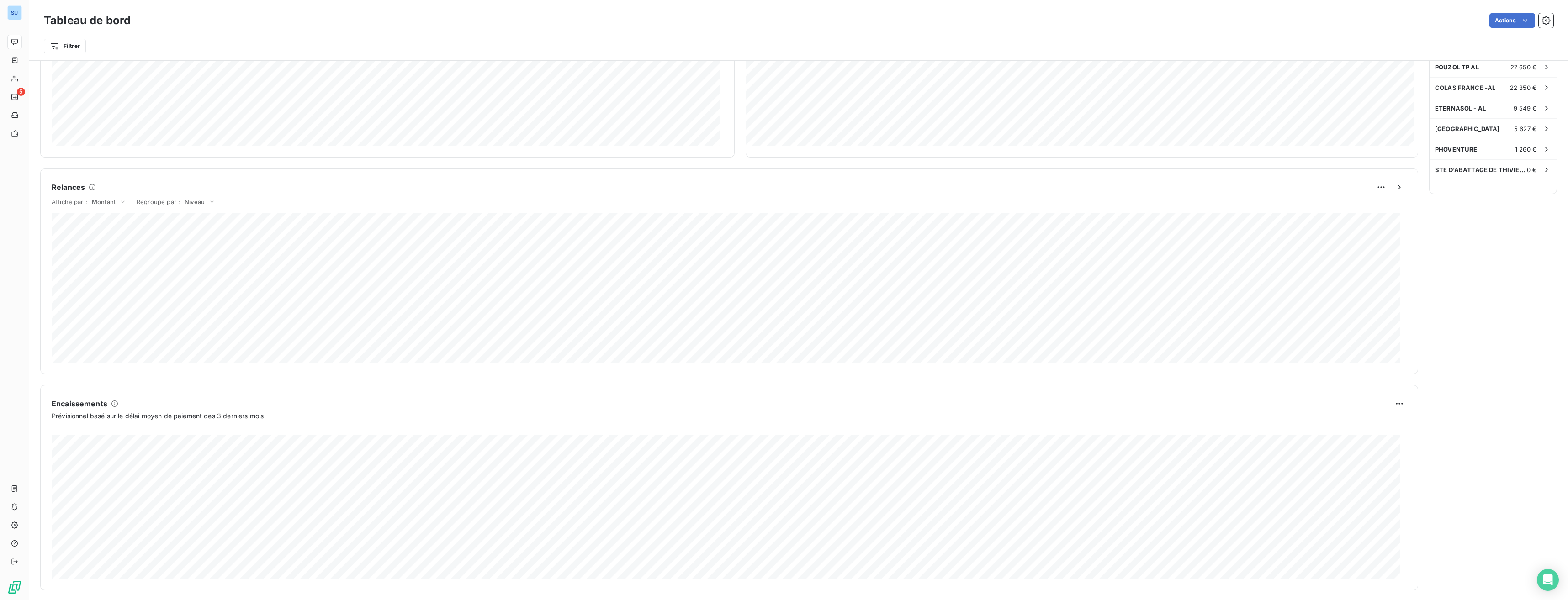
scroll to position [290, 0]
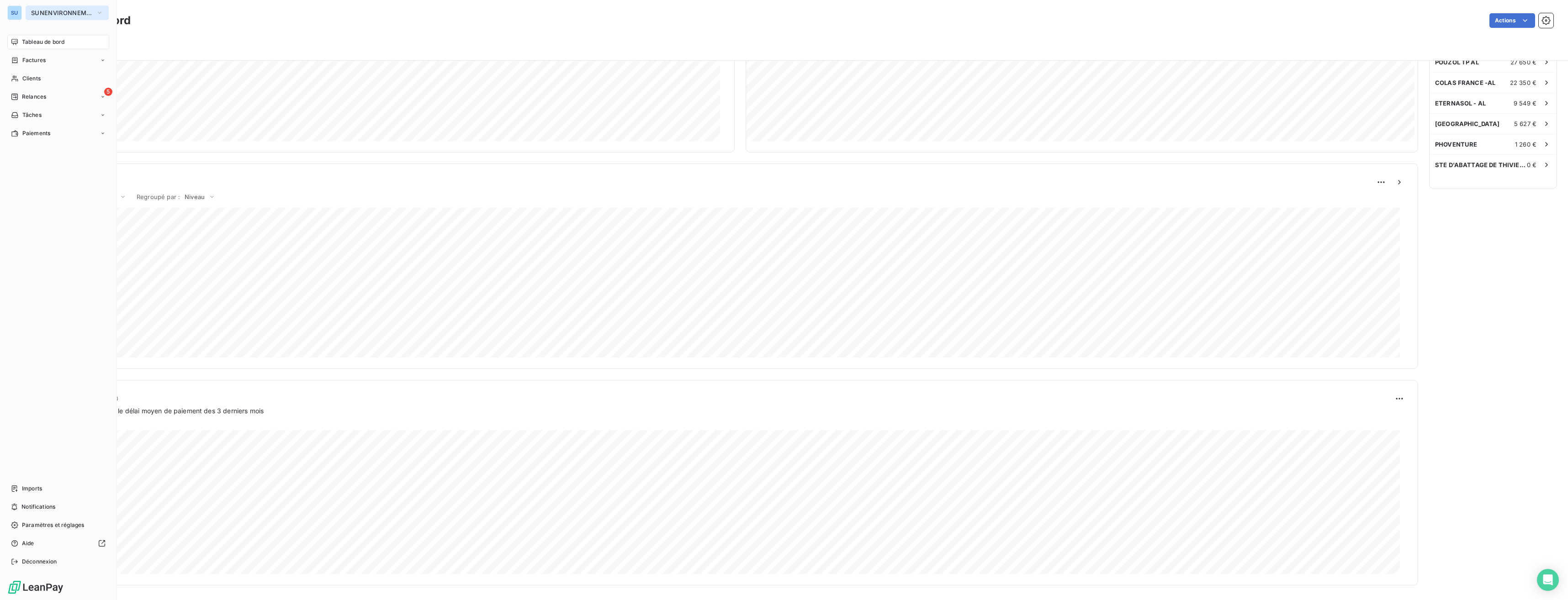
click at [78, 16] on span "SUNENVIRONNEMENT" at bounding box center [61, 13] width 61 height 7
click at [68, 62] on span "BARCONNIERE" at bounding box center [84, 59] width 81 height 9
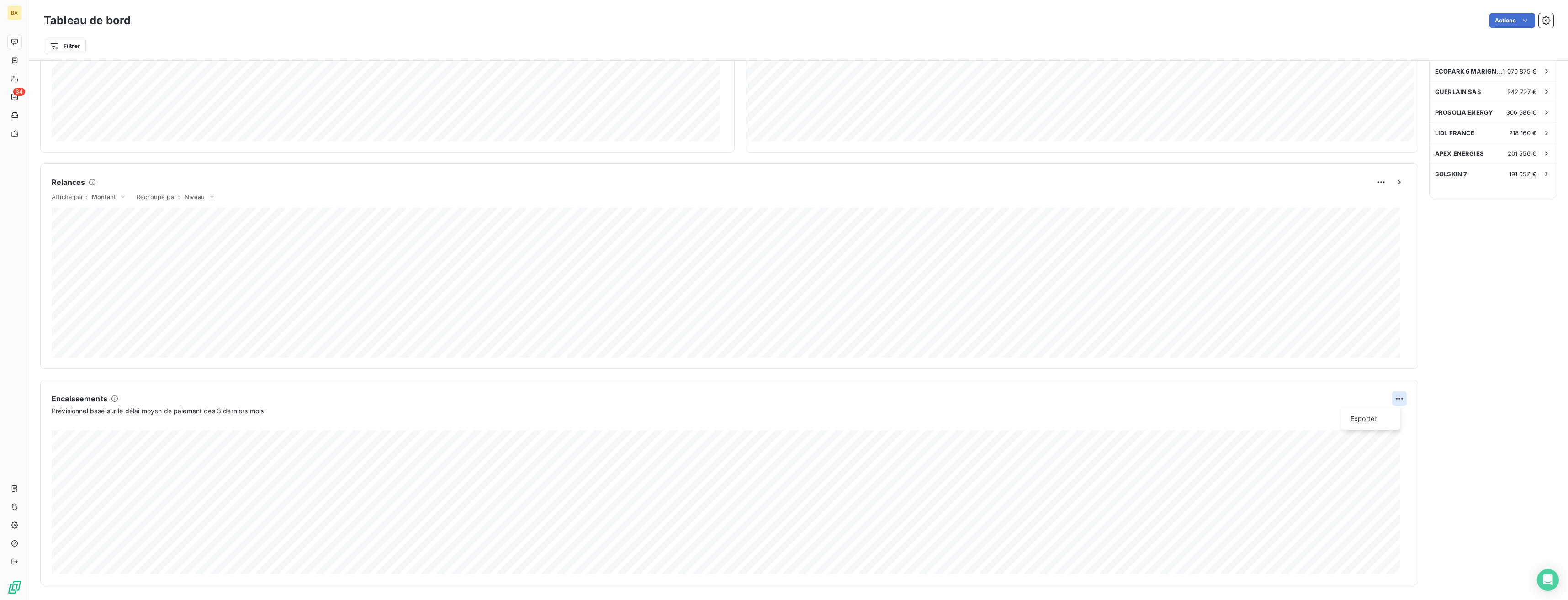
click at [698, 380] on html "BA 34 Tableau de bord Actions Filtrer Encours client Voir plus 5 022 966,67 € 0…" at bounding box center [784, 300] width 1568 height 600
click at [698, 380] on div "Exporter" at bounding box center [1371, 419] width 51 height 15
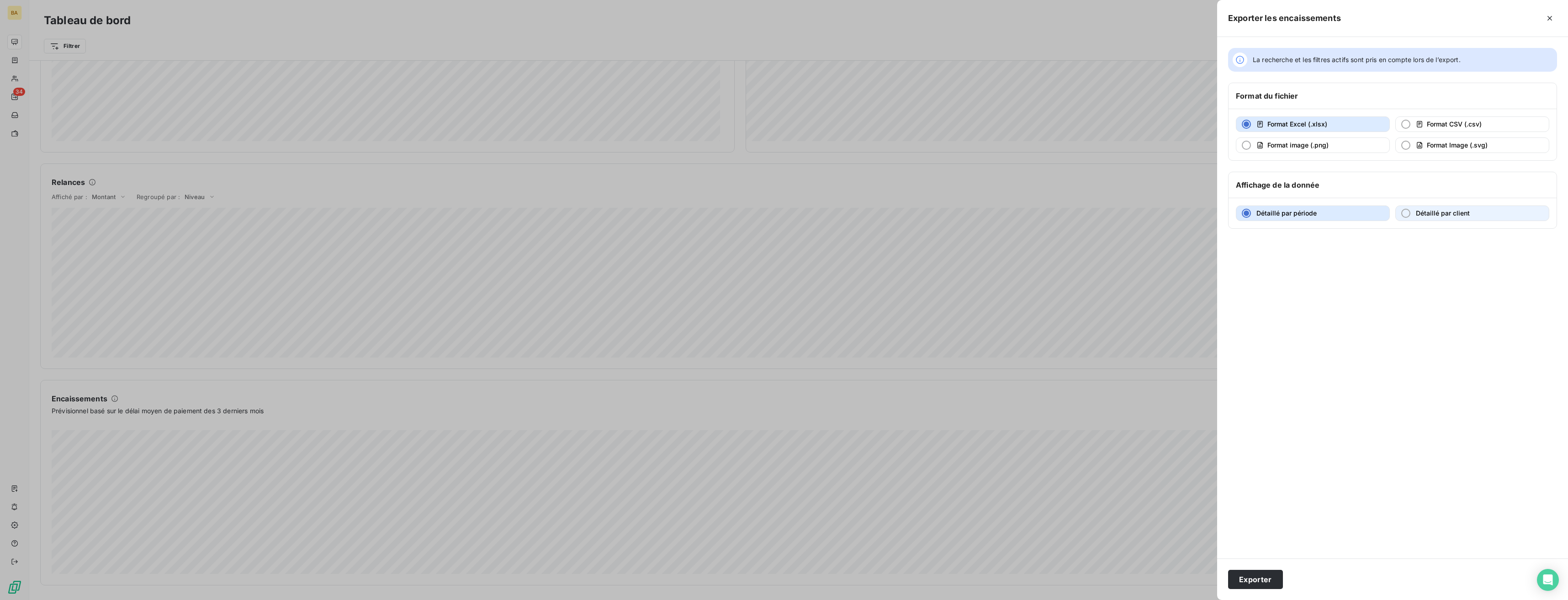
click at [698, 215] on span "Détaillé par client" at bounding box center [1443, 213] width 54 height 8
click at [698, 380] on button "Exporter" at bounding box center [1256, 580] width 55 height 19
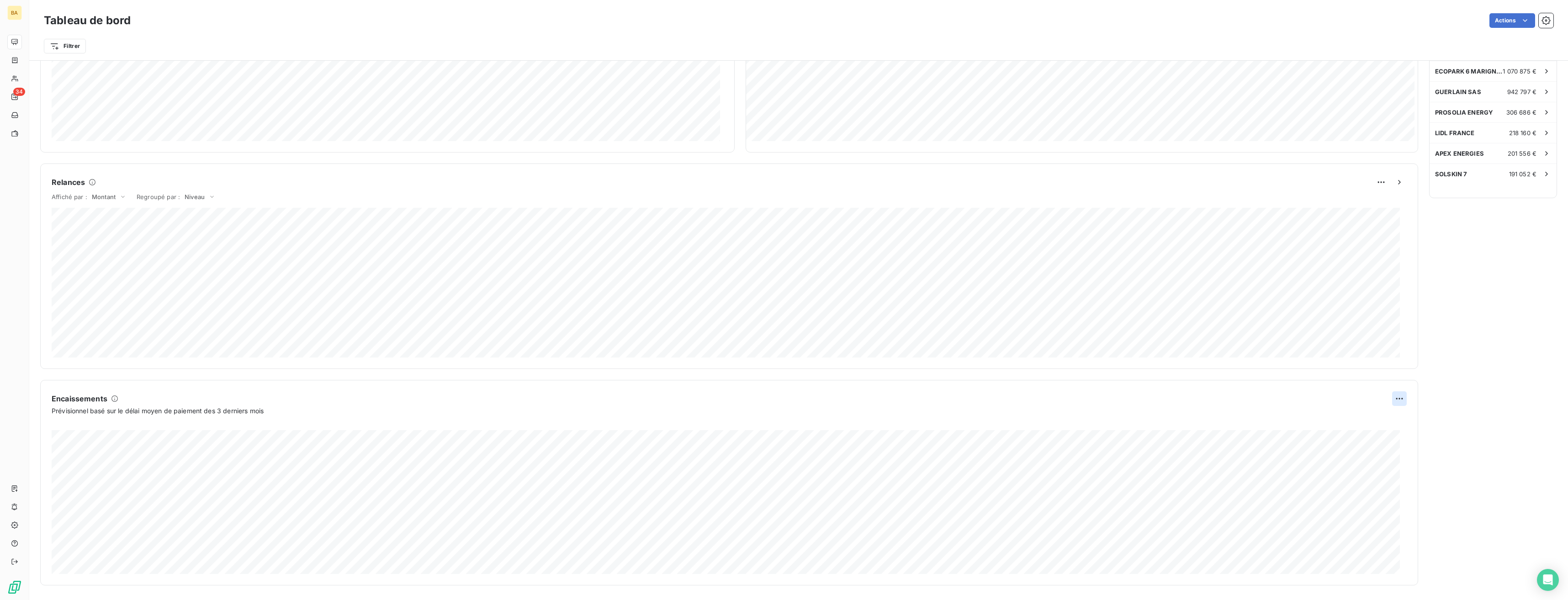
click at [698, 380] on html "BA 34 Tableau de bord Actions Filtrer Encours client Voir plus 5 022 966,67 € 0…" at bounding box center [784, 300] width 1568 height 600
click at [698, 380] on div "Exporter" at bounding box center [1371, 419] width 51 height 15
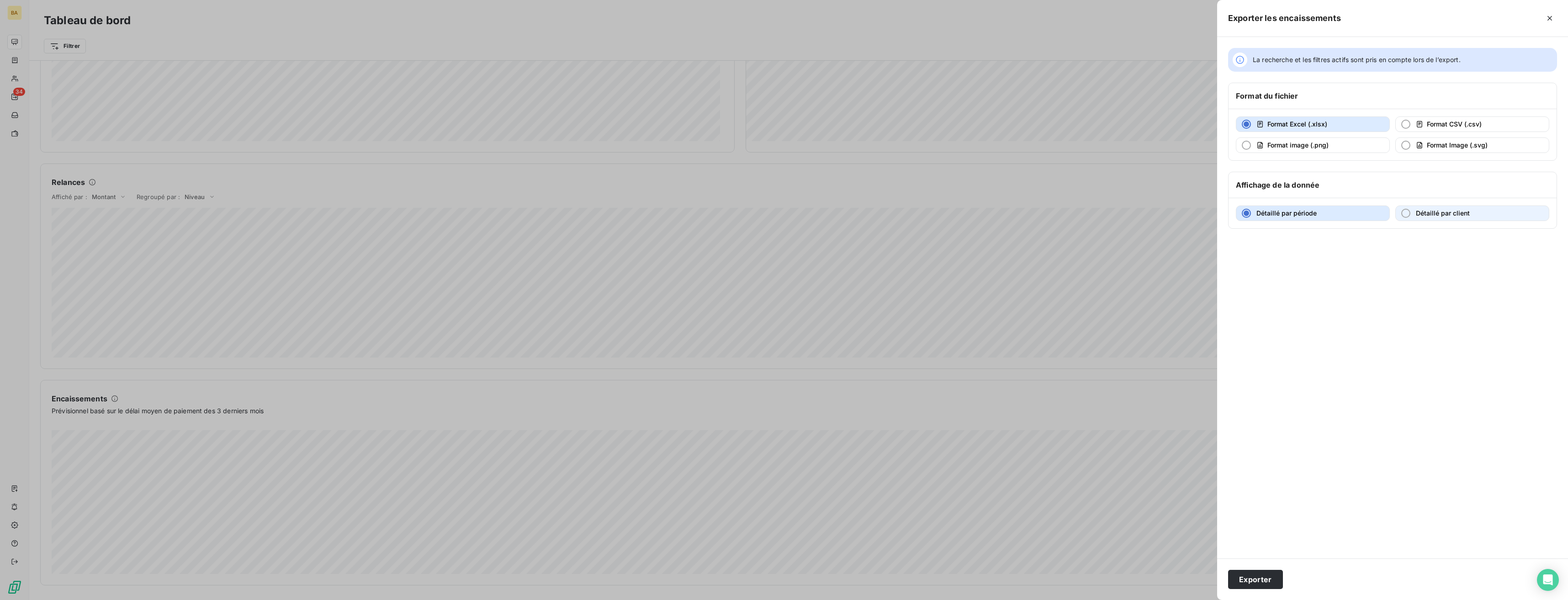
click at [698, 217] on button "Détaillé par client" at bounding box center [1472, 214] width 154 height 16
click at [698, 217] on button "Détaillé par période" at bounding box center [1312, 214] width 154 height 16
click at [698, 60] on span "La recherche et les filtres actifs sont pris en compte lors de l’export." at bounding box center [1357, 60] width 208 height 9
click at [698, 18] on icon "button" at bounding box center [1549, 18] width 9 height 9
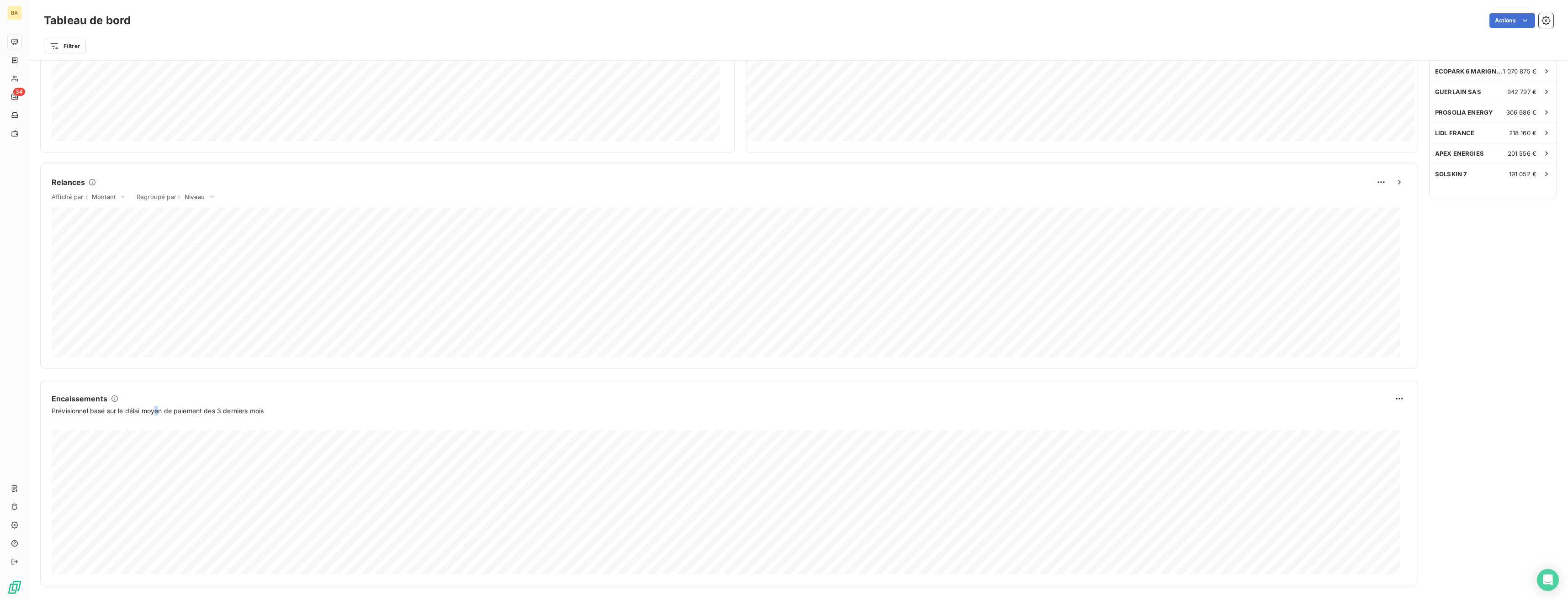
click at [158, 380] on span "Prévisionnel basé sur le délai moyen de paiement des 3 derniers mois" at bounding box center [158, 411] width 212 height 10
click at [698, 380] on html "BA 34 Tableau de bord Actions Filtrer Encours client Voir plus 5 022 966,67 € 0…" at bounding box center [784, 300] width 1568 height 600
click at [698, 21] on html "BA 34 Tableau de bord Actions Exporter le tableau de bord Planifier un rapport …" at bounding box center [784, 300] width 1568 height 600
click at [698, 61] on div "Planifier un rapport" at bounding box center [1472, 57] width 105 height 15
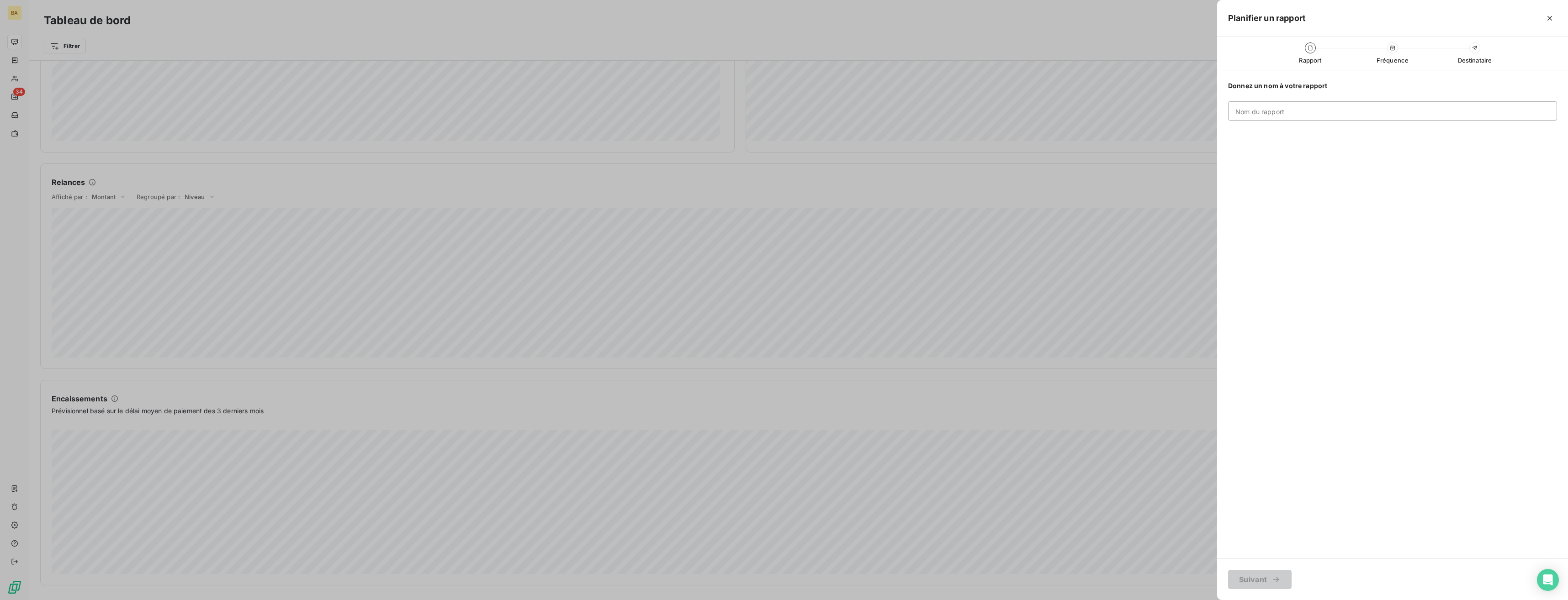
click at [698, 113] on input "Nom du rapport" at bounding box center [1393, 111] width 329 height 19
type input "Test rapport Leanpay"
click at [698, 380] on button "Suivant" at bounding box center [1260, 580] width 63 height 19
click at [698, 114] on div "semaines" at bounding box center [1443, 111] width 228 height 19
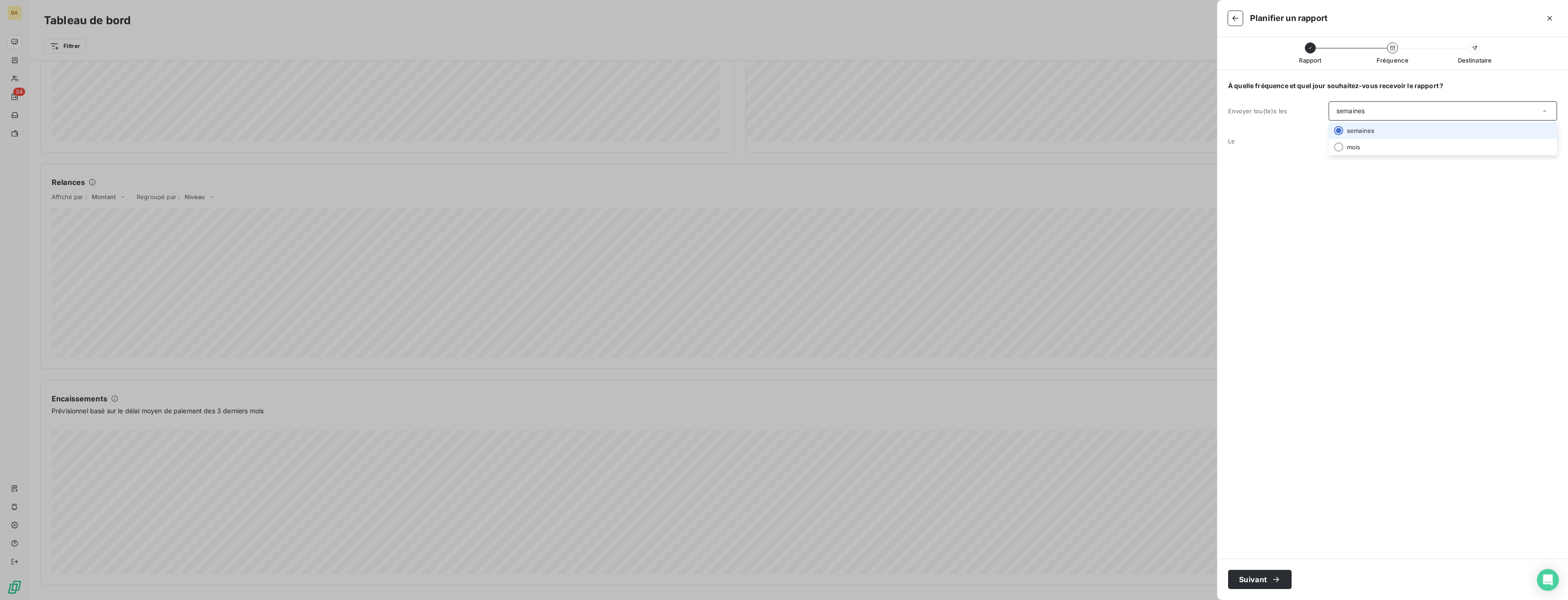
click at [698, 114] on div "semaines" at bounding box center [1443, 111] width 228 height 19
click at [698, 380] on button "Suivant" at bounding box center [1260, 580] width 63 height 19
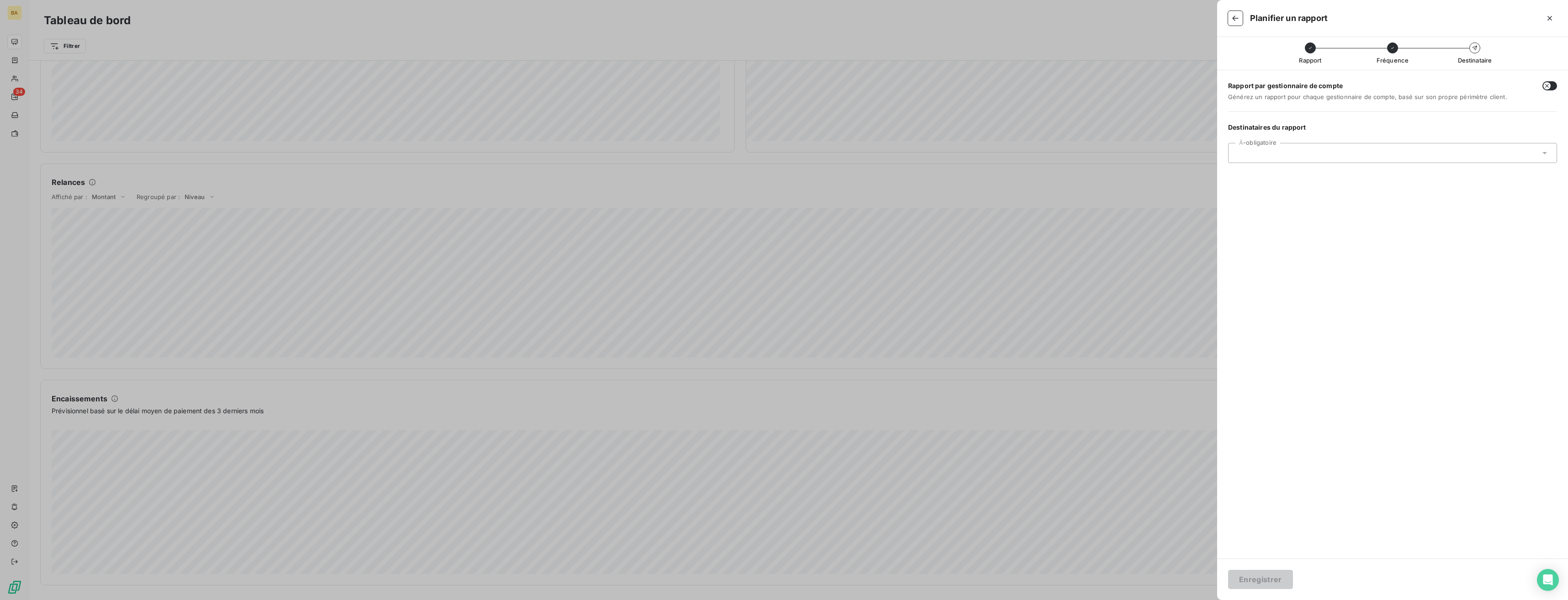
click at [698, 152] on div at bounding box center [1388, 153] width 304 height 9
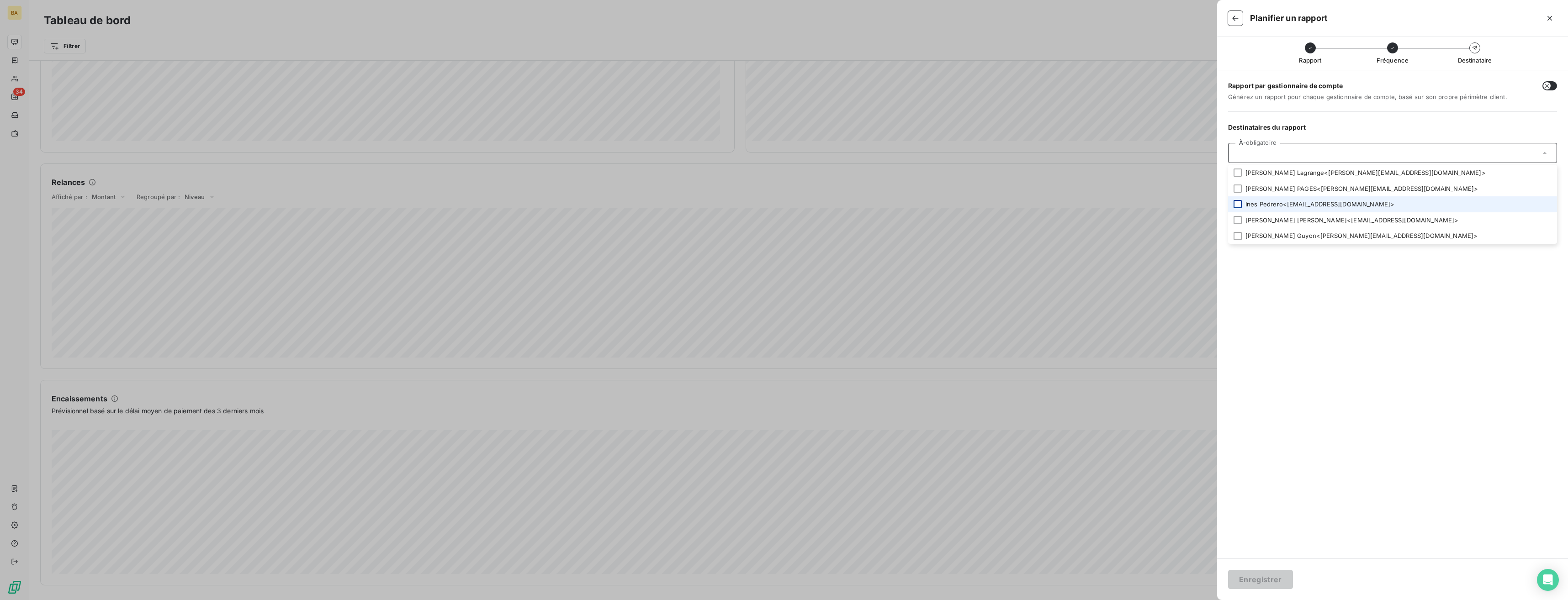
click at [698, 206] on div at bounding box center [1238, 204] width 9 height 9
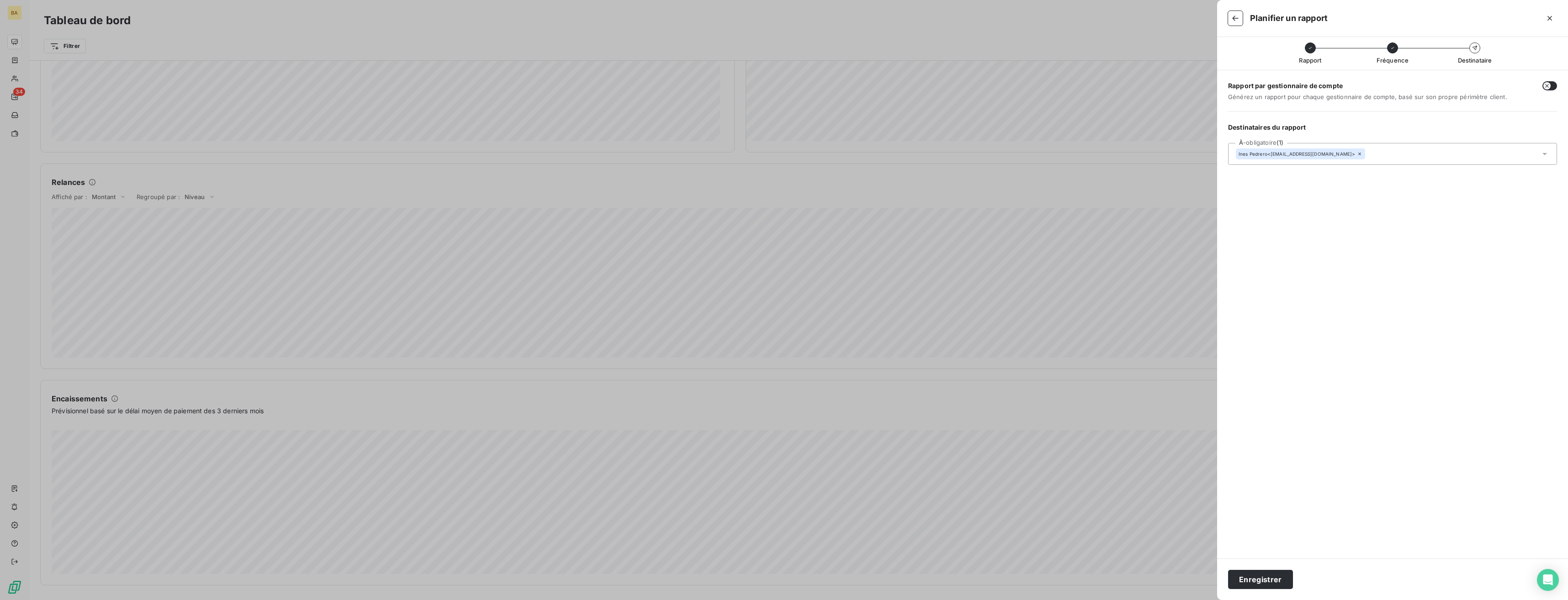
click at [698, 308] on div "Rapport par gestionnaire de compte Générez un rapport pour chaque gestionnaire …" at bounding box center [1393, 315] width 351 height 488
click at [698, 380] on button "Enregistrer" at bounding box center [1261, 580] width 65 height 19
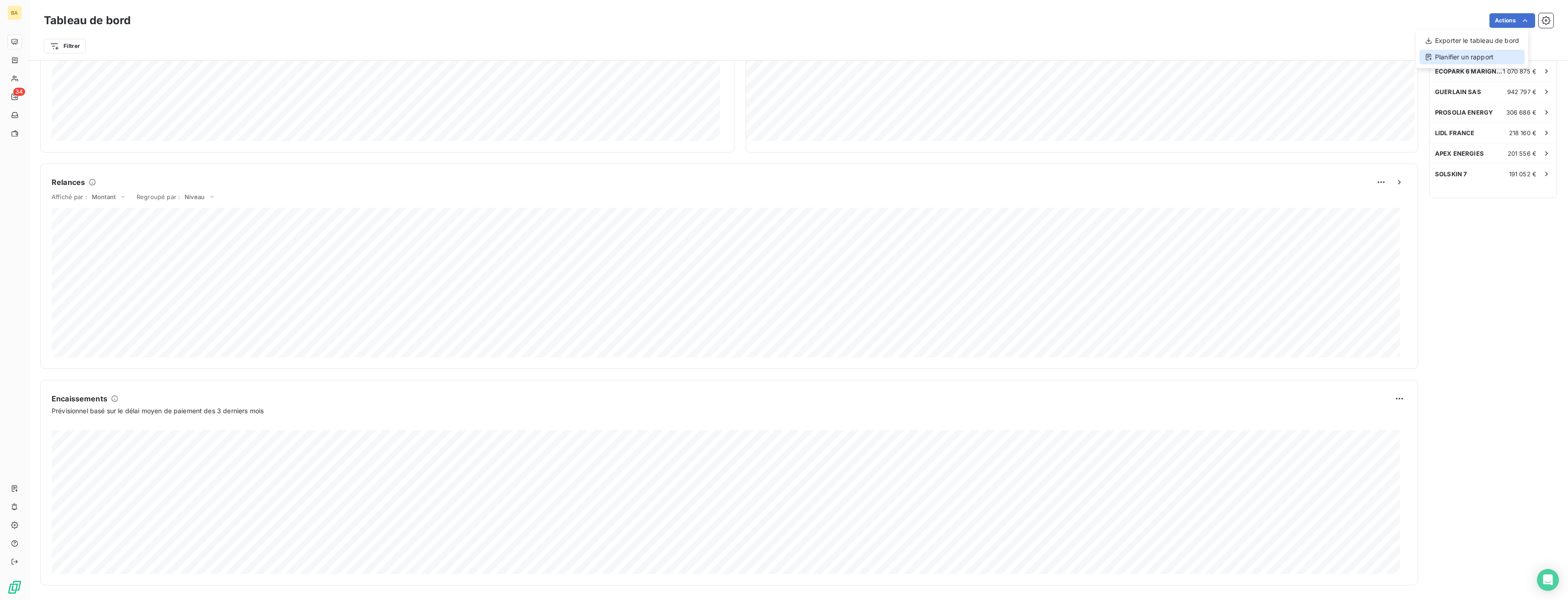
click at [698, 63] on div "Planifier un rapport" at bounding box center [1472, 57] width 105 height 15
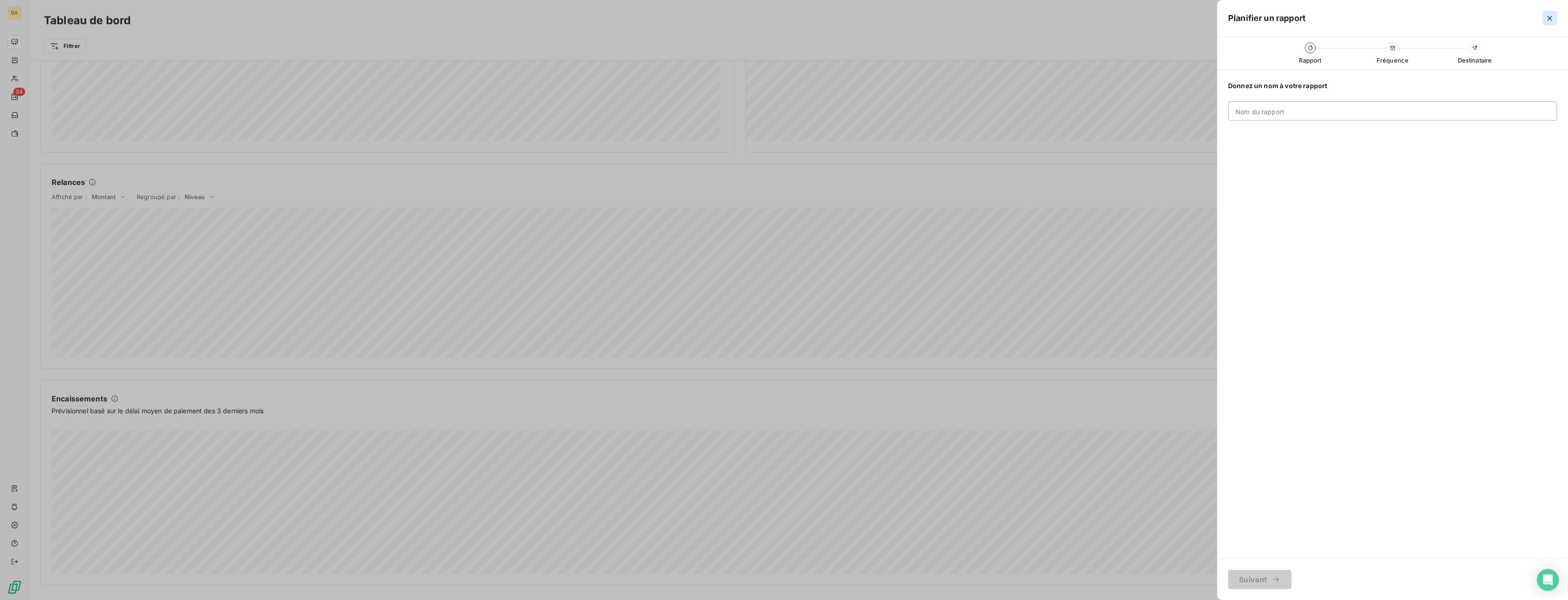
click at [698, 21] on icon "button" at bounding box center [1549, 18] width 9 height 9
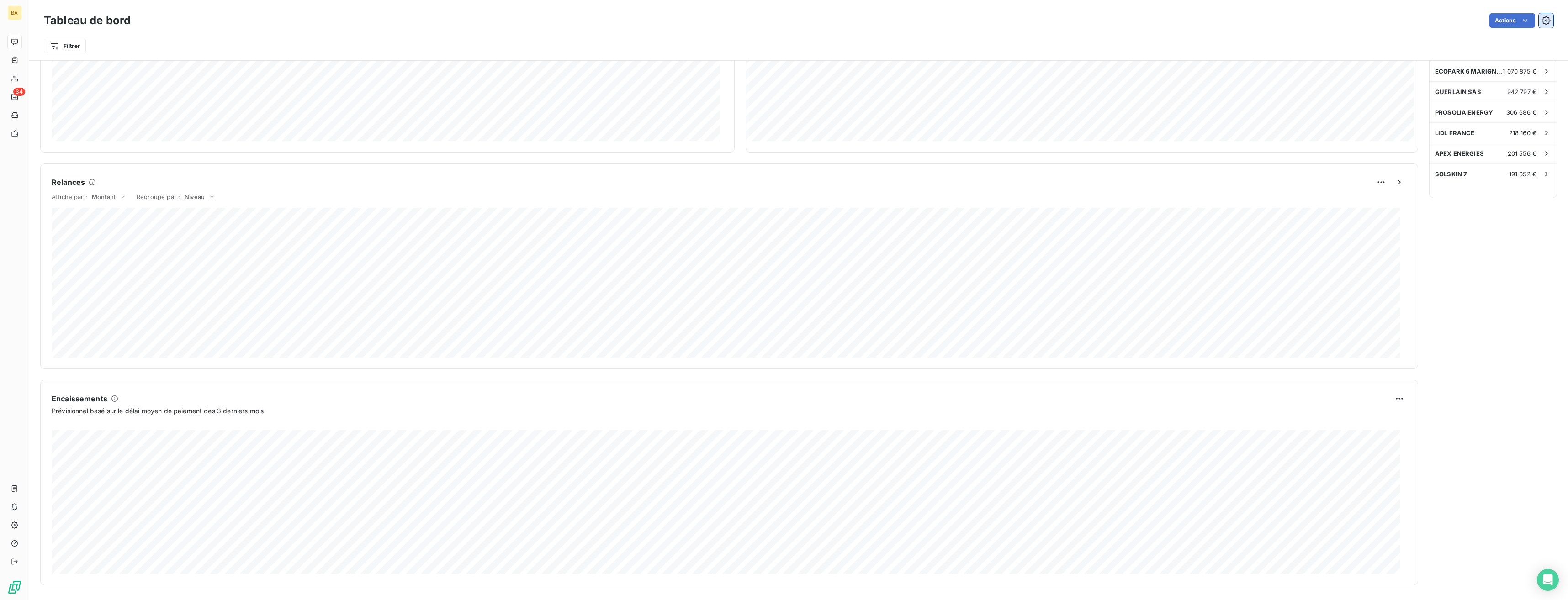
click at [698, 21] on icon "button" at bounding box center [1545, 20] width 9 height 9
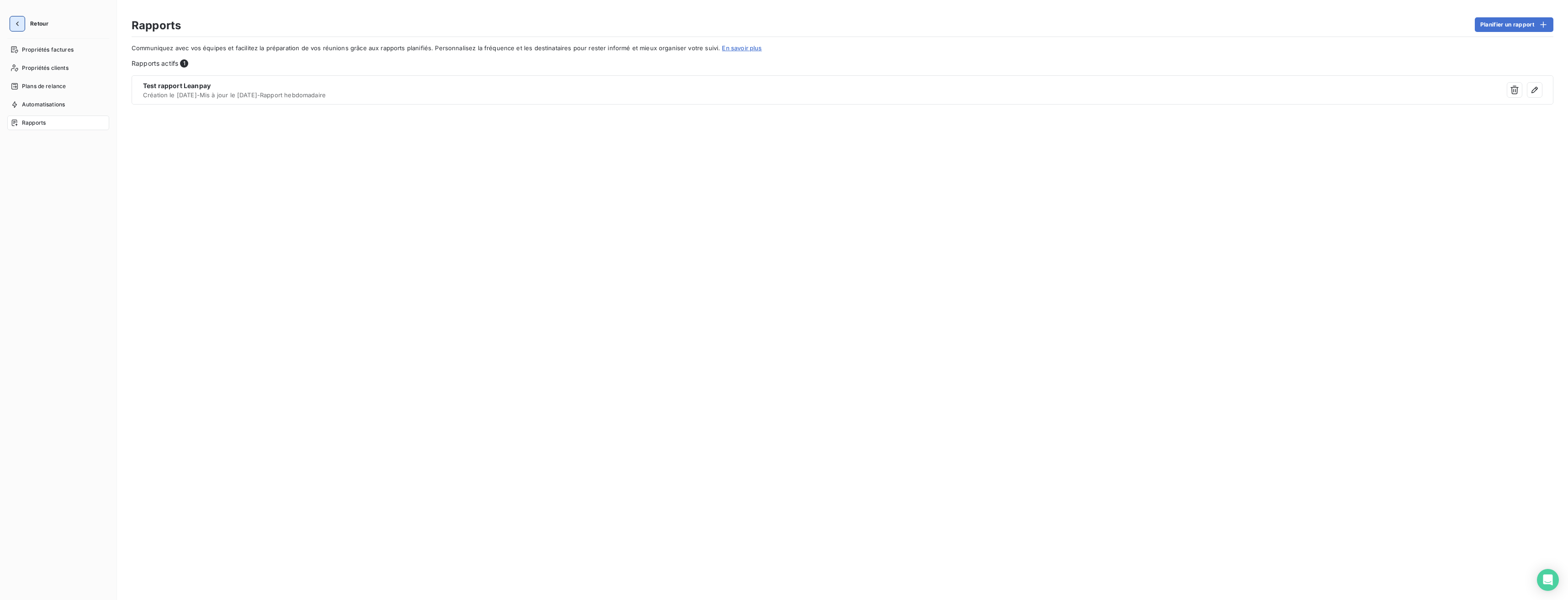
click at [18, 26] on icon "button" at bounding box center [17, 24] width 9 height 9
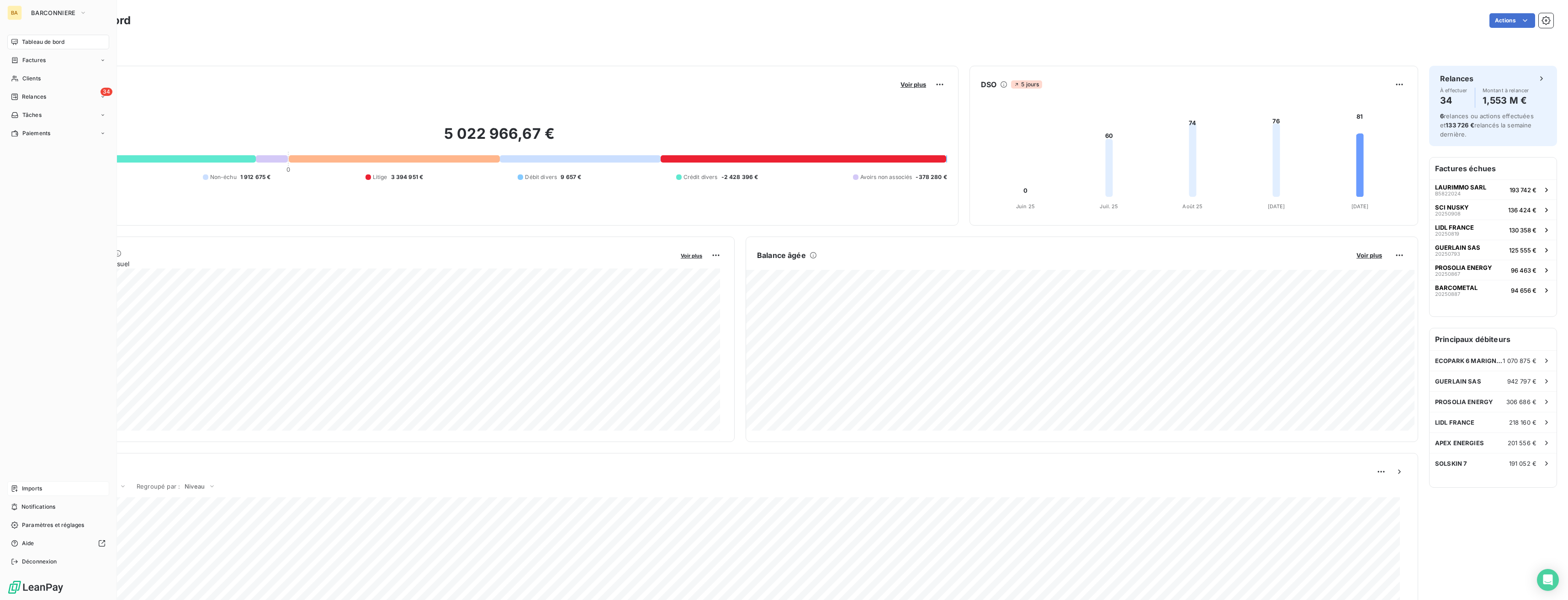
click at [51, 380] on div "Imports" at bounding box center [58, 489] width 102 height 15
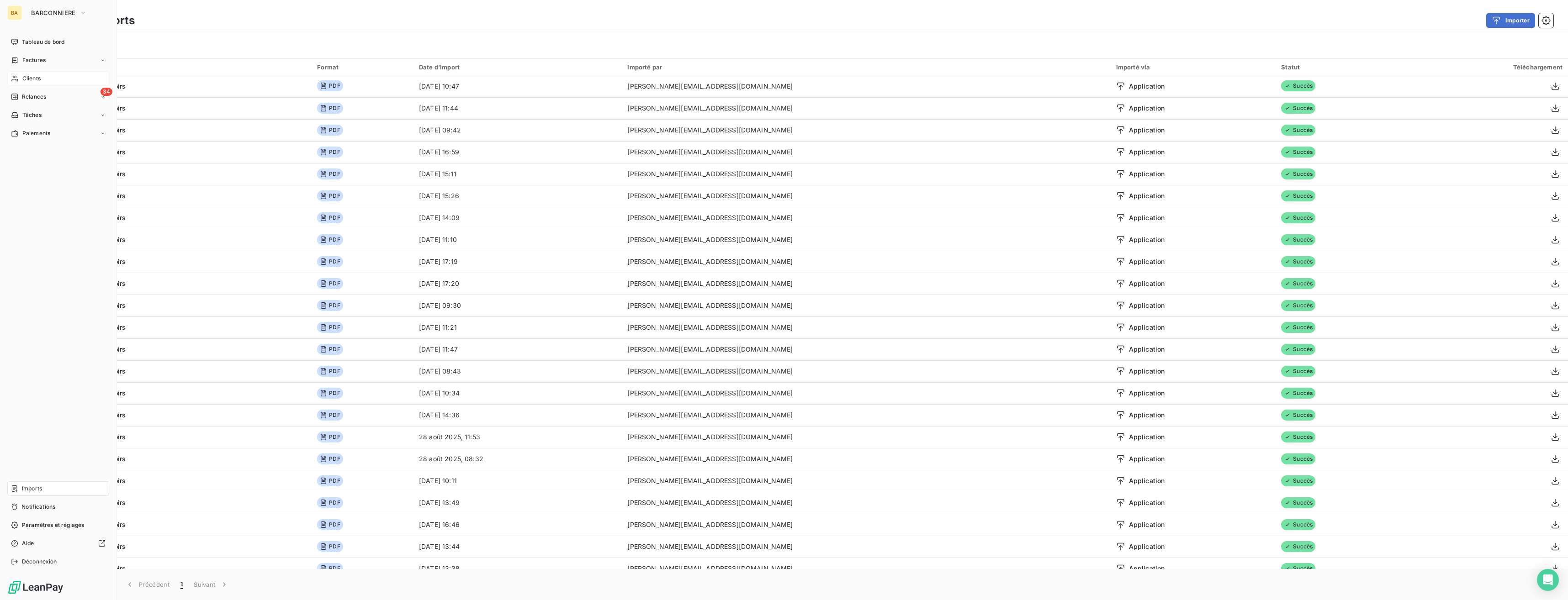
click at [32, 82] on span "Clients" at bounding box center [32, 78] width 18 height 9
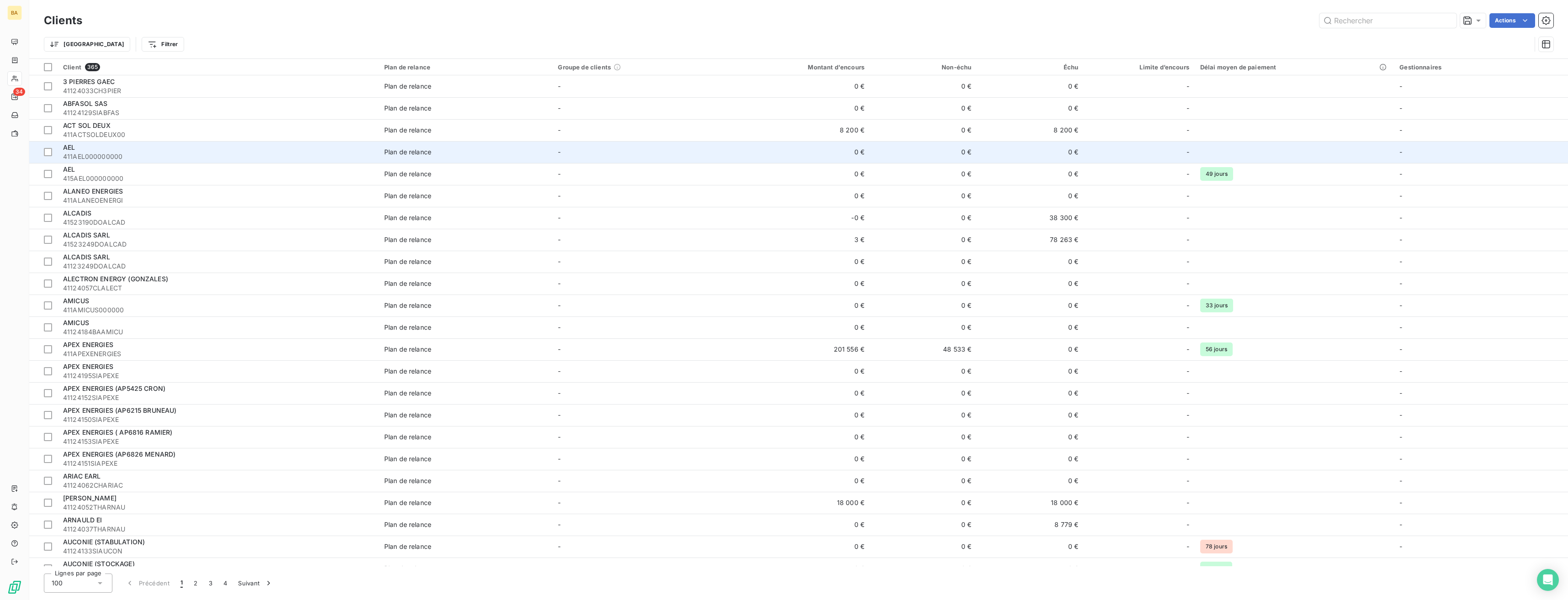
click at [91, 155] on span "411AEL000000000" at bounding box center [219, 156] width 310 height 9
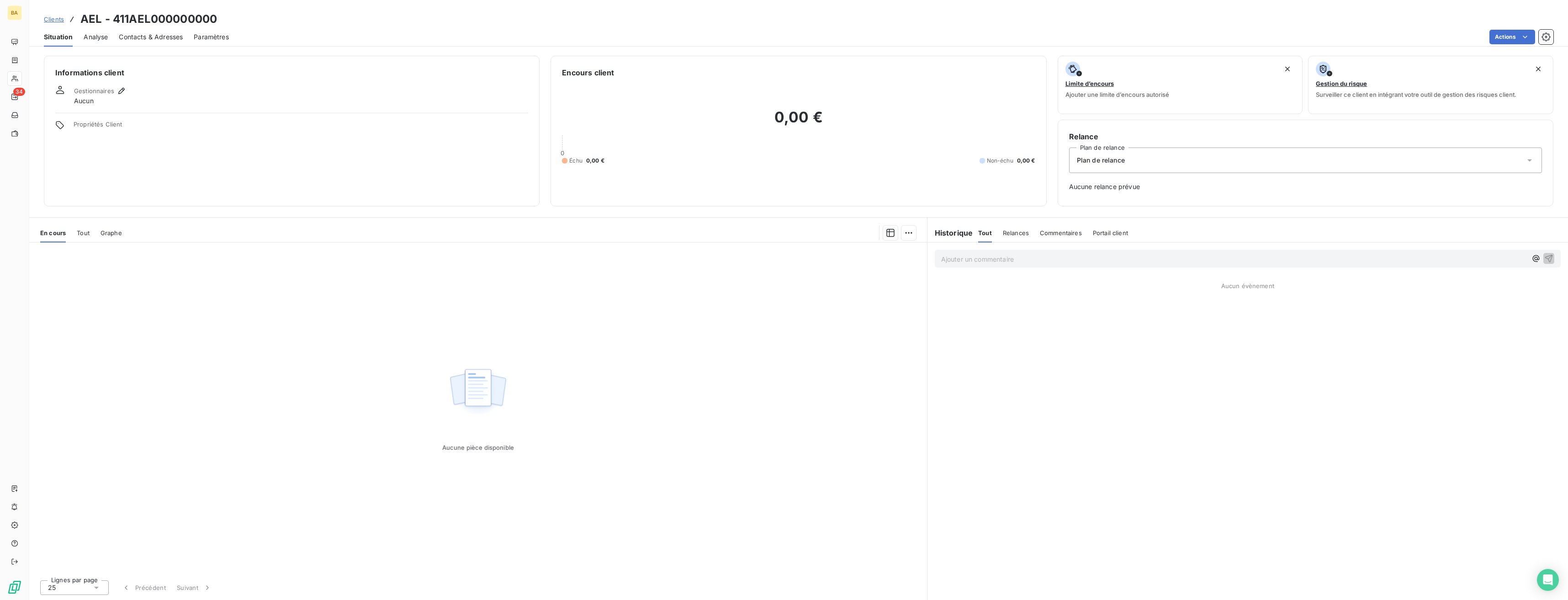
click at [139, 35] on span "Contacts & Adresses" at bounding box center [150, 37] width 64 height 9
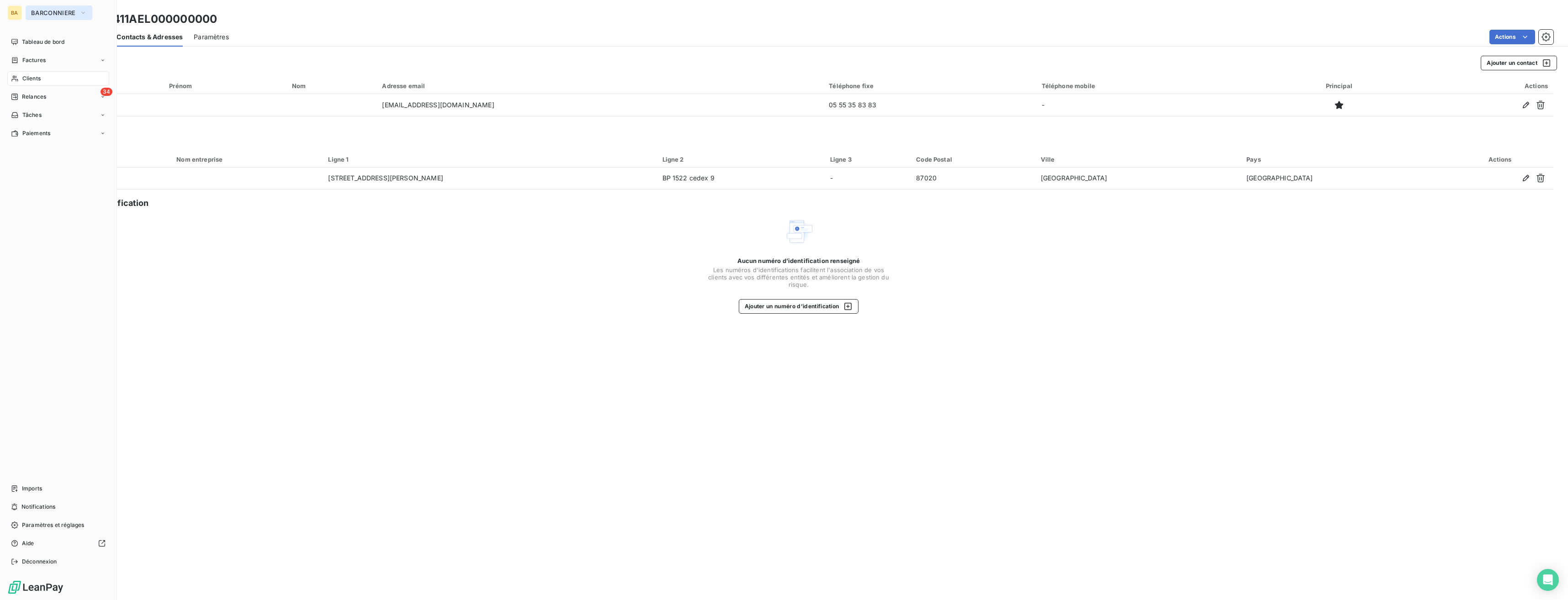
click at [60, 15] on span "BARCONNIERE" at bounding box center [54, 13] width 45 height 7
click at [58, 143] on span "Vue consolidée" at bounding box center [65, 146] width 47 height 9
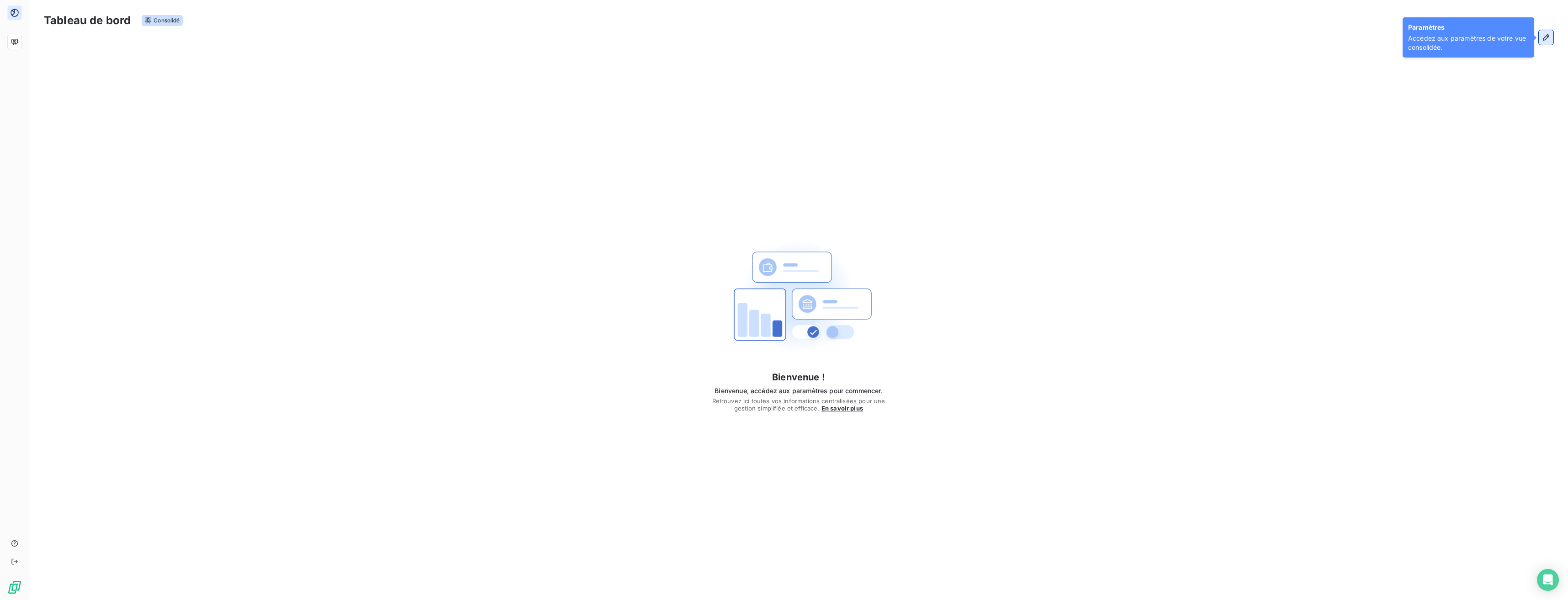
click at [698, 37] on icon "button" at bounding box center [1545, 37] width 9 height 9
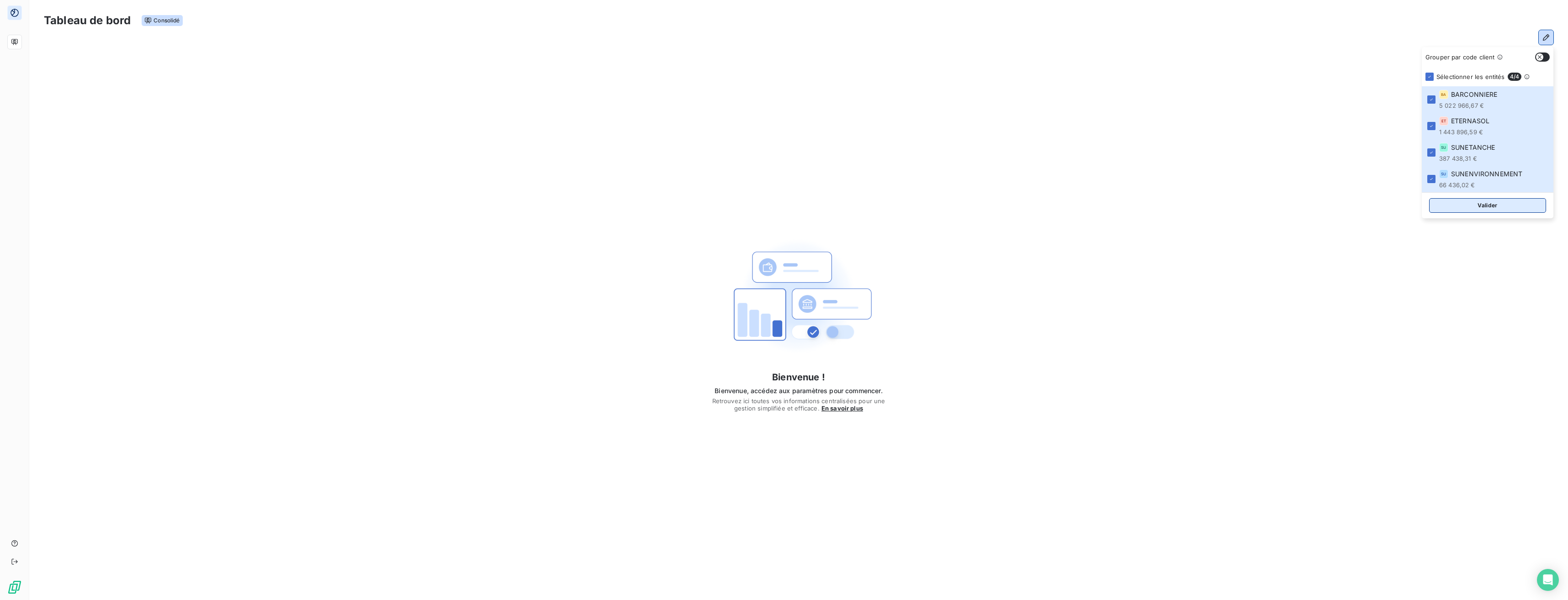
click at [698, 204] on button "Valider" at bounding box center [1488, 206] width 117 height 15
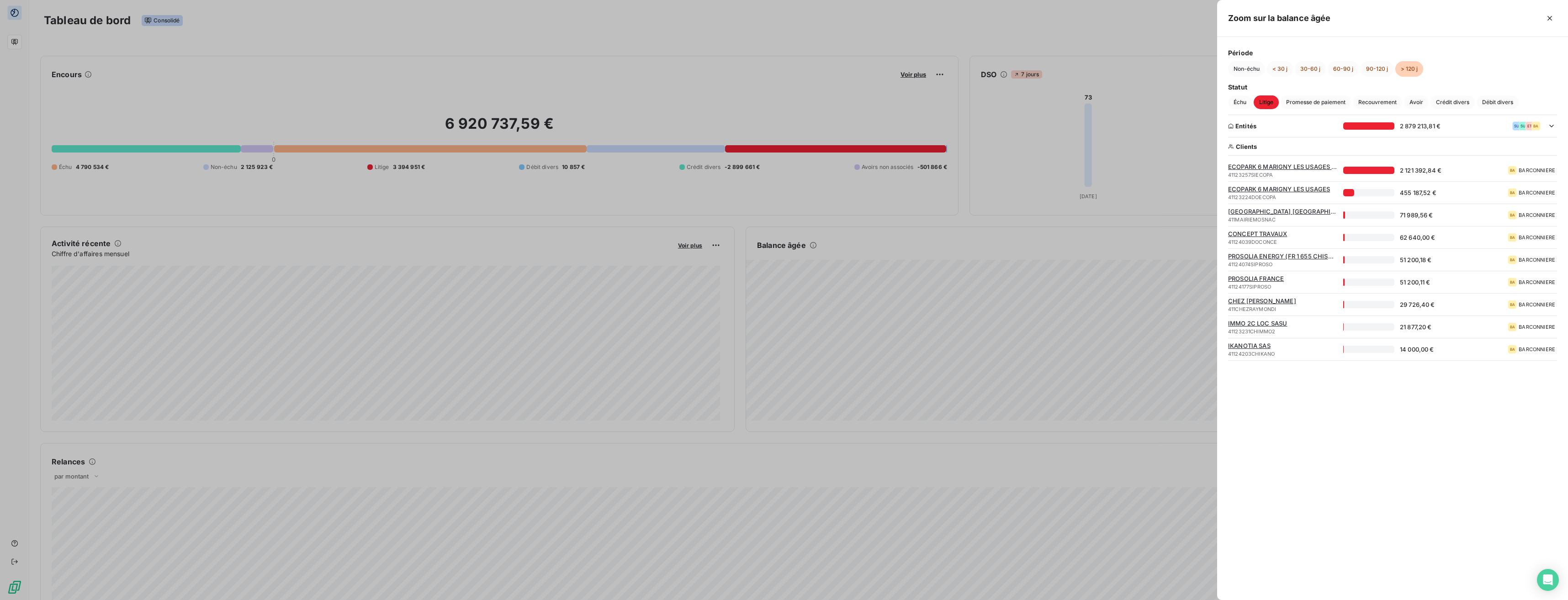
click at [698, 279] on span "PROSOLIA FRANCE" at bounding box center [1283, 279] width 110 height 7
